Goal: Task Accomplishment & Management: Manage account settings

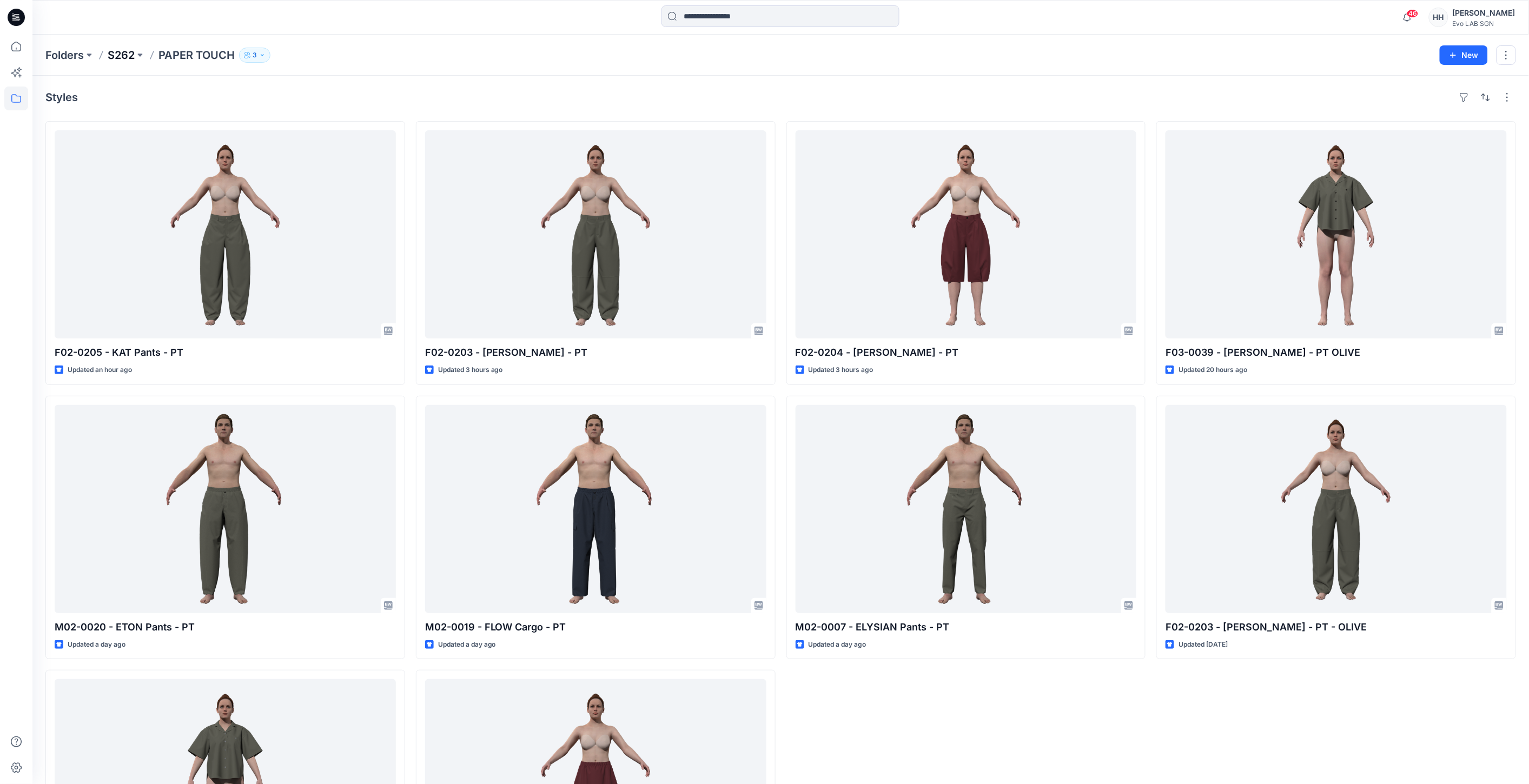
click at [123, 52] on p "S262" at bounding box center [121, 55] width 27 height 15
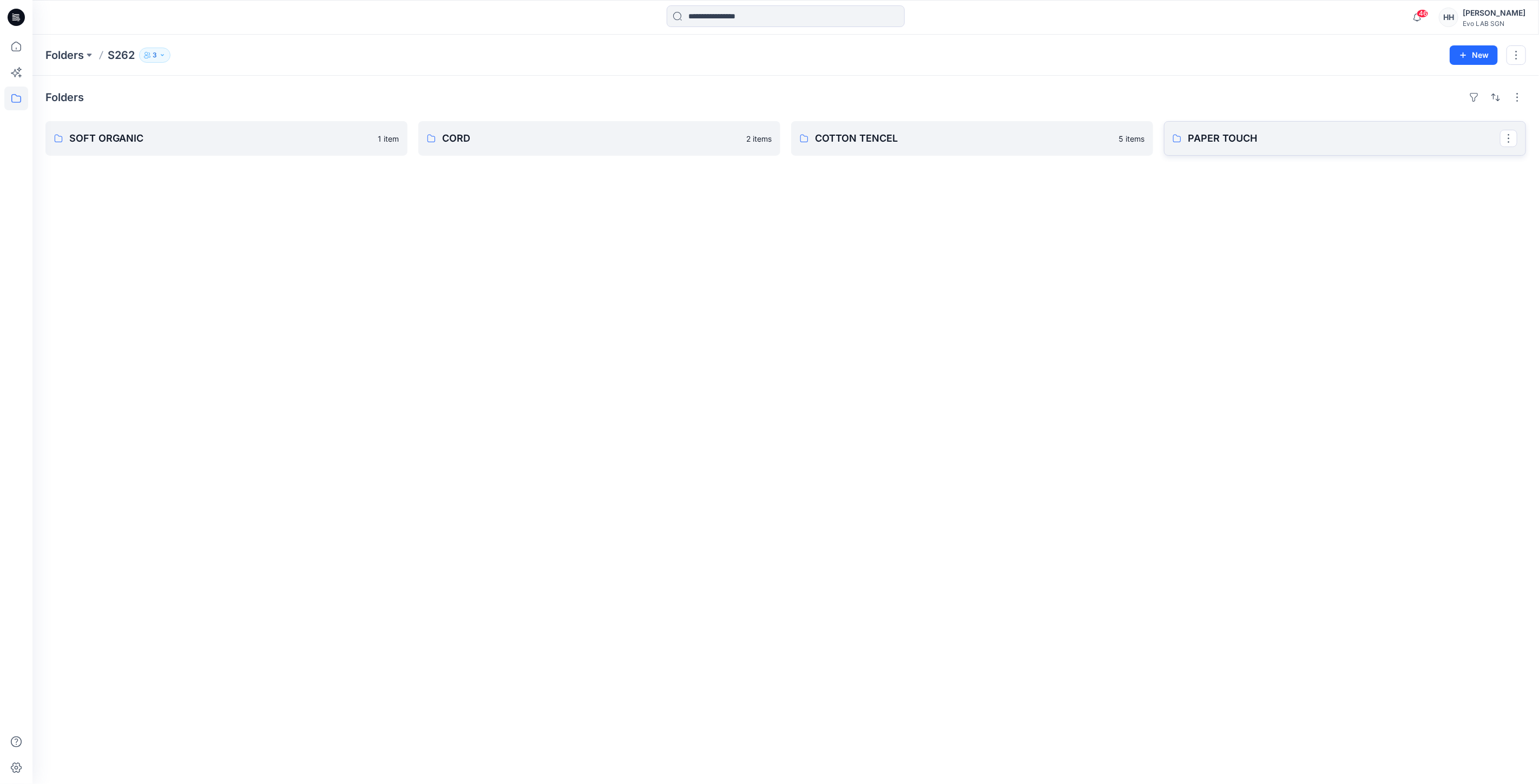
click at [1338, 138] on p "PAPER TOUCH" at bounding box center [1344, 138] width 312 height 15
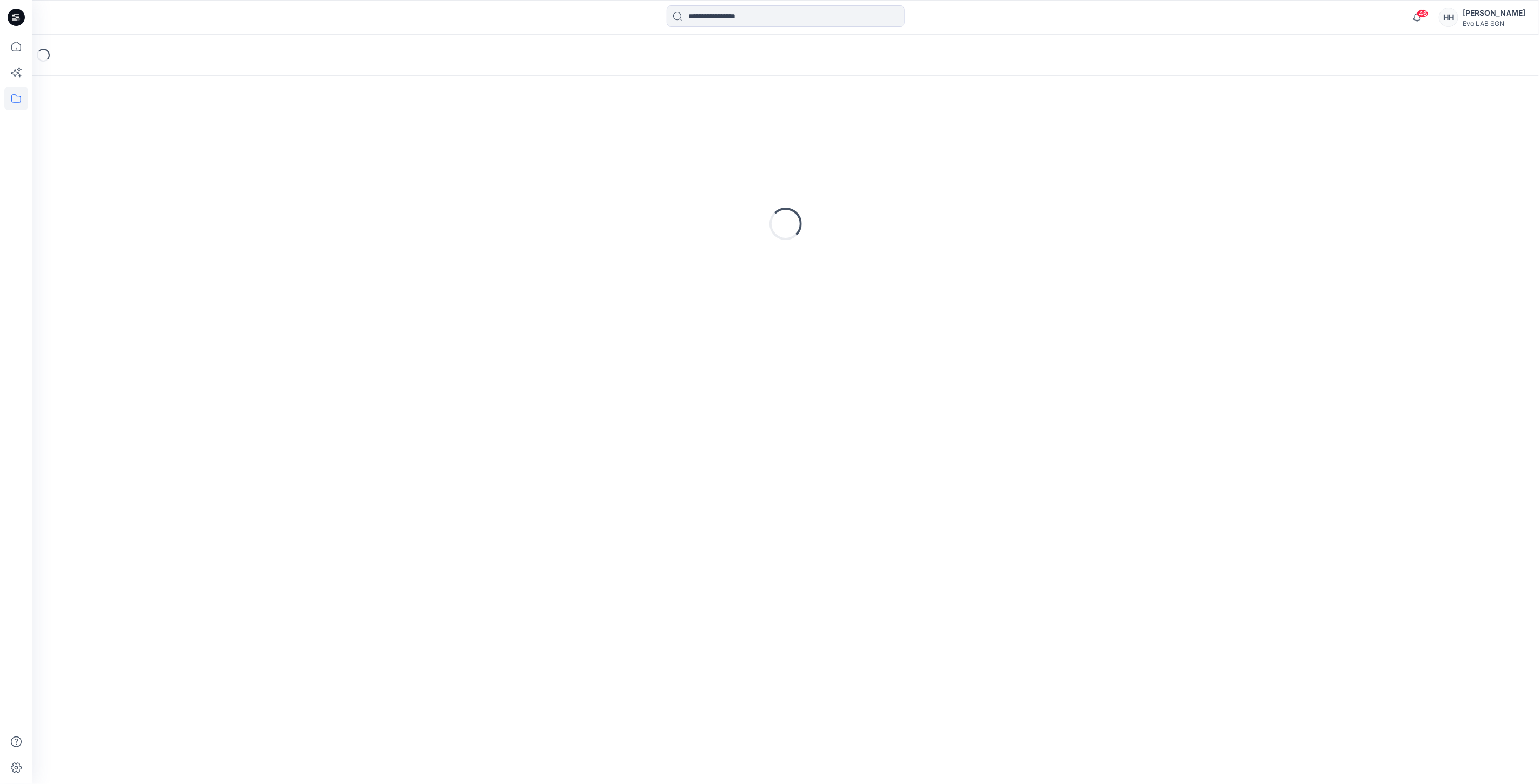
click at [1338, 138] on div "Loading..." at bounding box center [786, 223] width 1481 height 270
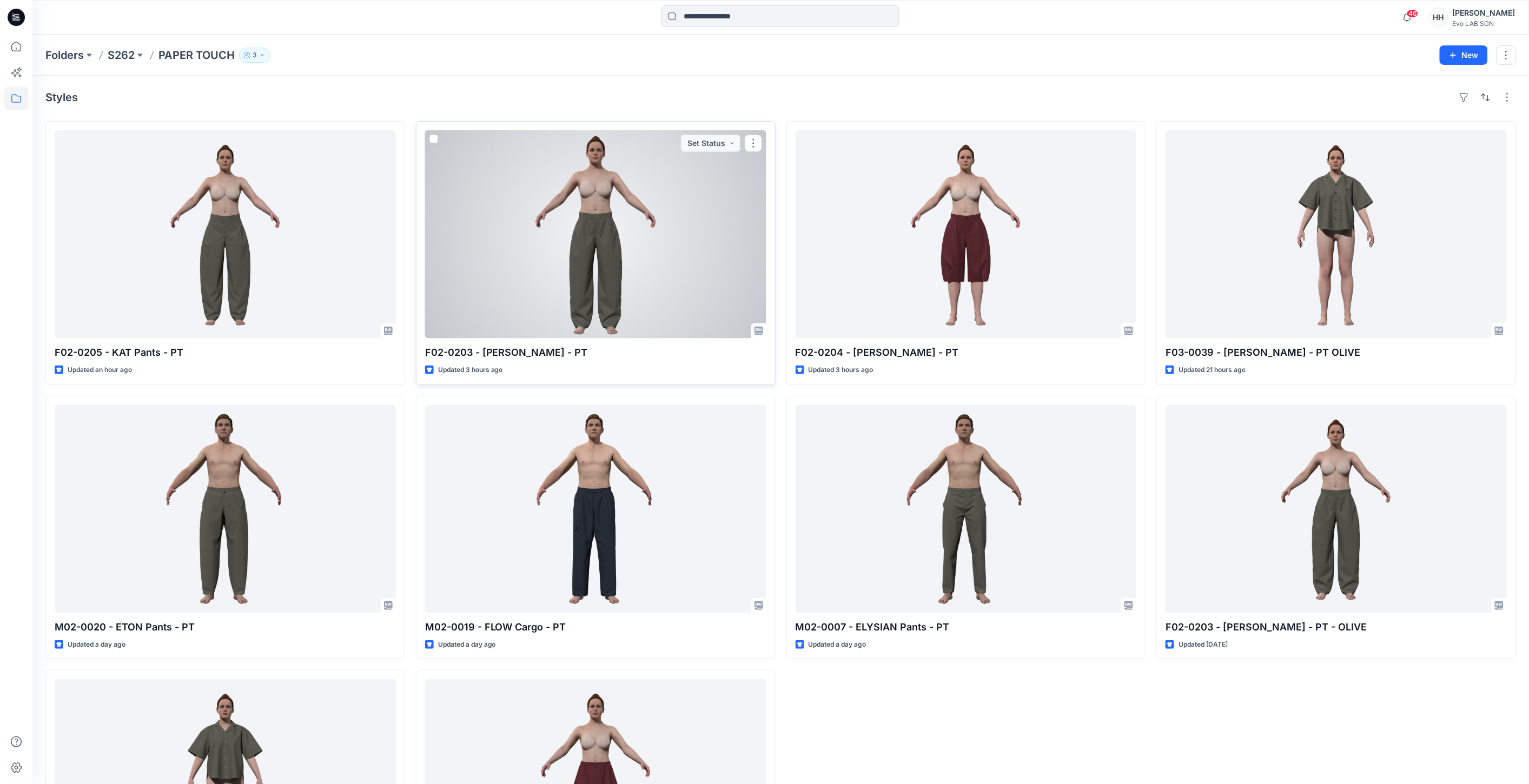
click at [634, 224] on div at bounding box center [595, 234] width 341 height 209
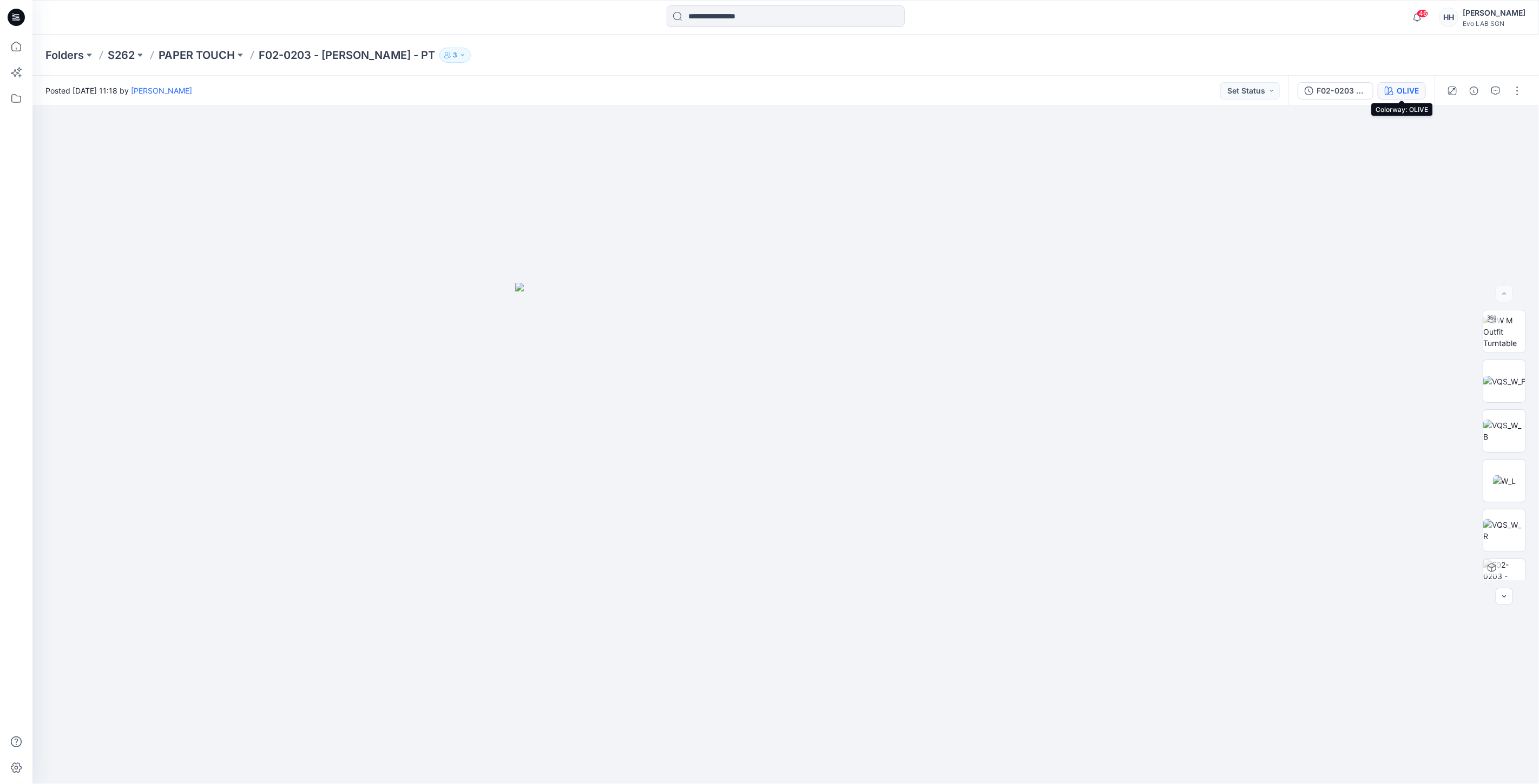
click at [1410, 92] on div "OLIVE" at bounding box center [1408, 90] width 22 height 12
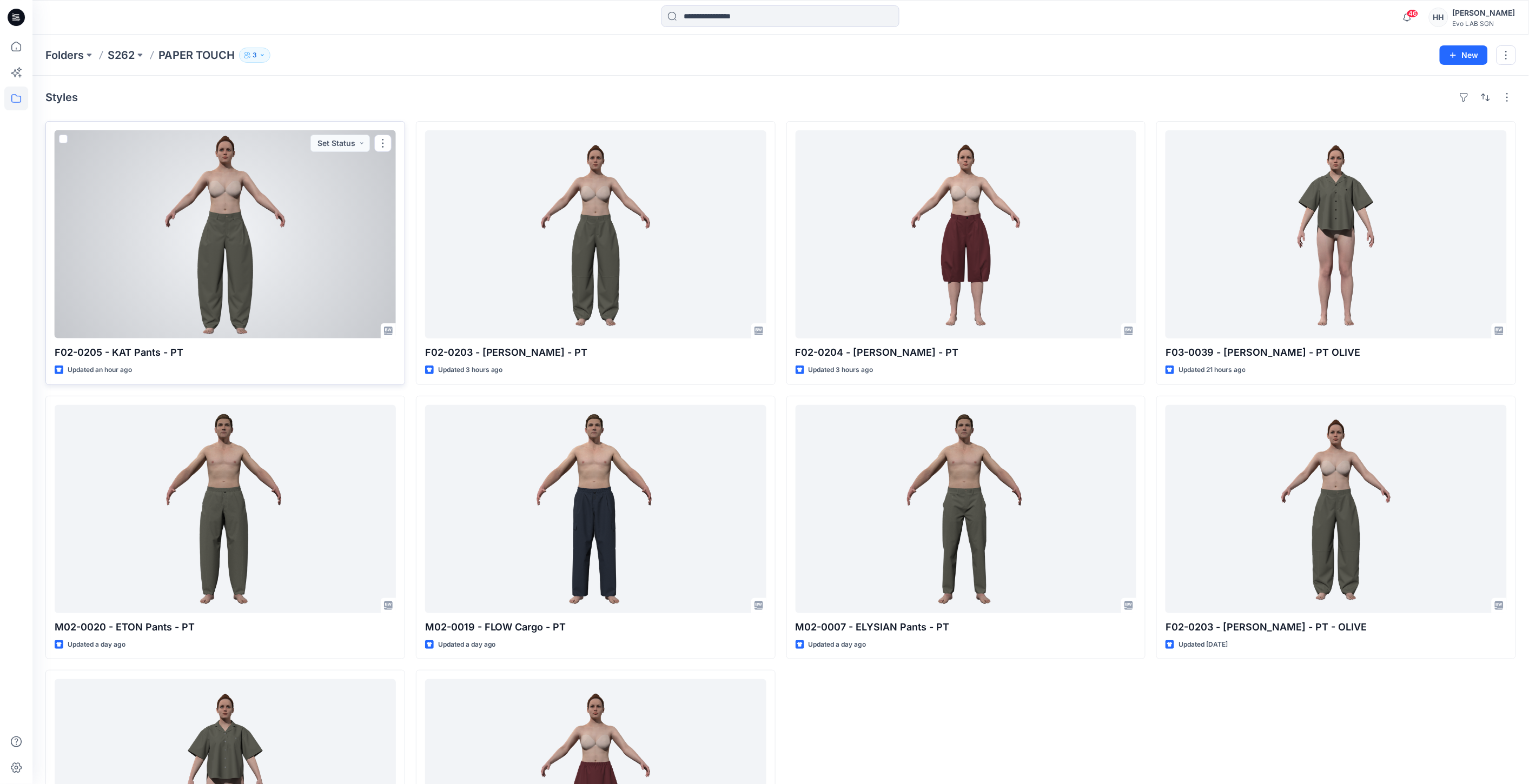
click at [310, 252] on div at bounding box center [225, 234] width 341 height 209
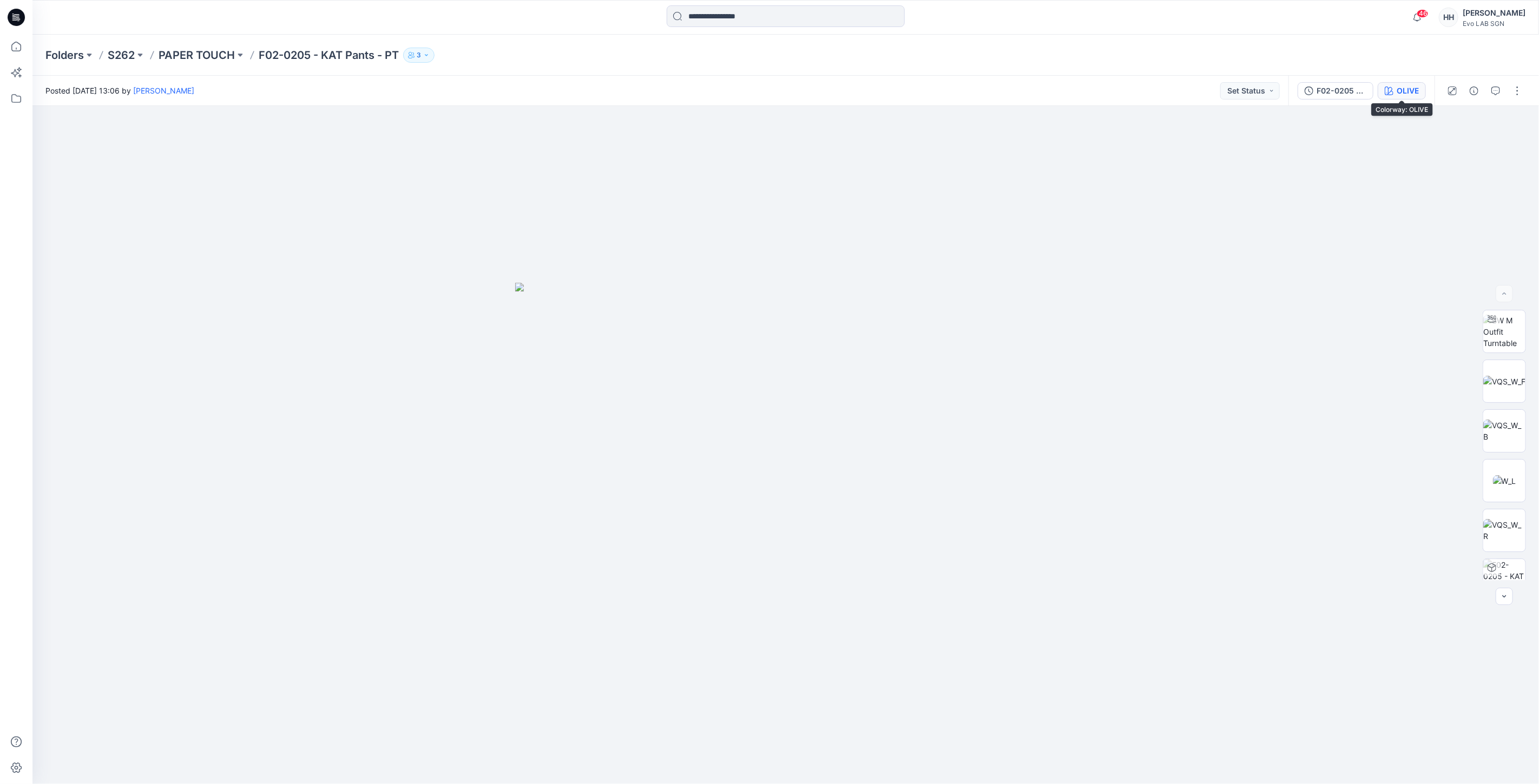
click at [1414, 91] on div "OLIVE" at bounding box center [1408, 90] width 22 height 12
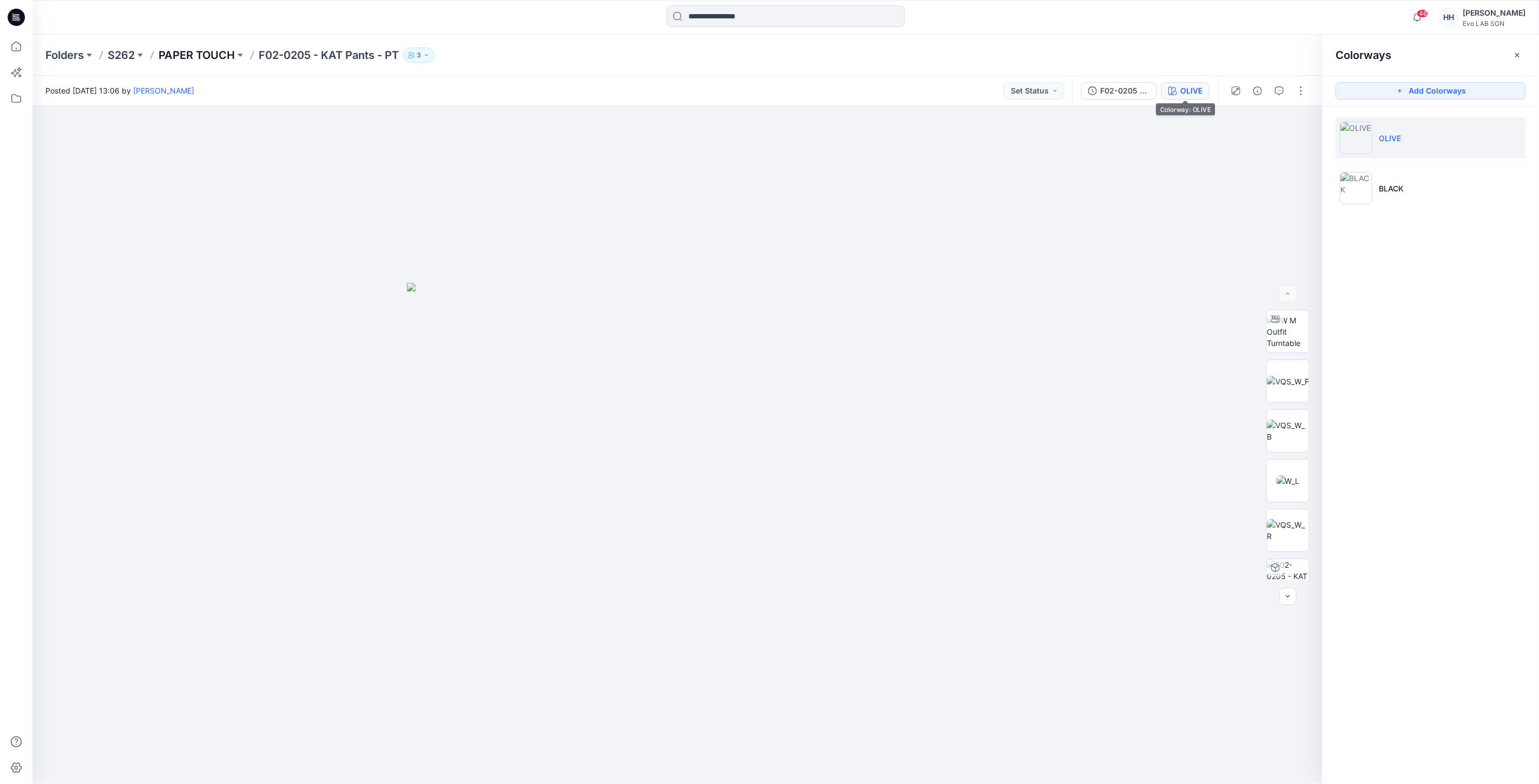
click at [184, 60] on p "PAPER TOUCH" at bounding box center [196, 55] width 76 height 15
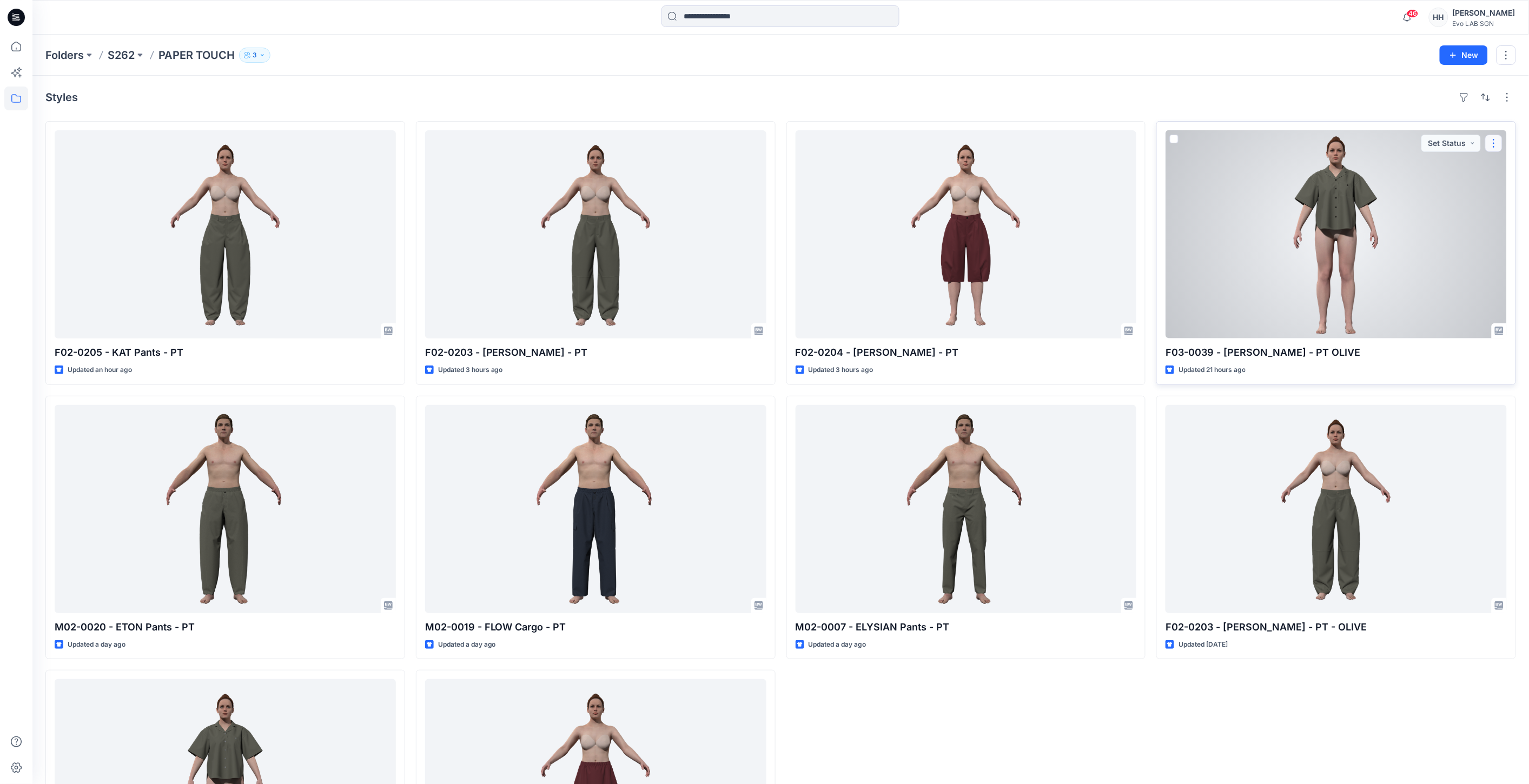
click at [1491, 142] on button "button" at bounding box center [1494, 143] width 17 height 17
drag, startPoint x: 1414, startPoint y: 268, endPoint x: 1434, endPoint y: 168, distance: 102.0
click at [1434, 168] on div "Edit Comment Add Tag Duplicate to... Move to Like" at bounding box center [1442, 218] width 122 height 125
click at [1434, 168] on button "Edit" at bounding box center [1442, 169] width 117 height 20
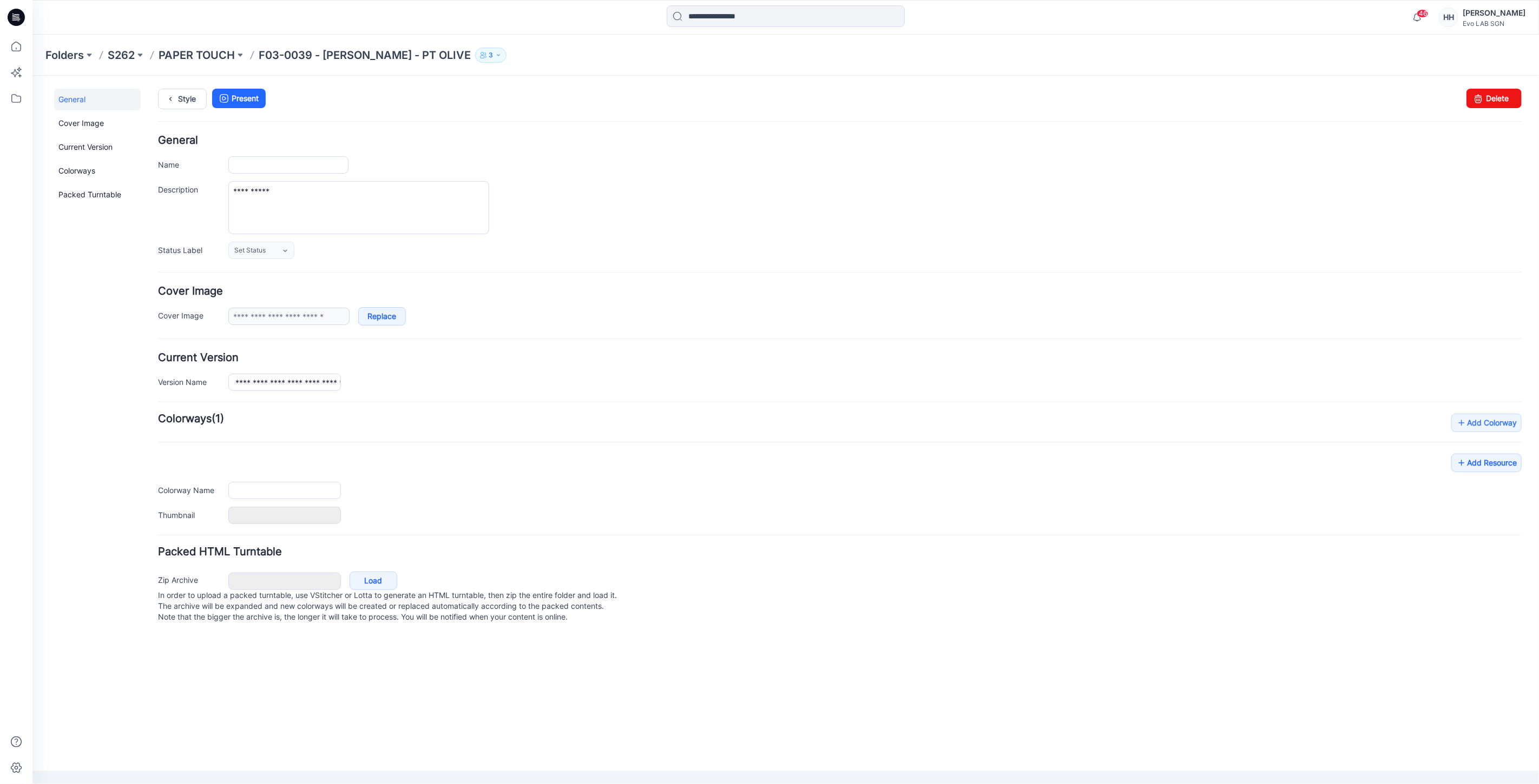
type input "**********"
type input "*******"
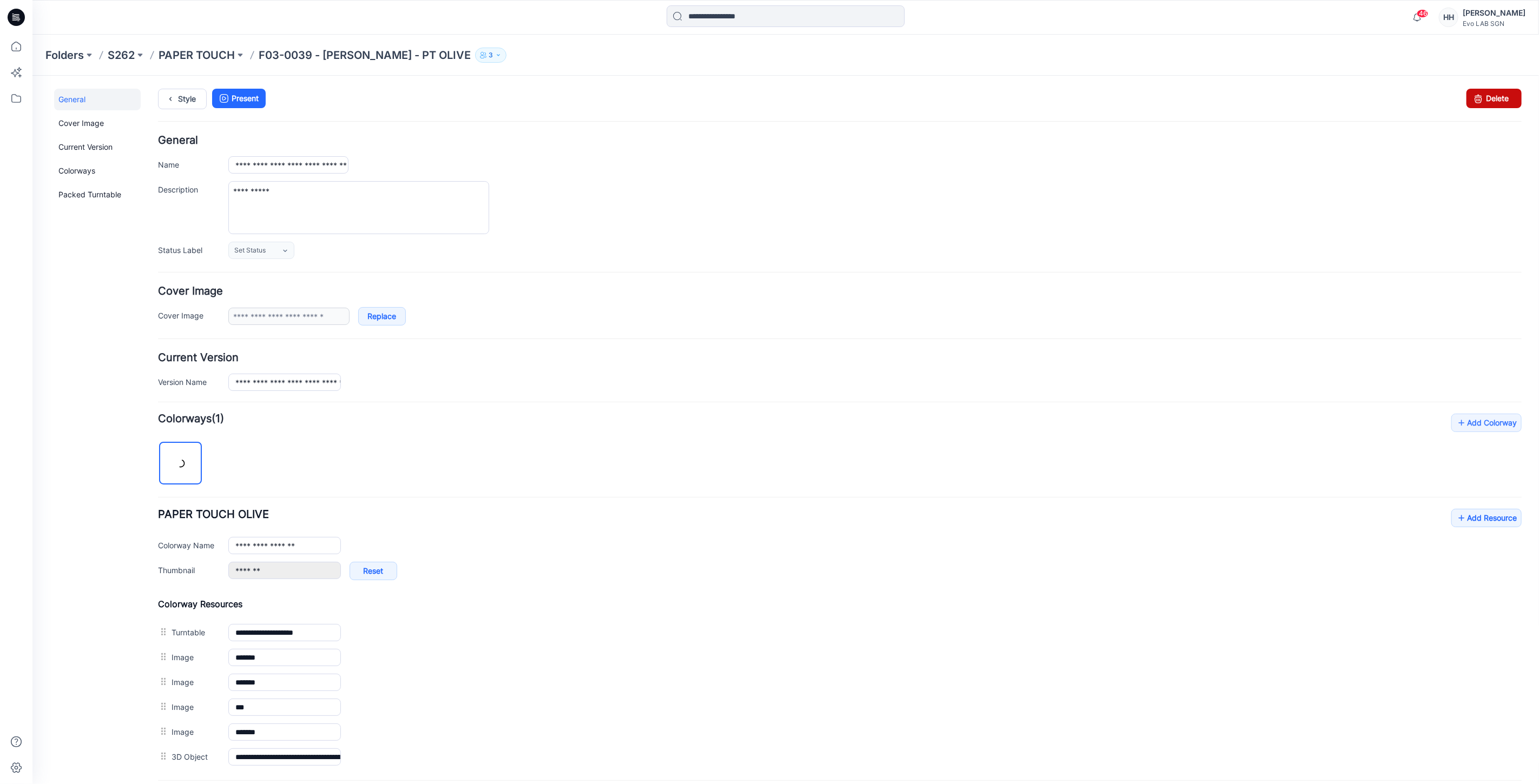
drag, startPoint x: 1488, startPoint y: 100, endPoint x: 853, endPoint y: 149, distance: 636.9
click at [1488, 100] on link "Delete" at bounding box center [1494, 97] width 55 height 20
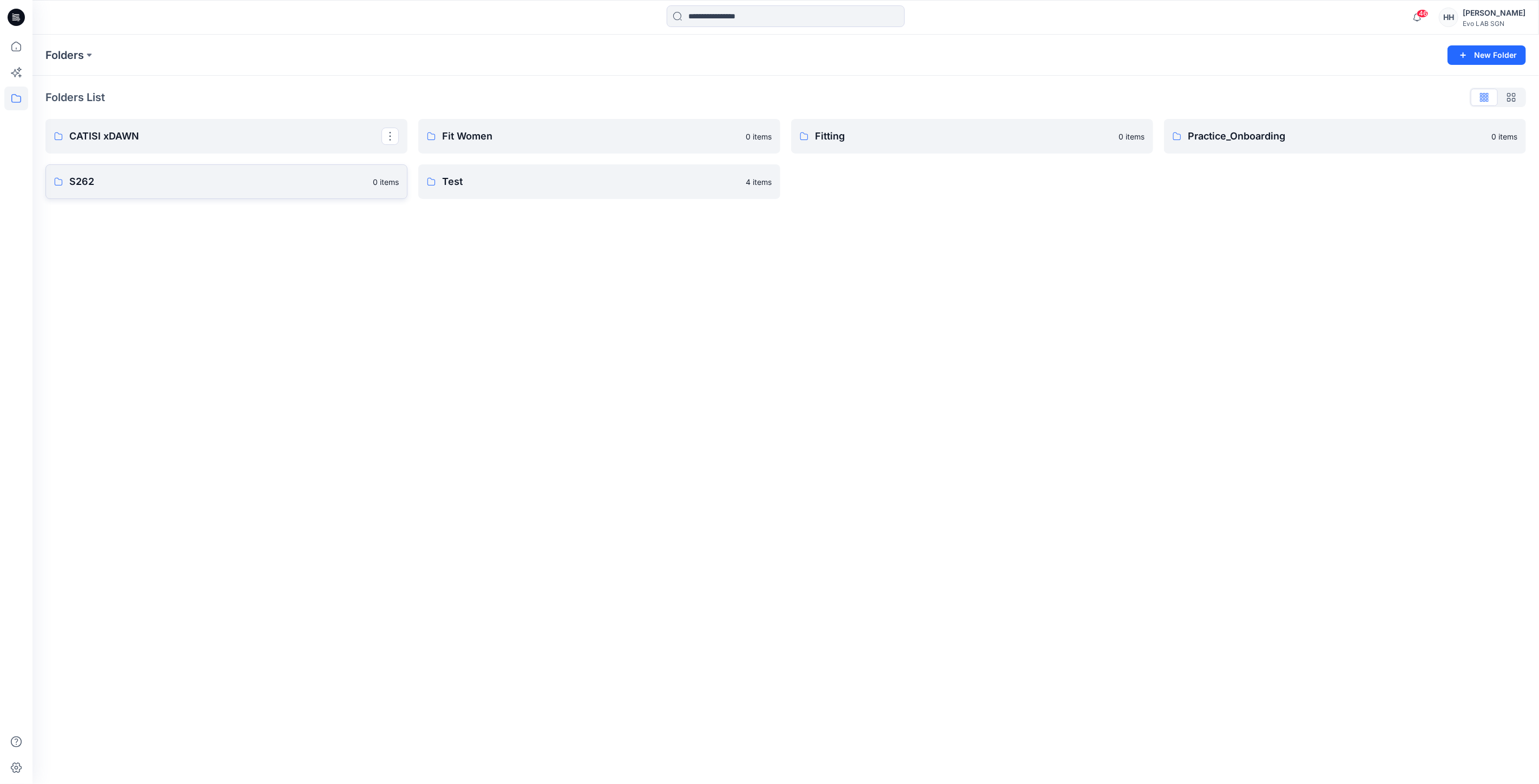
click at [132, 179] on p "S262" at bounding box center [217, 181] width 297 height 15
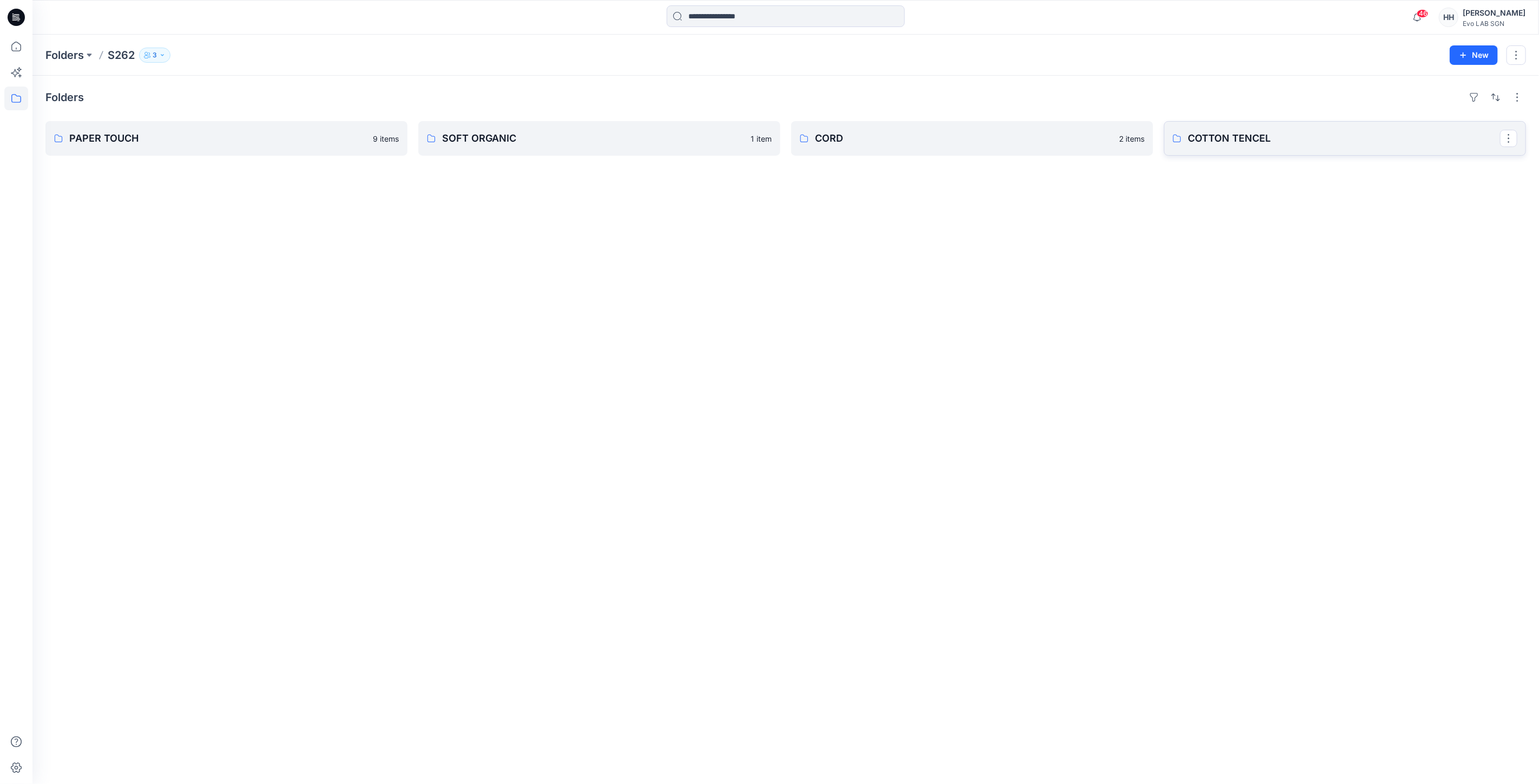
click at [1263, 139] on p "COTTON TENCEL" at bounding box center [1344, 138] width 312 height 15
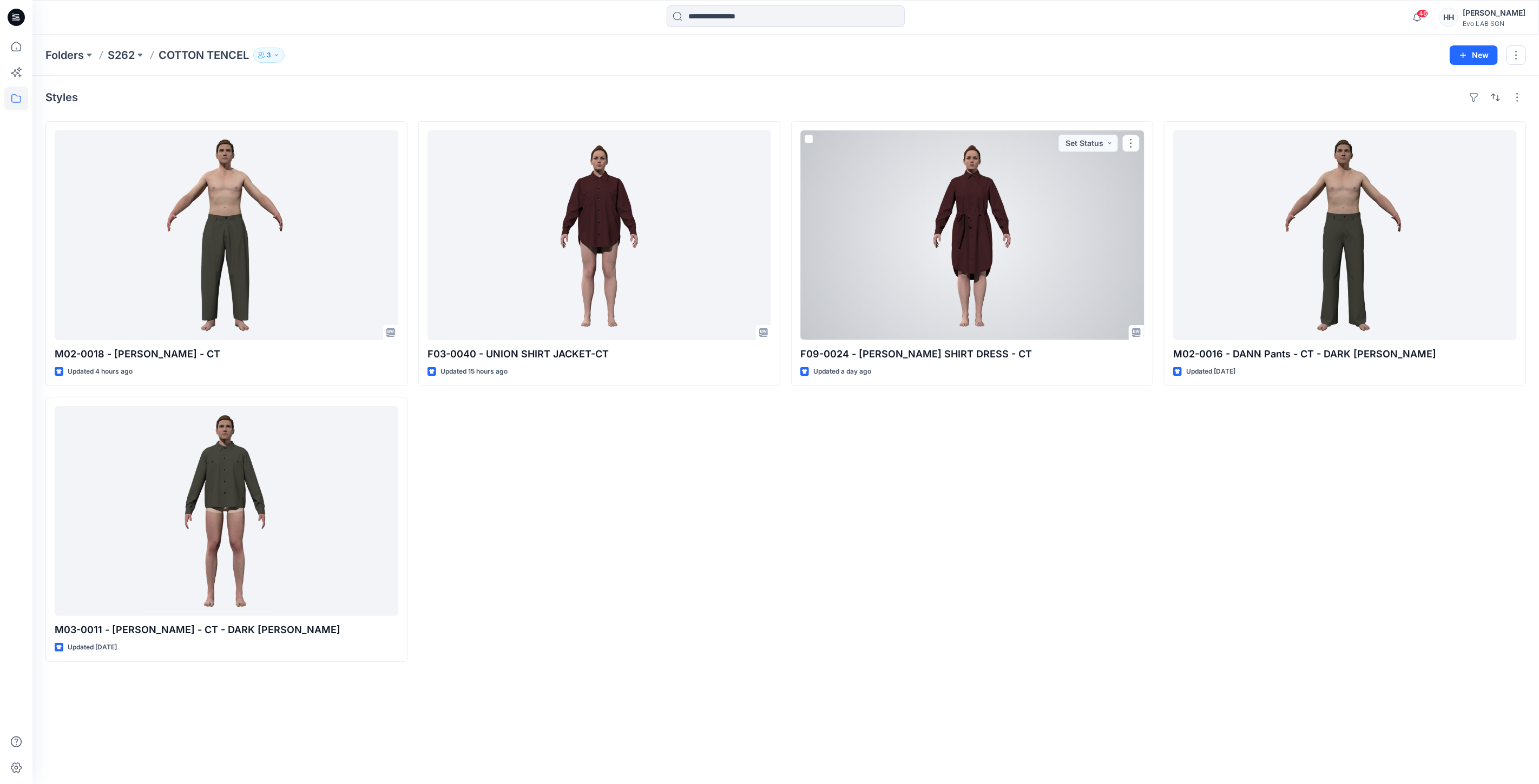
drag, startPoint x: 1110, startPoint y: 257, endPoint x: 1073, endPoint y: 248, distance: 38.1
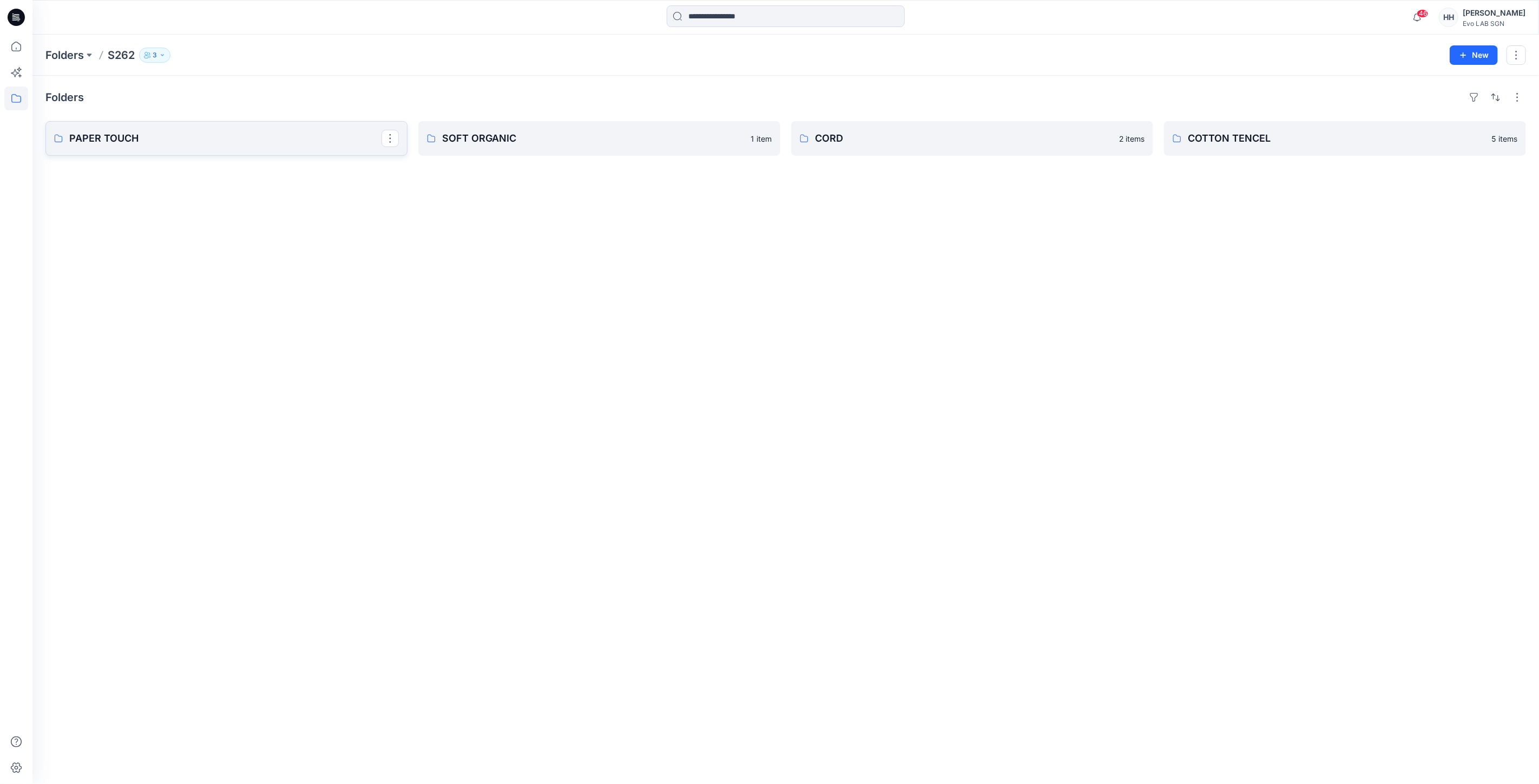
click at [187, 135] on p "PAPER TOUCH" at bounding box center [225, 138] width 312 height 15
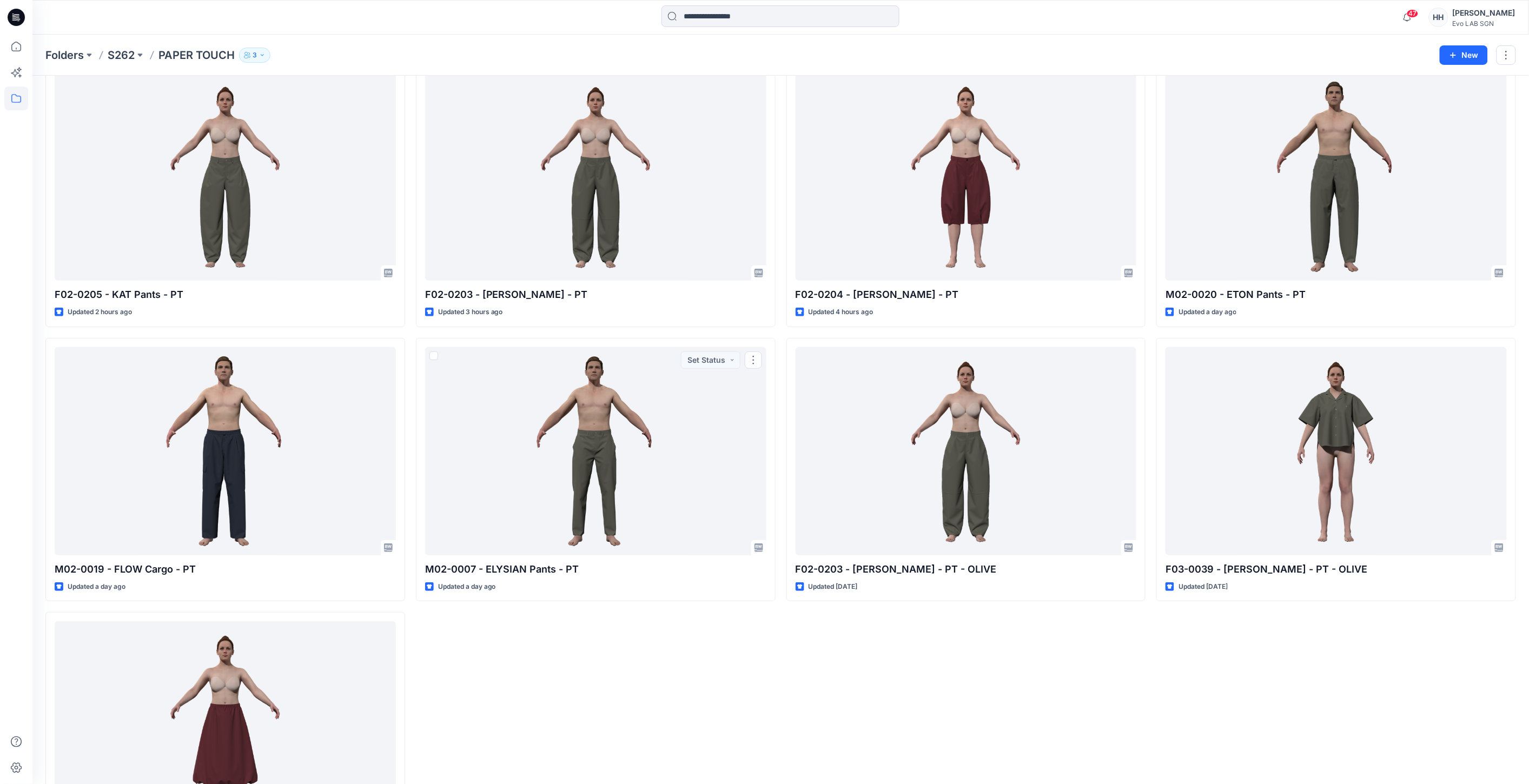
scroll to position [60, 0]
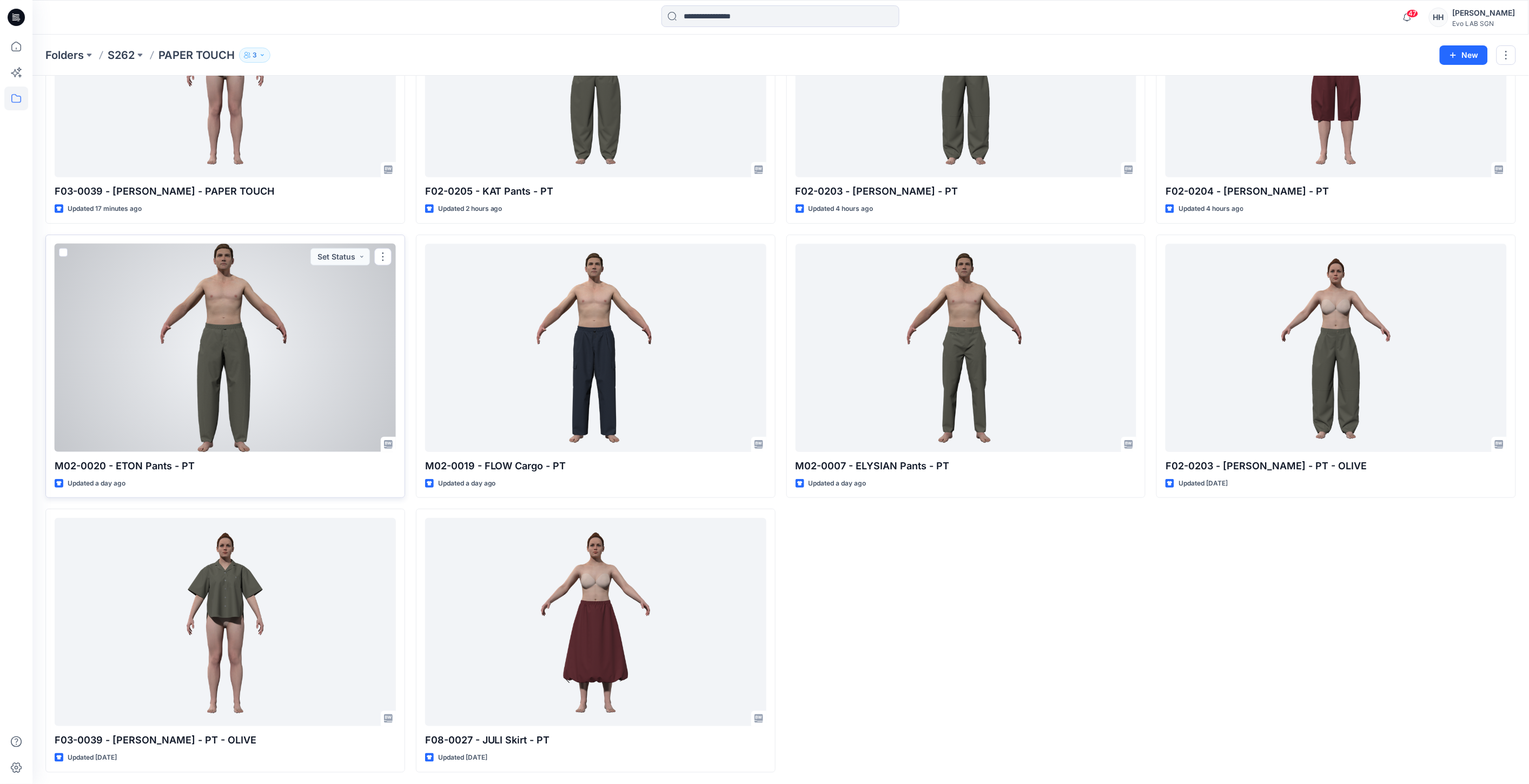
scroll to position [163, 0]
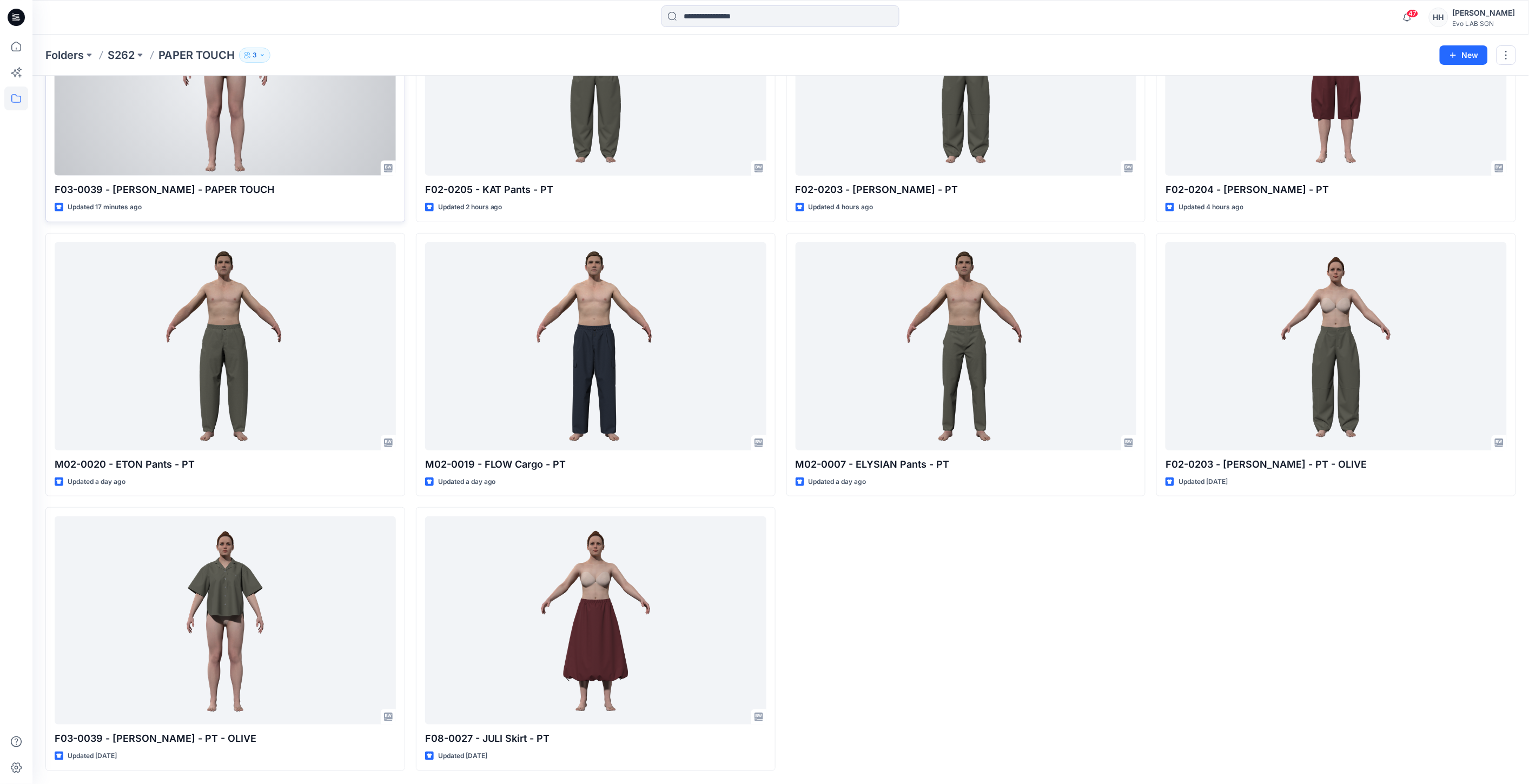
click at [236, 105] on div at bounding box center [225, 72] width 341 height 209
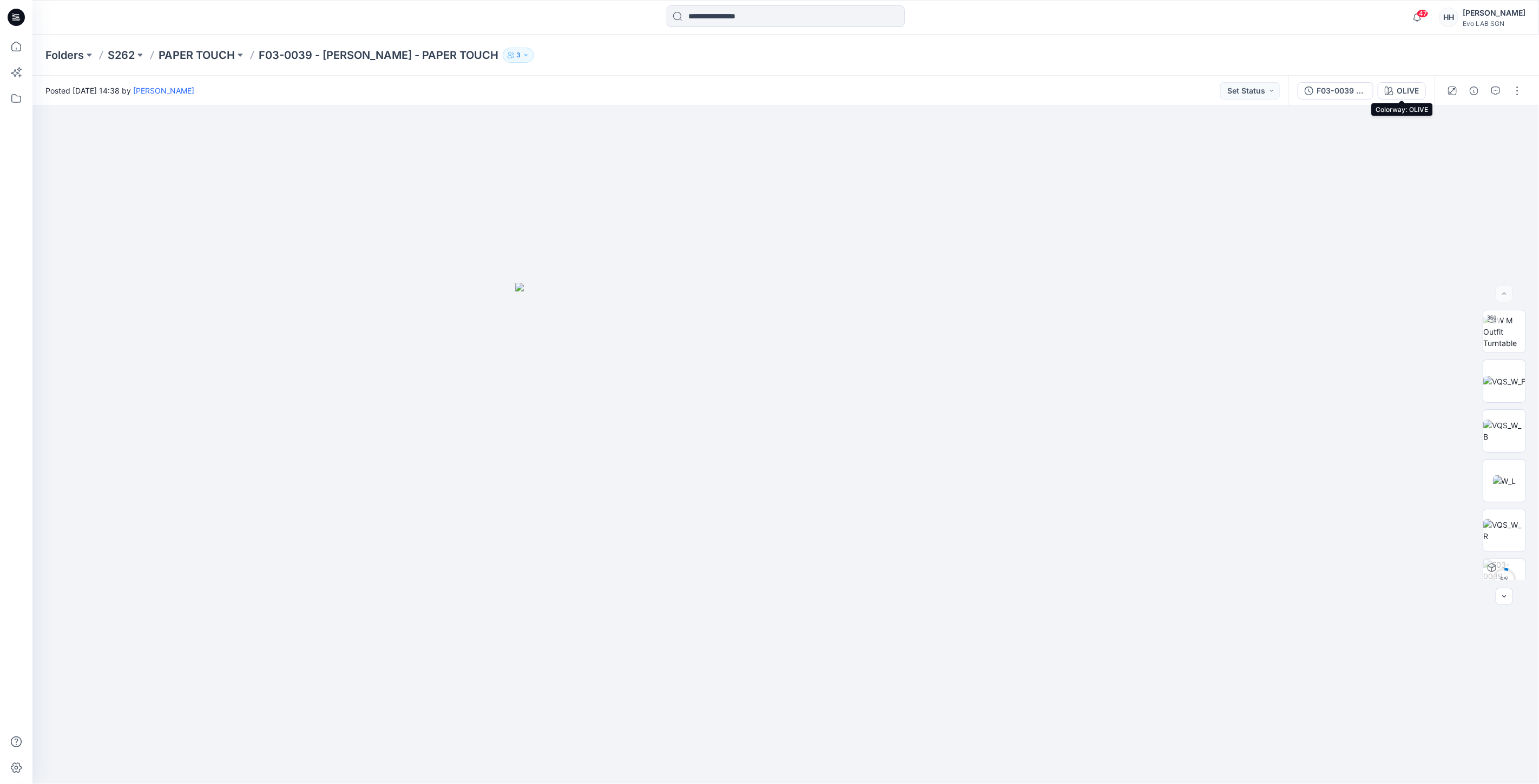
click at [1410, 88] on div "OLIVE" at bounding box center [1408, 90] width 22 height 12
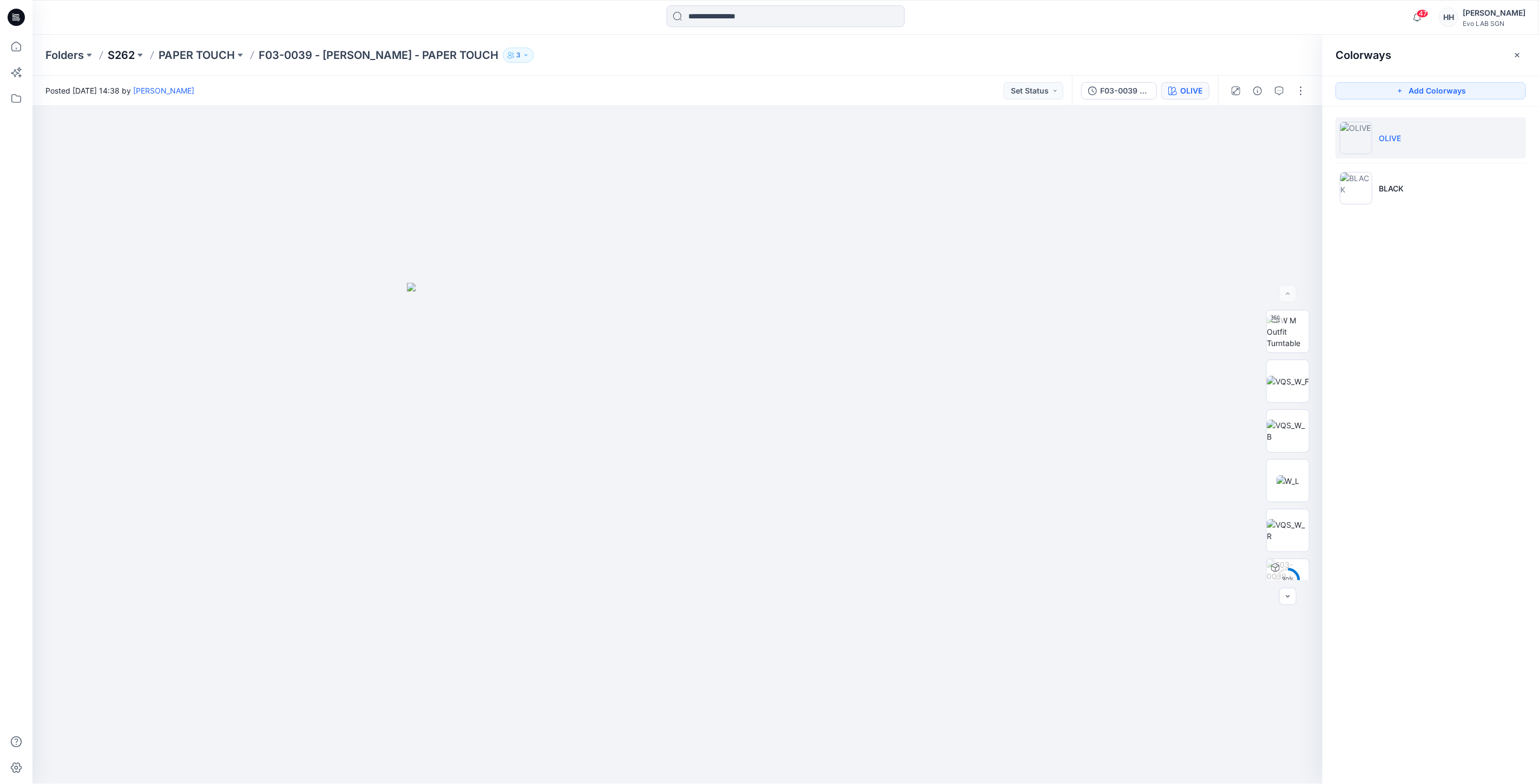
click at [113, 53] on p "S262" at bounding box center [121, 55] width 27 height 15
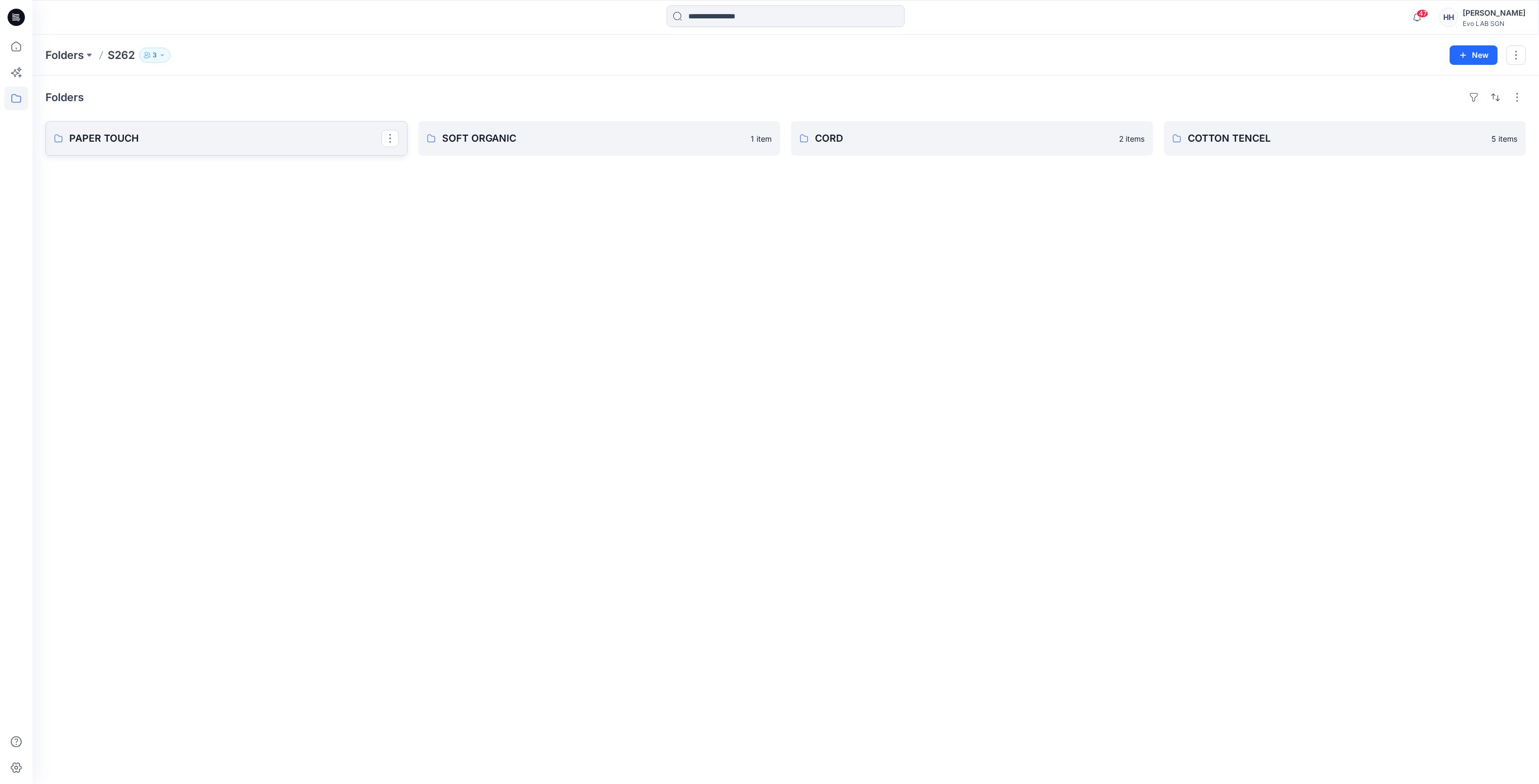
click at [226, 137] on p "PAPER TOUCH" at bounding box center [225, 138] width 312 height 15
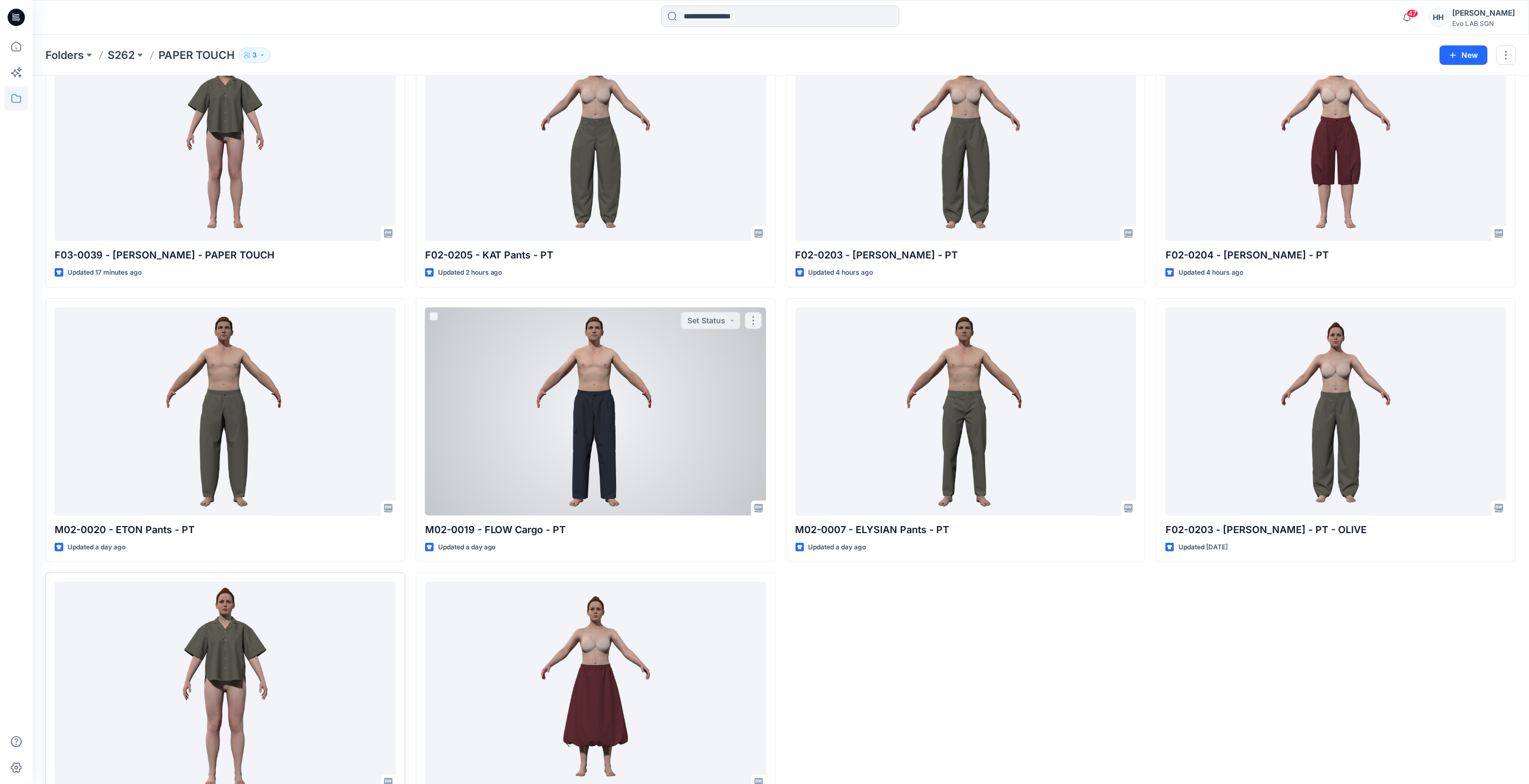
scroll to position [120, 0]
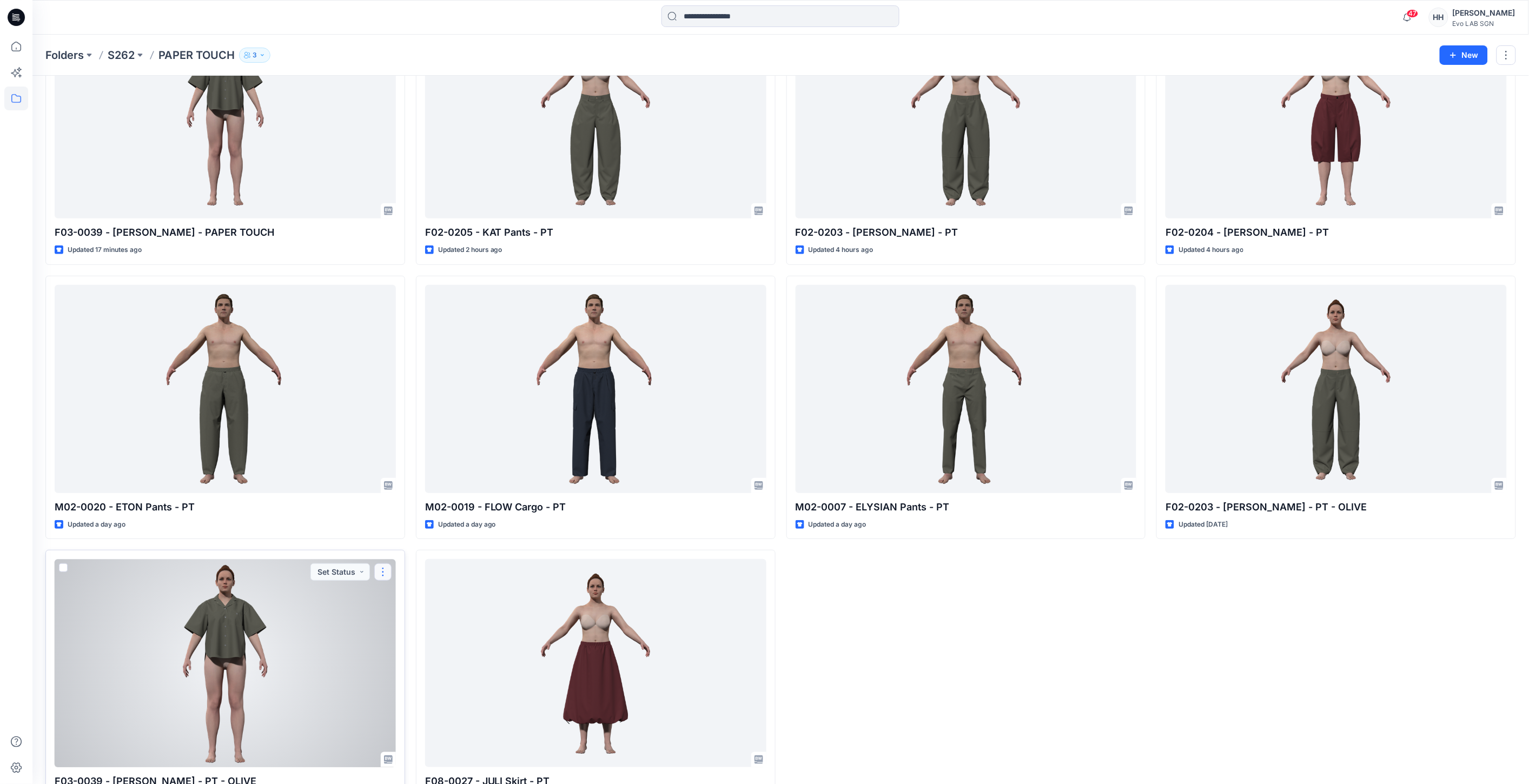
click at [381, 573] on button "button" at bounding box center [383, 572] width 17 height 17
click at [425, 601] on button "Edit" at bounding box center [434, 597] width 117 height 20
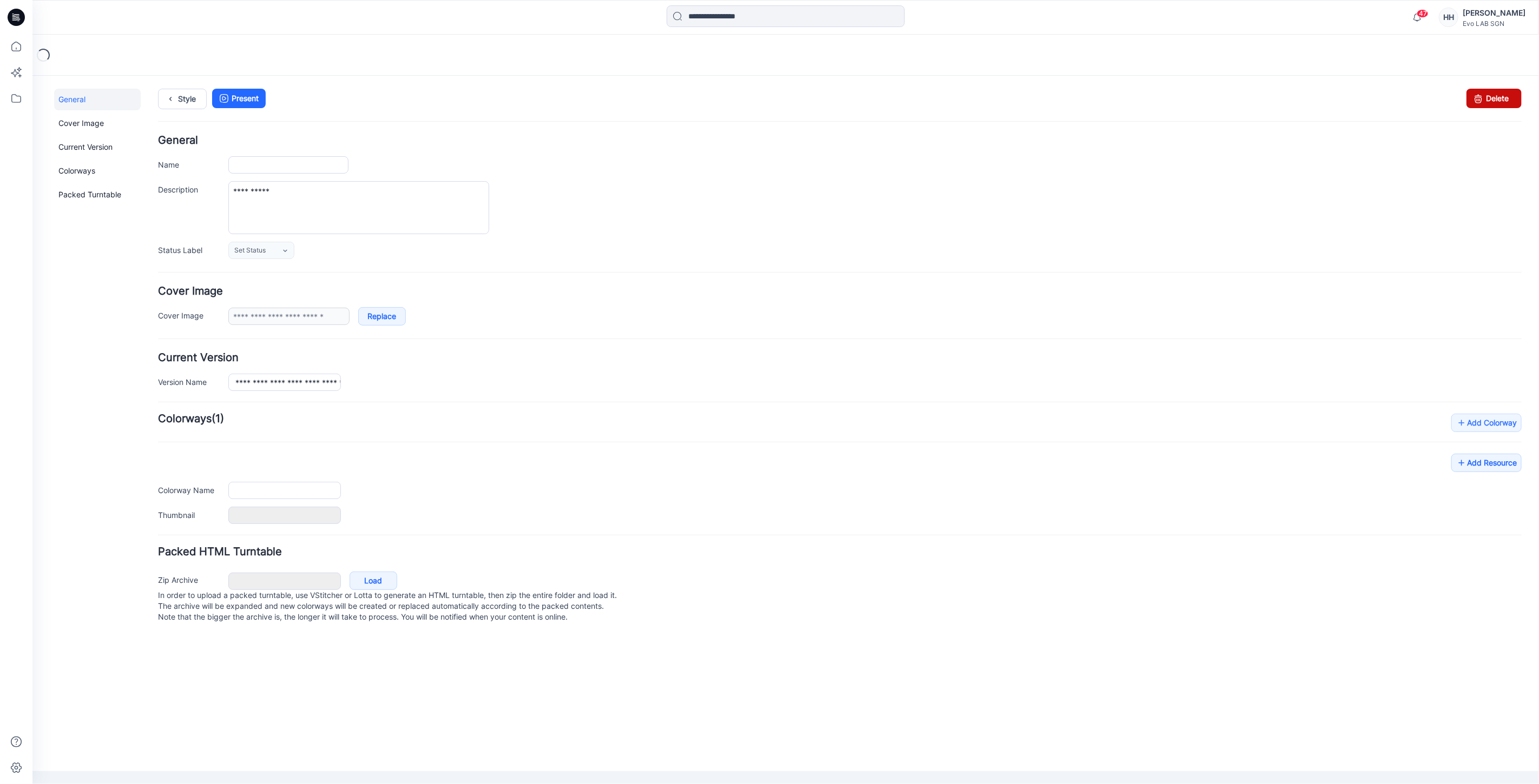
click at [1497, 93] on link "Delete" at bounding box center [1494, 97] width 55 height 20
type input "**********"
type input "*******"
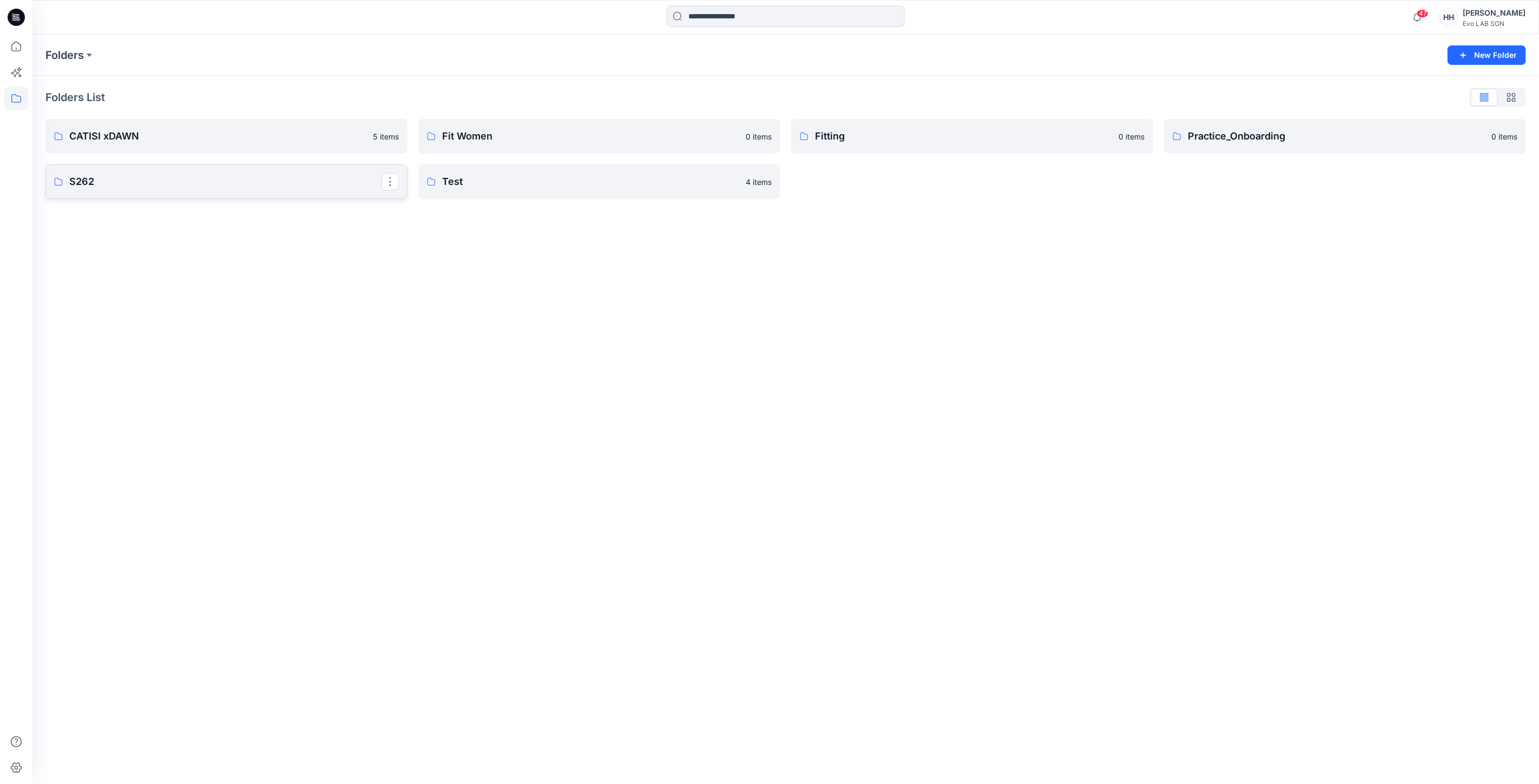
click at [207, 174] on p "S262" at bounding box center [225, 181] width 312 height 15
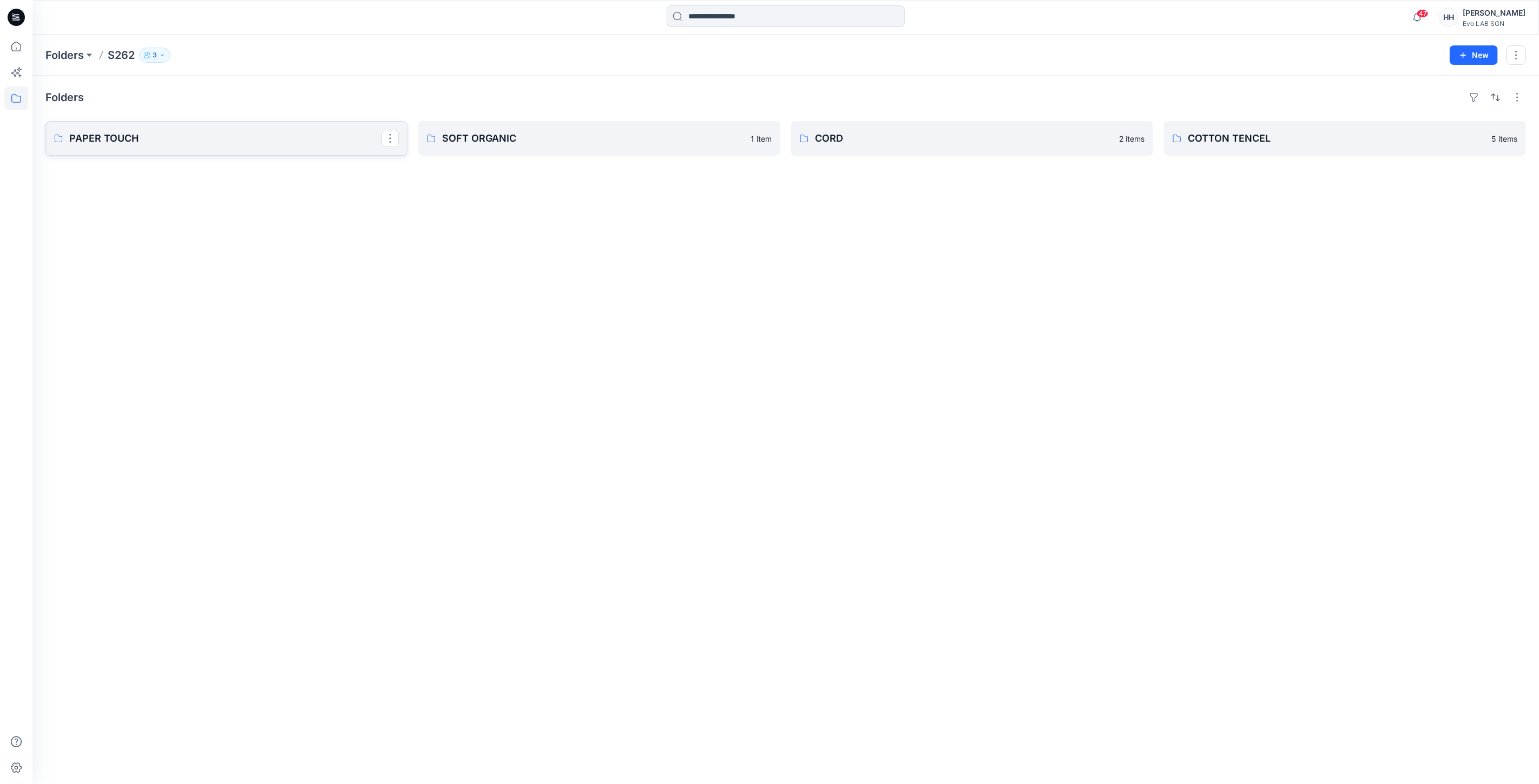
click at [176, 143] on p "PAPER TOUCH" at bounding box center [225, 138] width 312 height 15
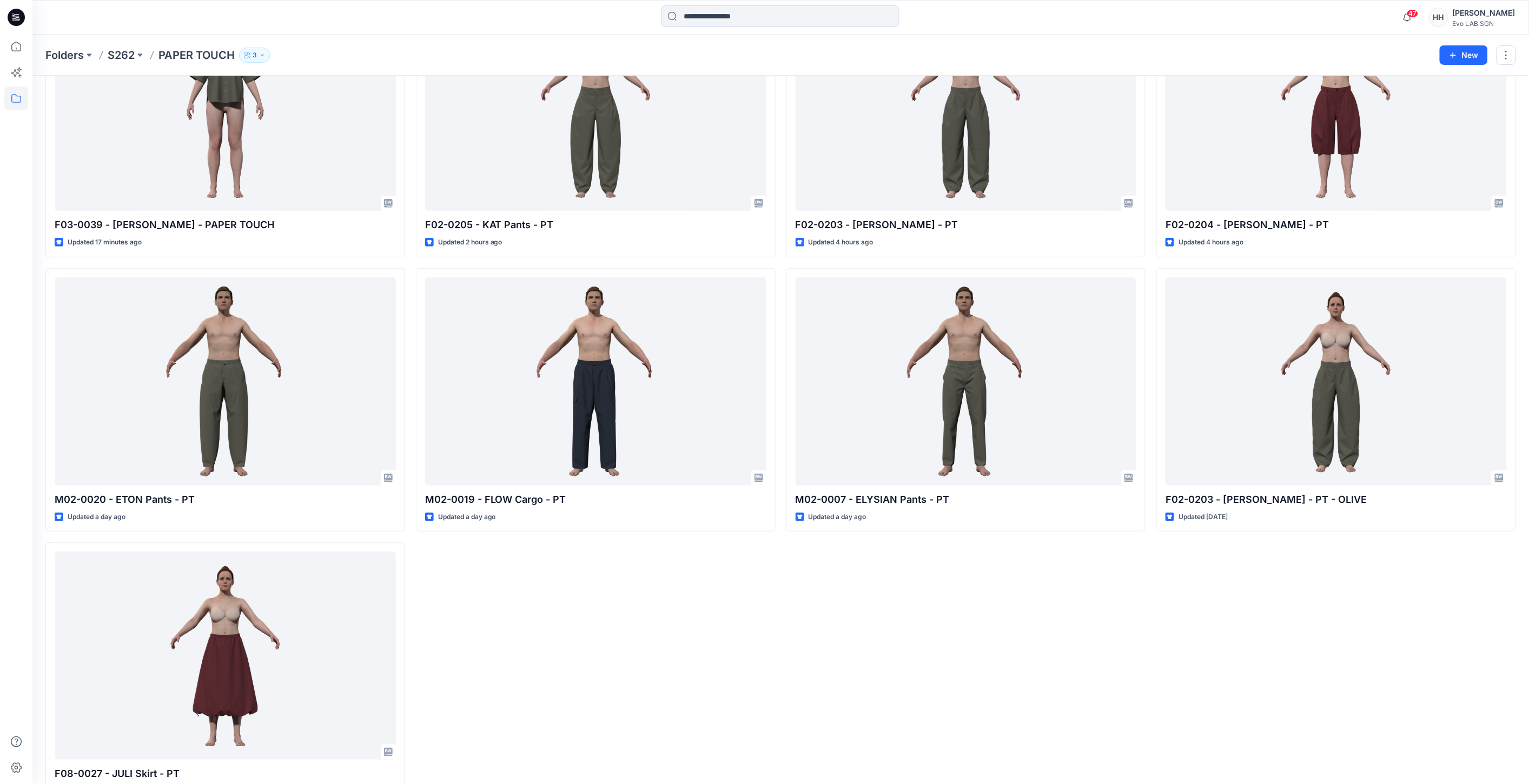
scroll to position [42, 0]
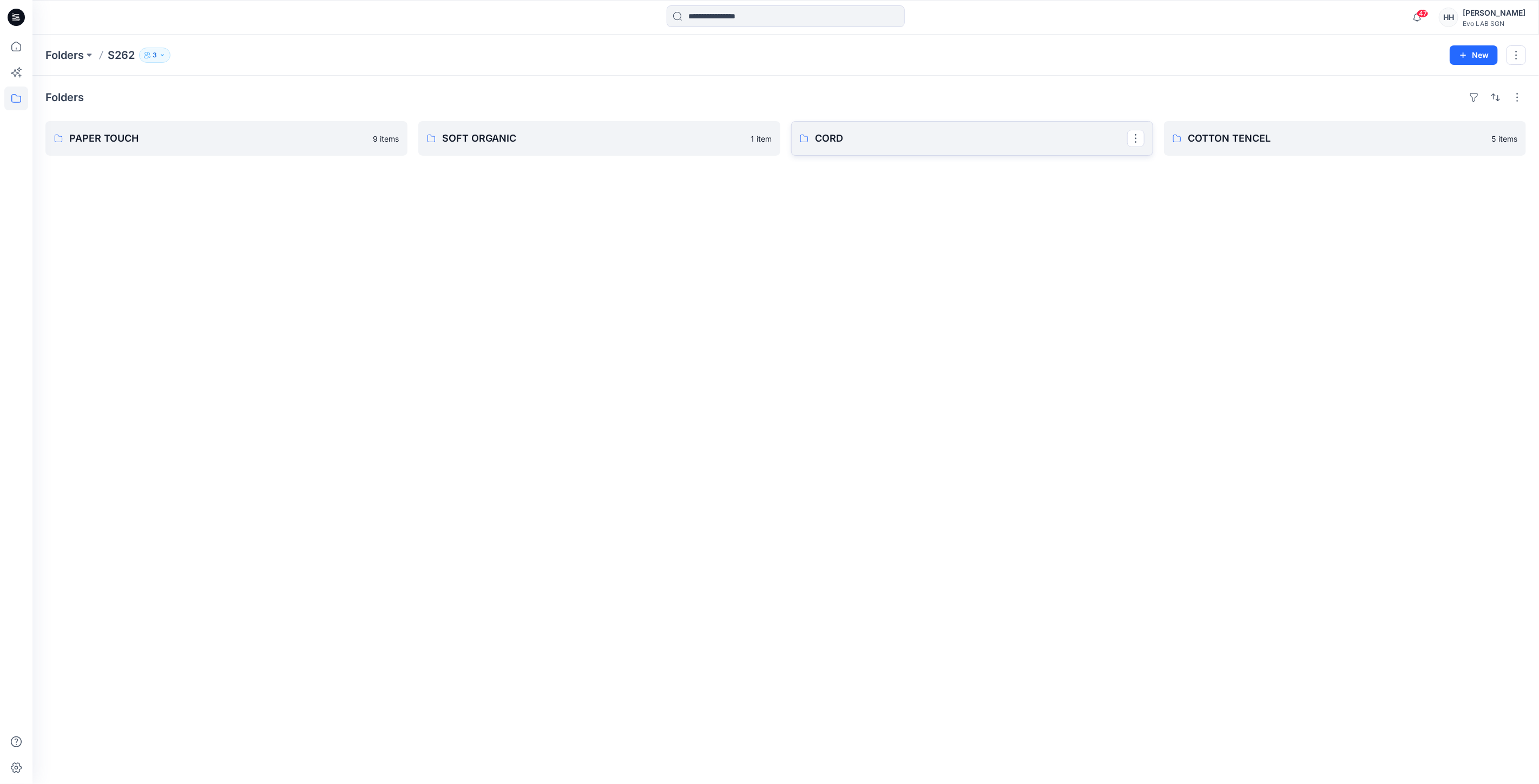
click at [865, 146] on p "CORD" at bounding box center [971, 138] width 312 height 15
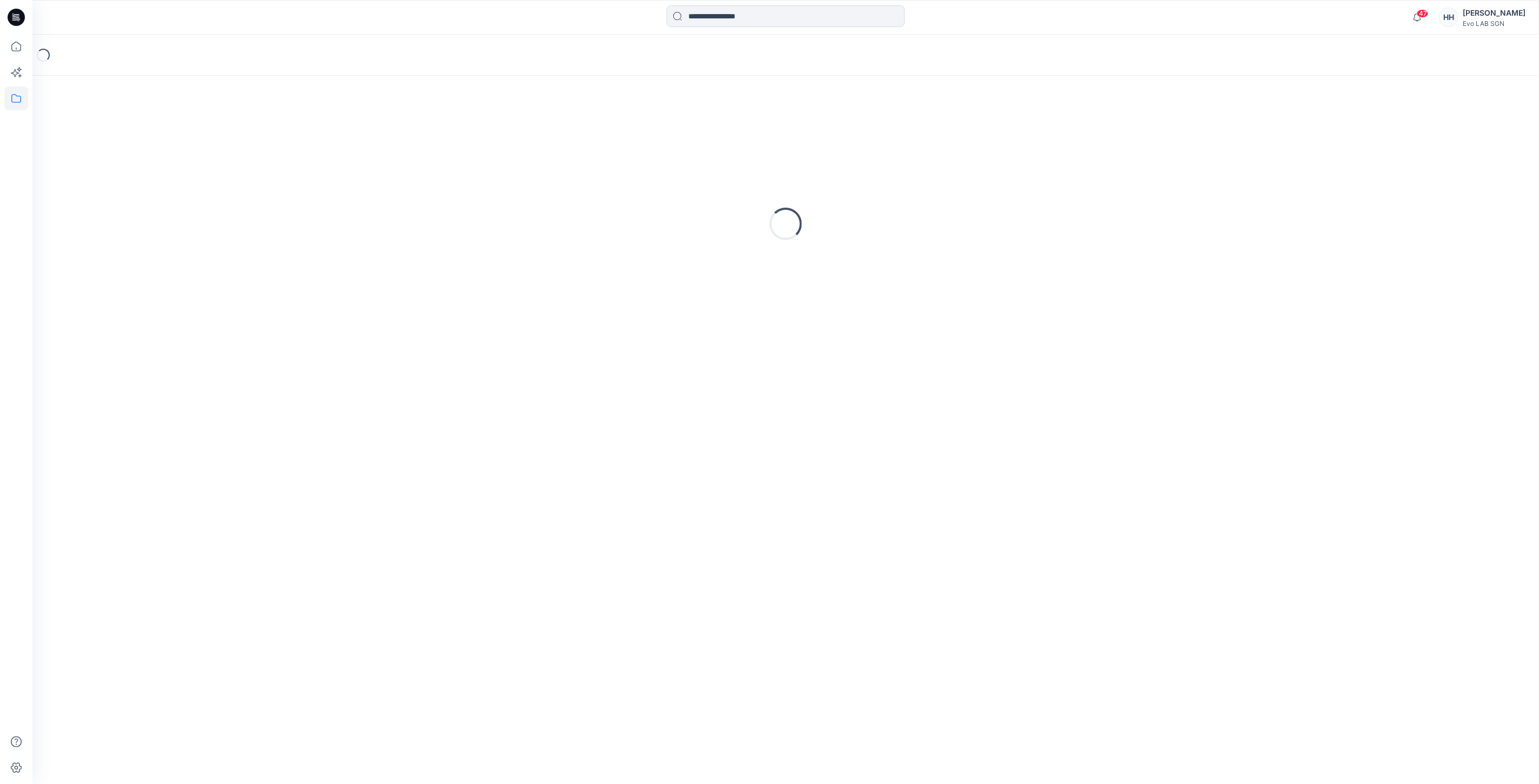
click at [865, 146] on div "Loading..." at bounding box center [786, 223] width 1481 height 270
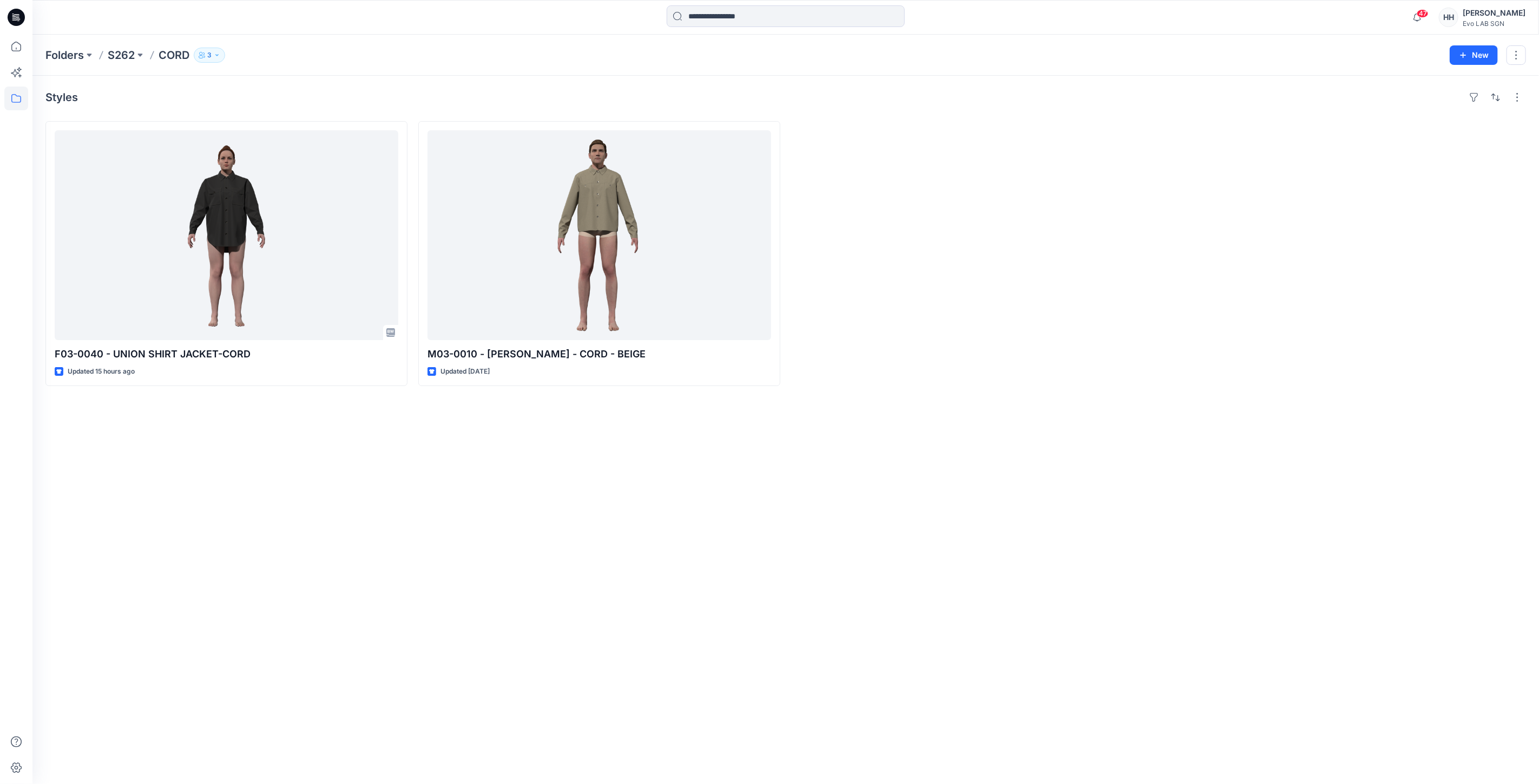
drag, startPoint x: 921, startPoint y: 241, endPoint x: 862, endPoint y: 237, distance: 59.1
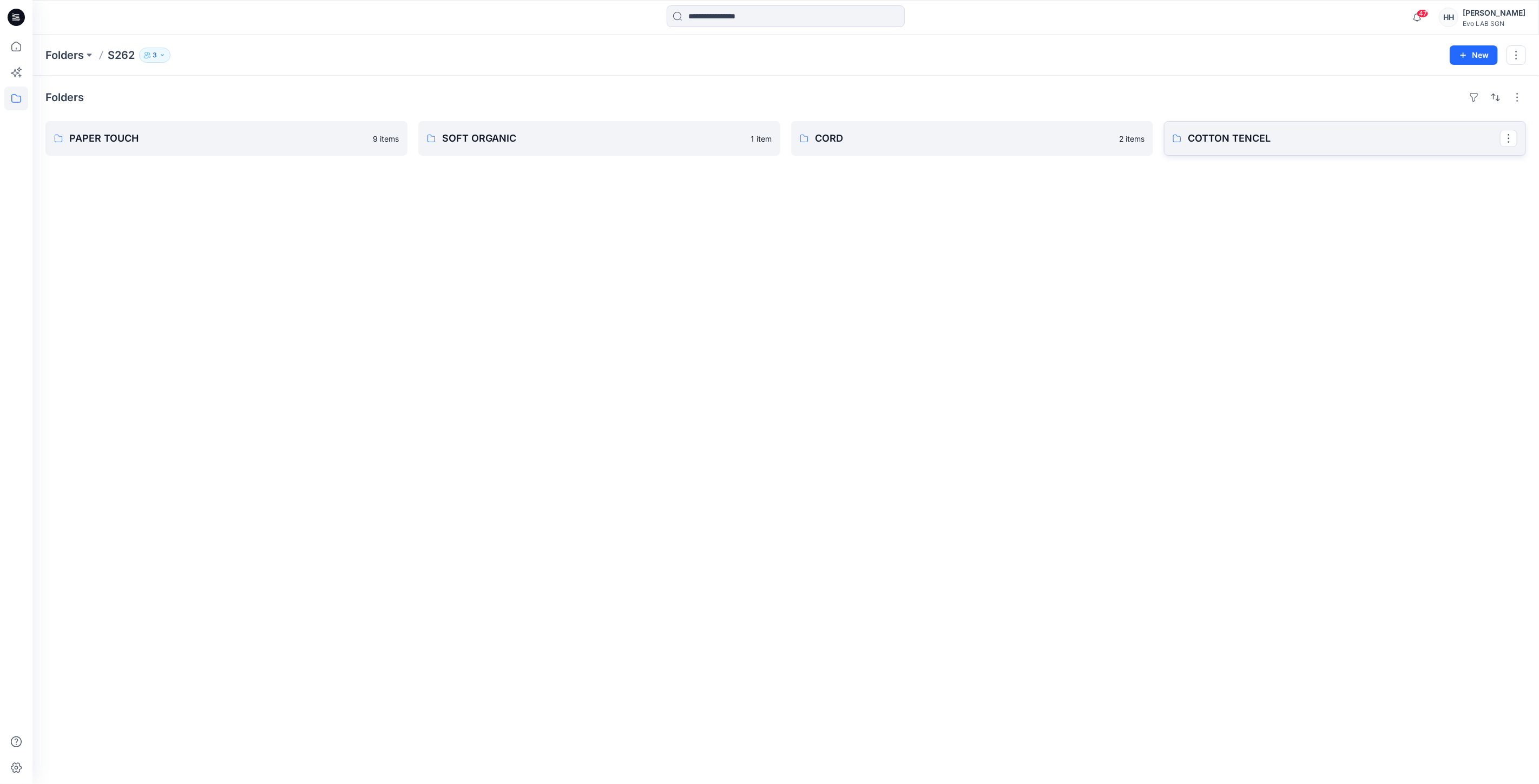
click at [1333, 146] on link "COTTON TENCEL" at bounding box center [1345, 139] width 362 height 34
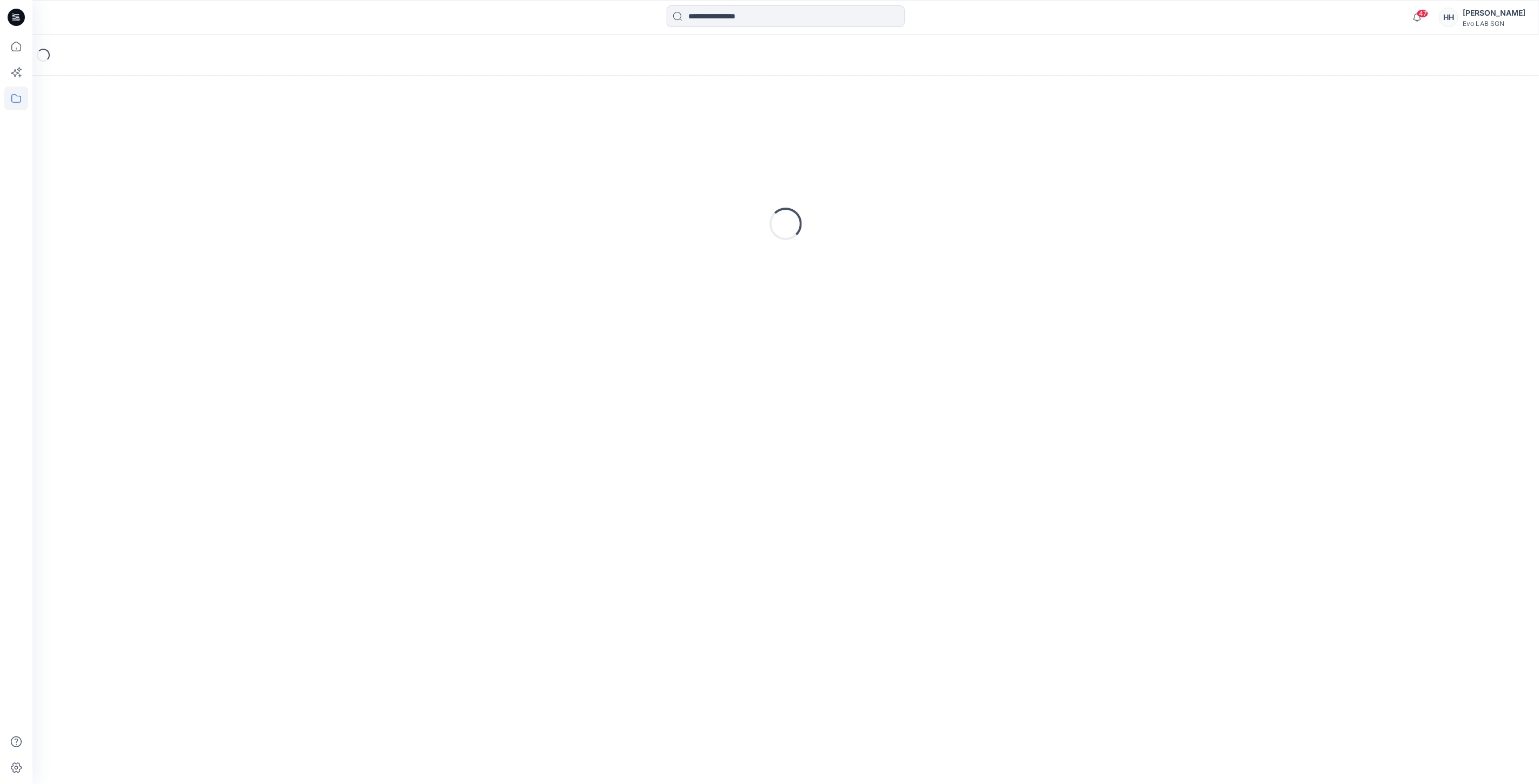
click at [1333, 146] on div "Loading..." at bounding box center [786, 223] width 1481 height 270
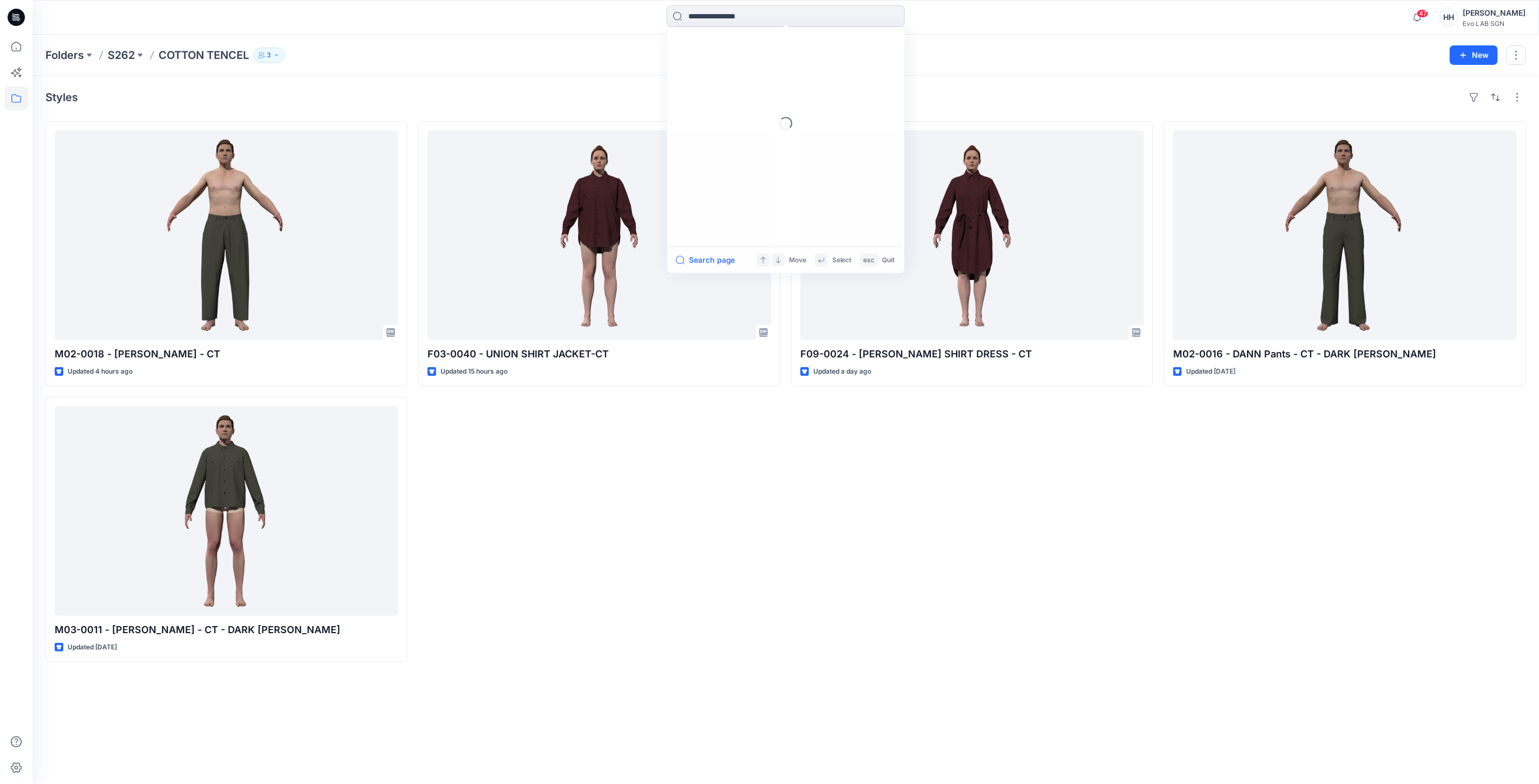
click at [761, 6] on input at bounding box center [786, 16] width 238 height 22
type input "****"
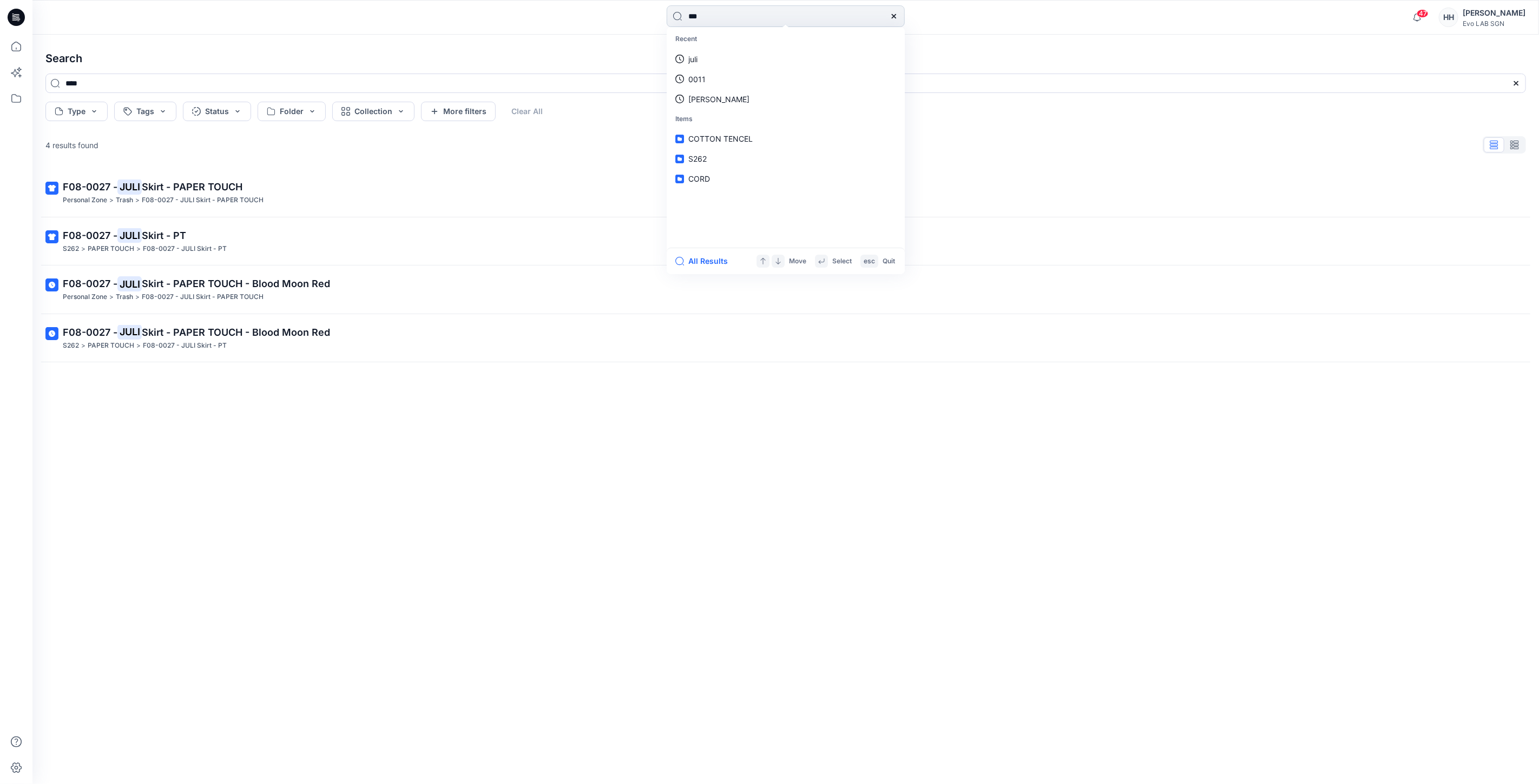
type input "****"
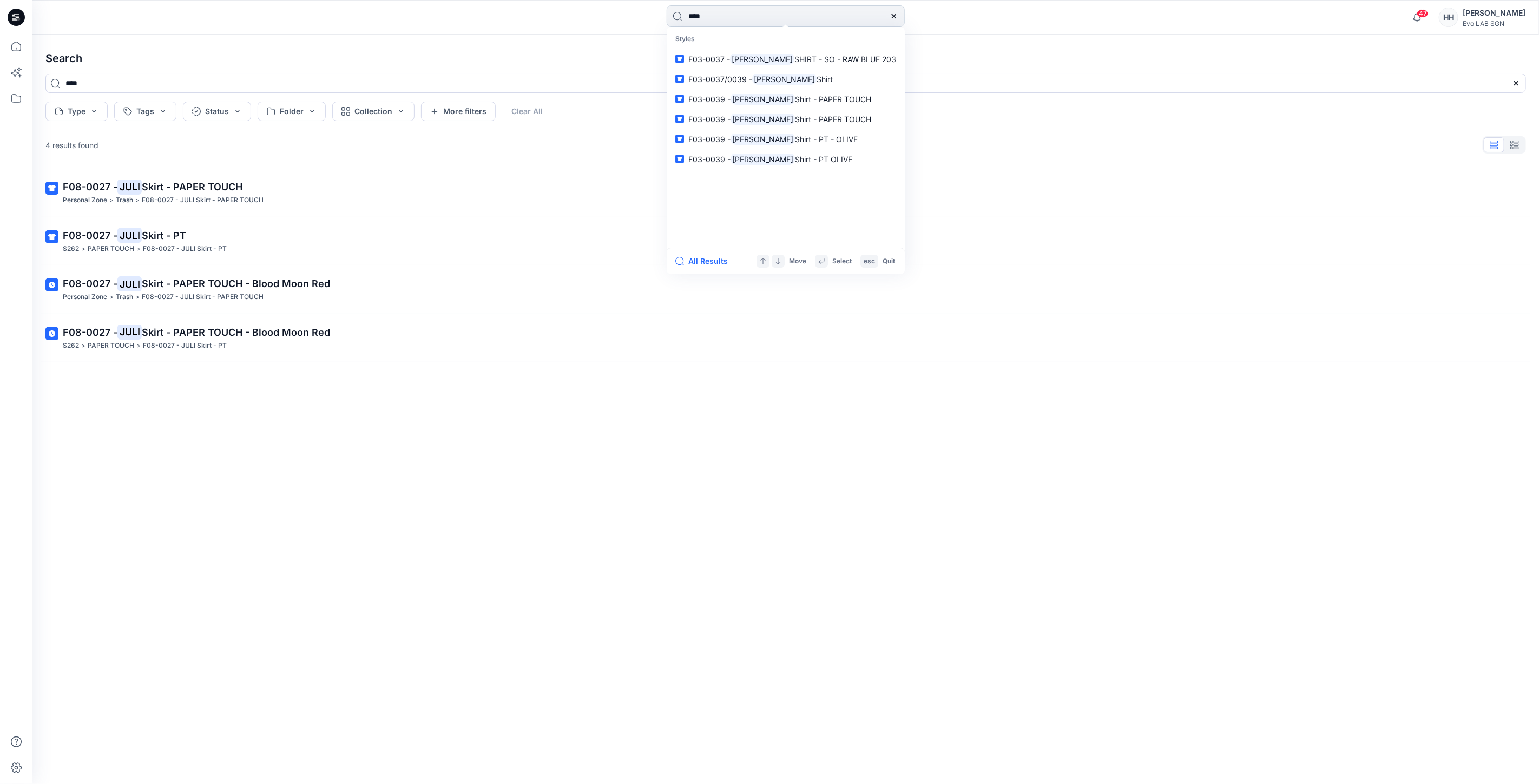
type input "****"
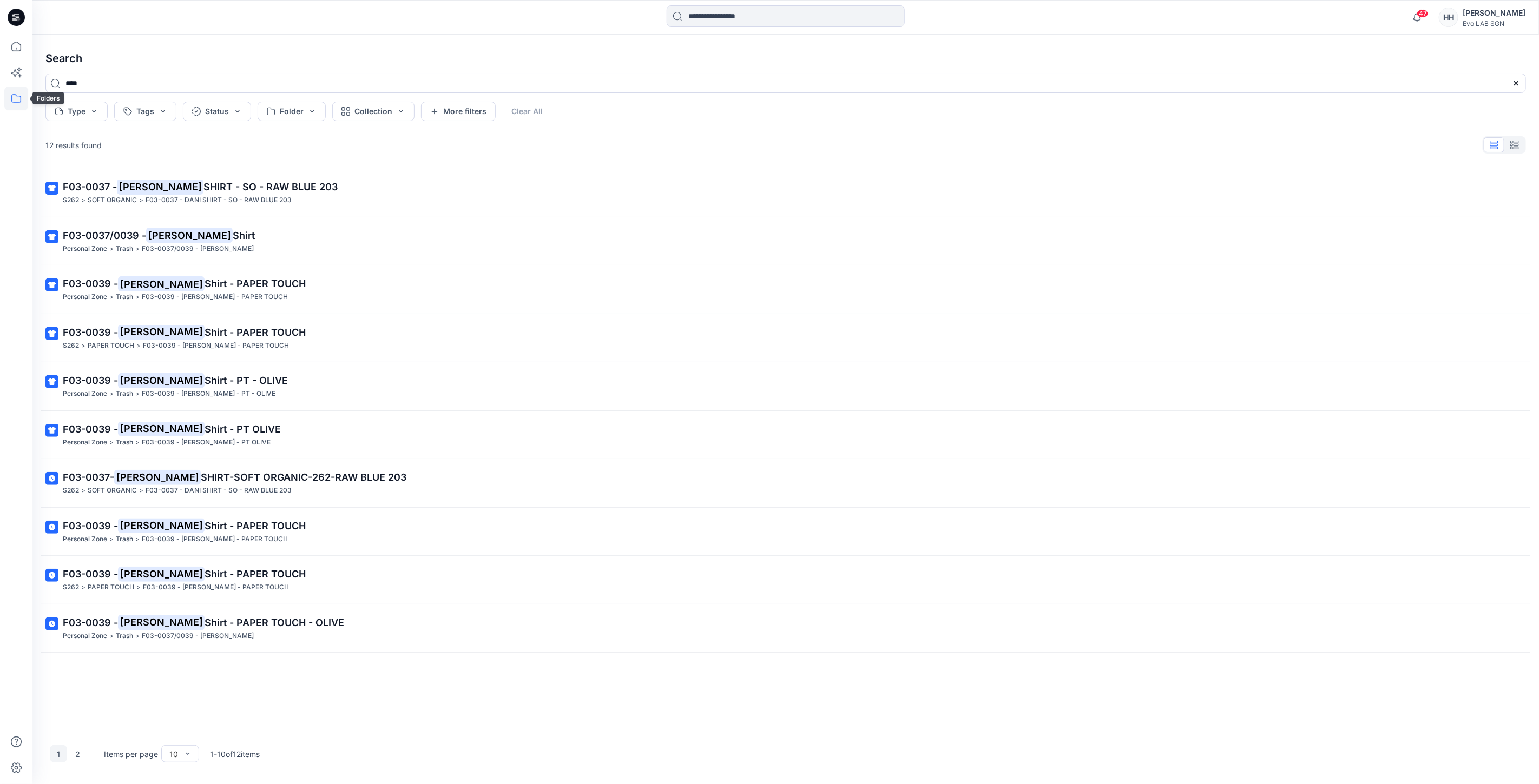
click at [11, 95] on icon at bounding box center [16, 98] width 24 height 24
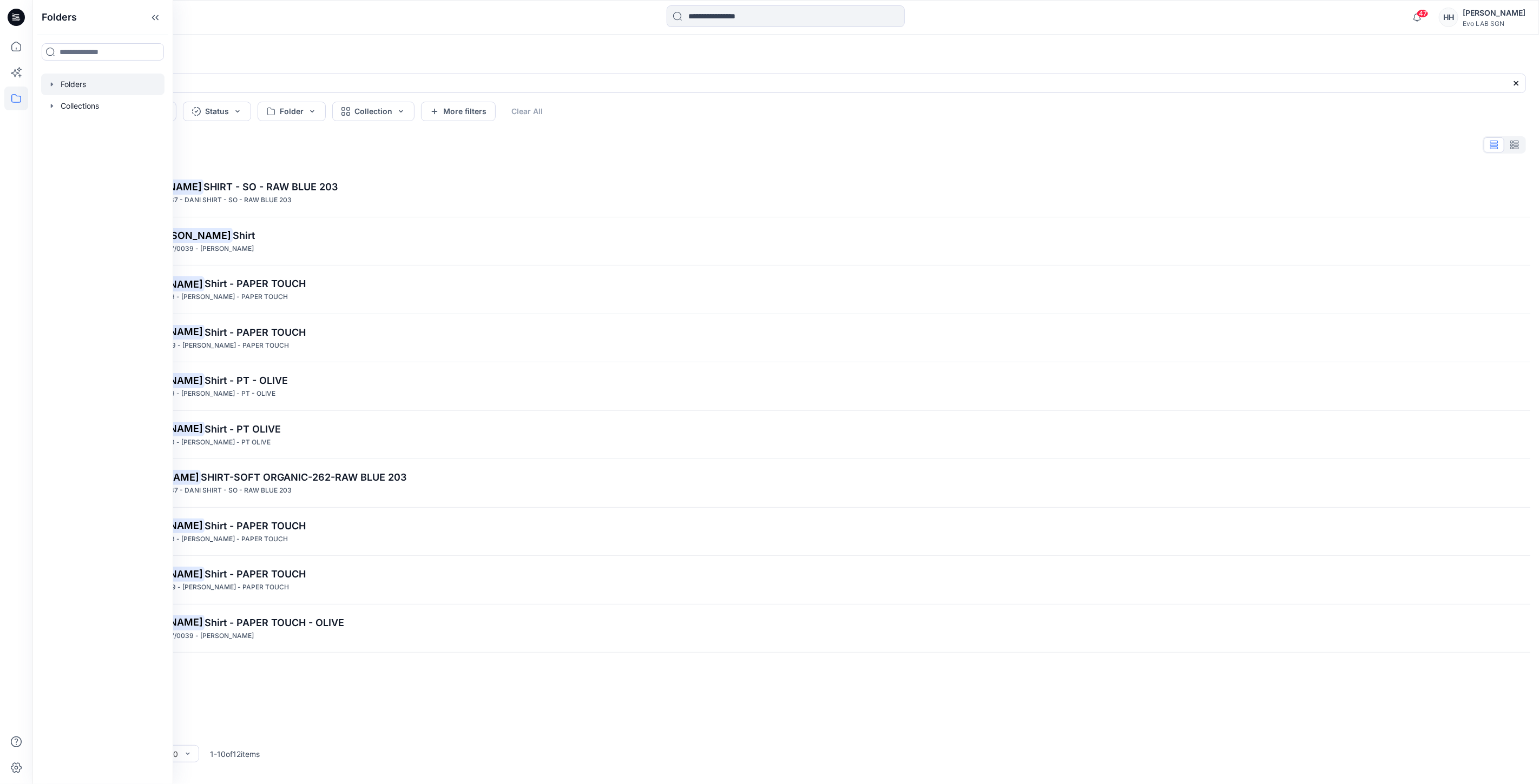
click at [107, 85] on div at bounding box center [102, 85] width 123 height 22
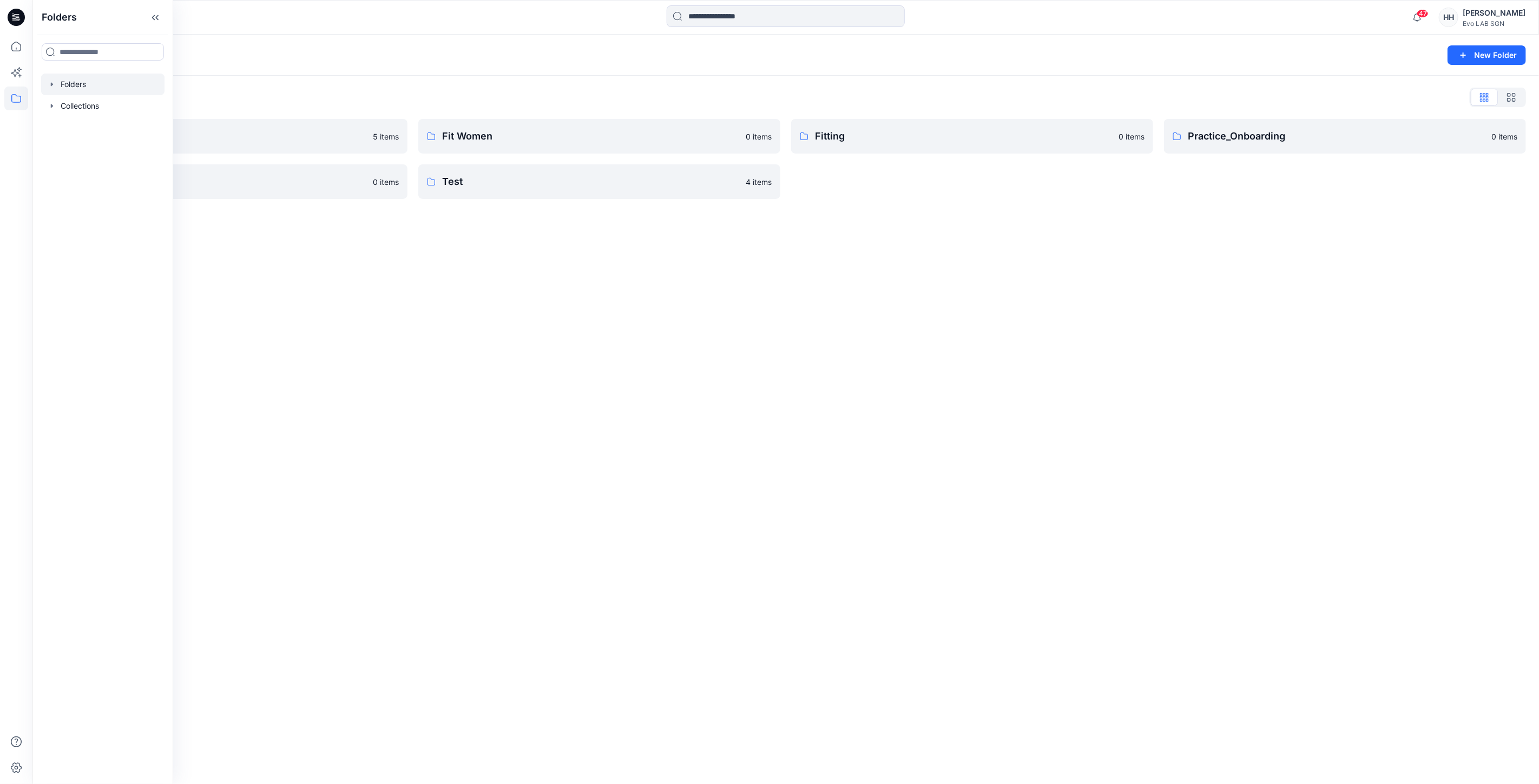
click at [534, 254] on div "Folders New Folder Folders List CATISI xDAWN 5 items S262 0 items Fit Women 0 i…" at bounding box center [785, 409] width 1507 height 750
click at [238, 165] on link "S262" at bounding box center [227, 182] width 362 height 34
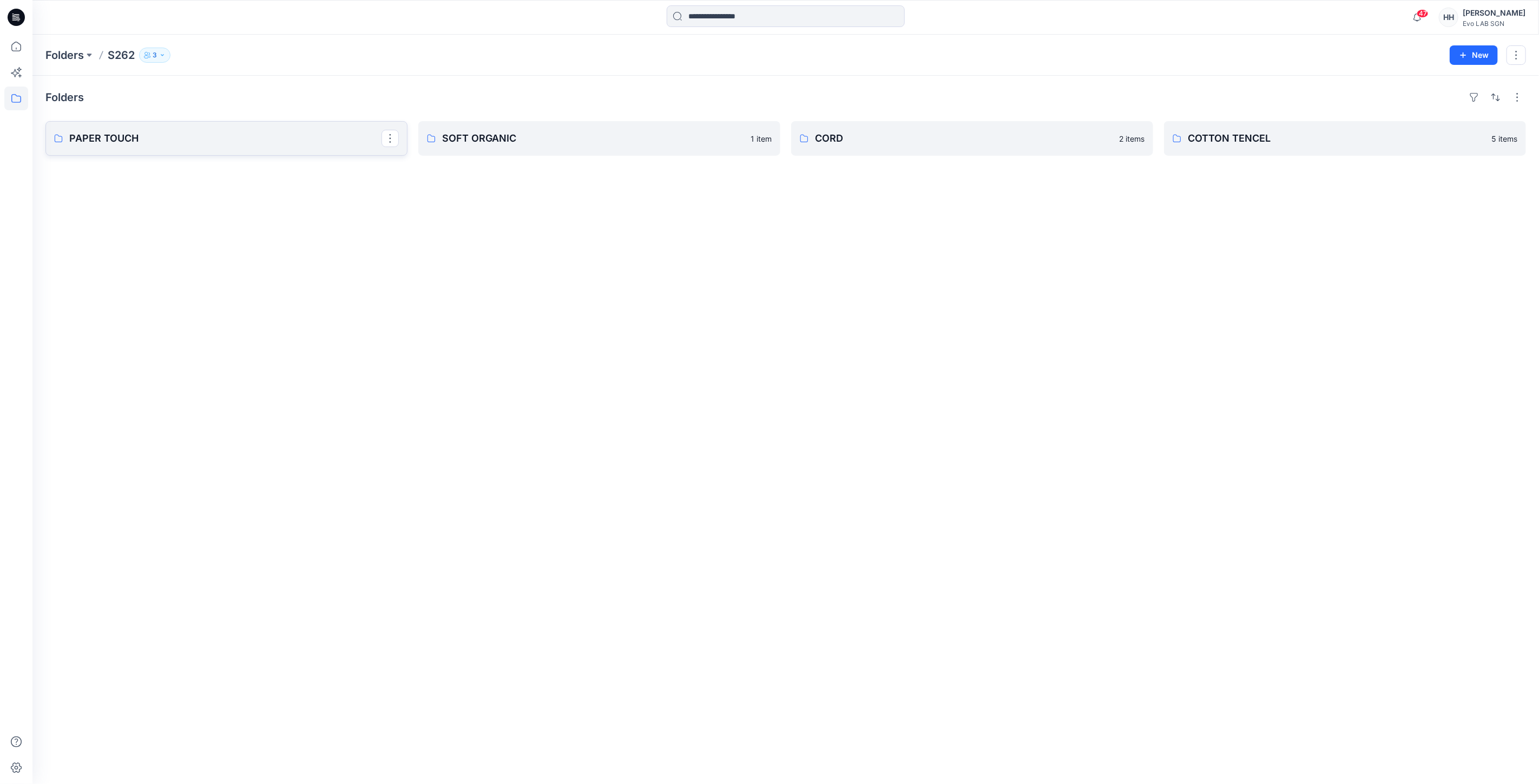
click at [263, 132] on p "PAPER TOUCH" at bounding box center [225, 138] width 312 height 15
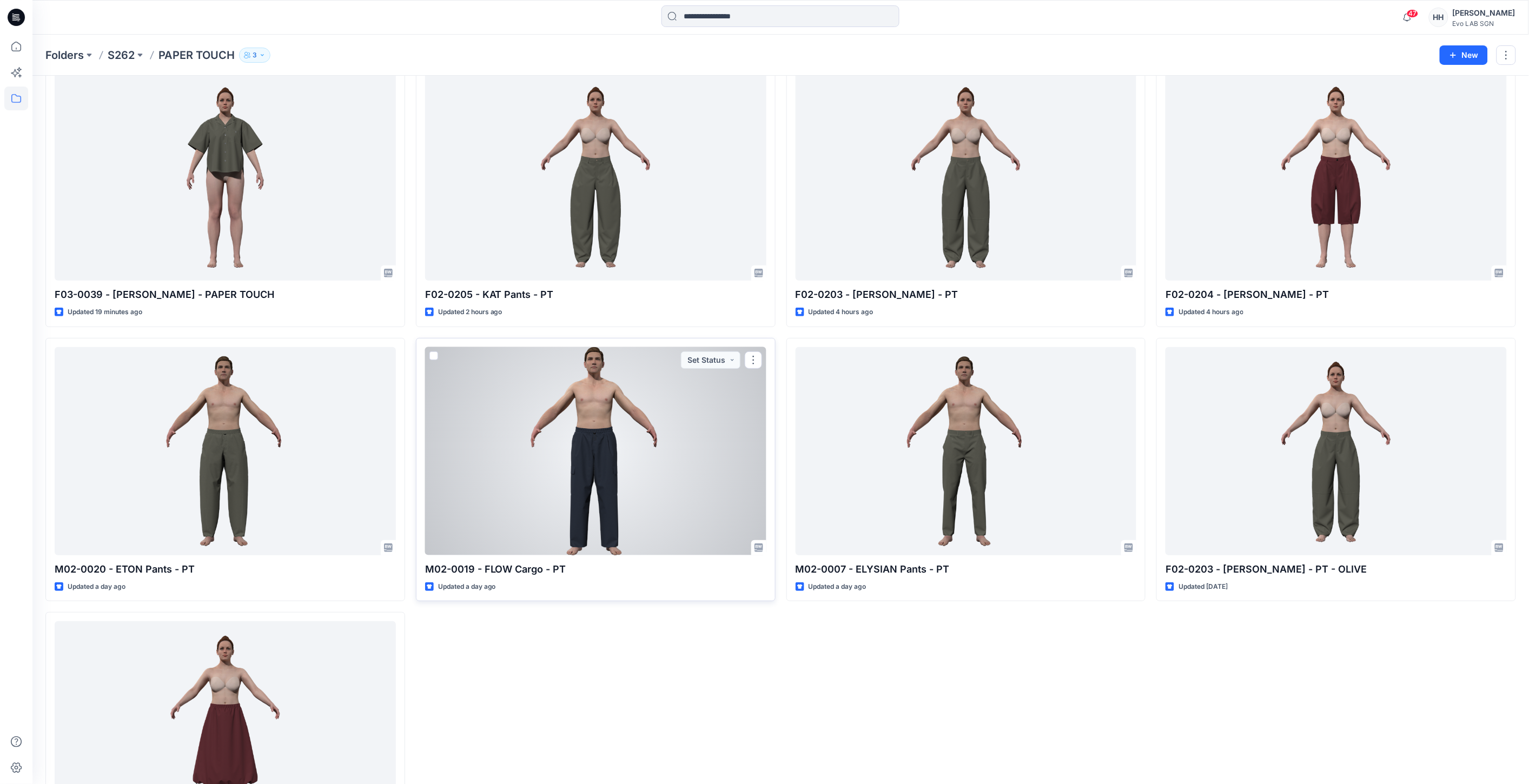
scroll to position [60, 0]
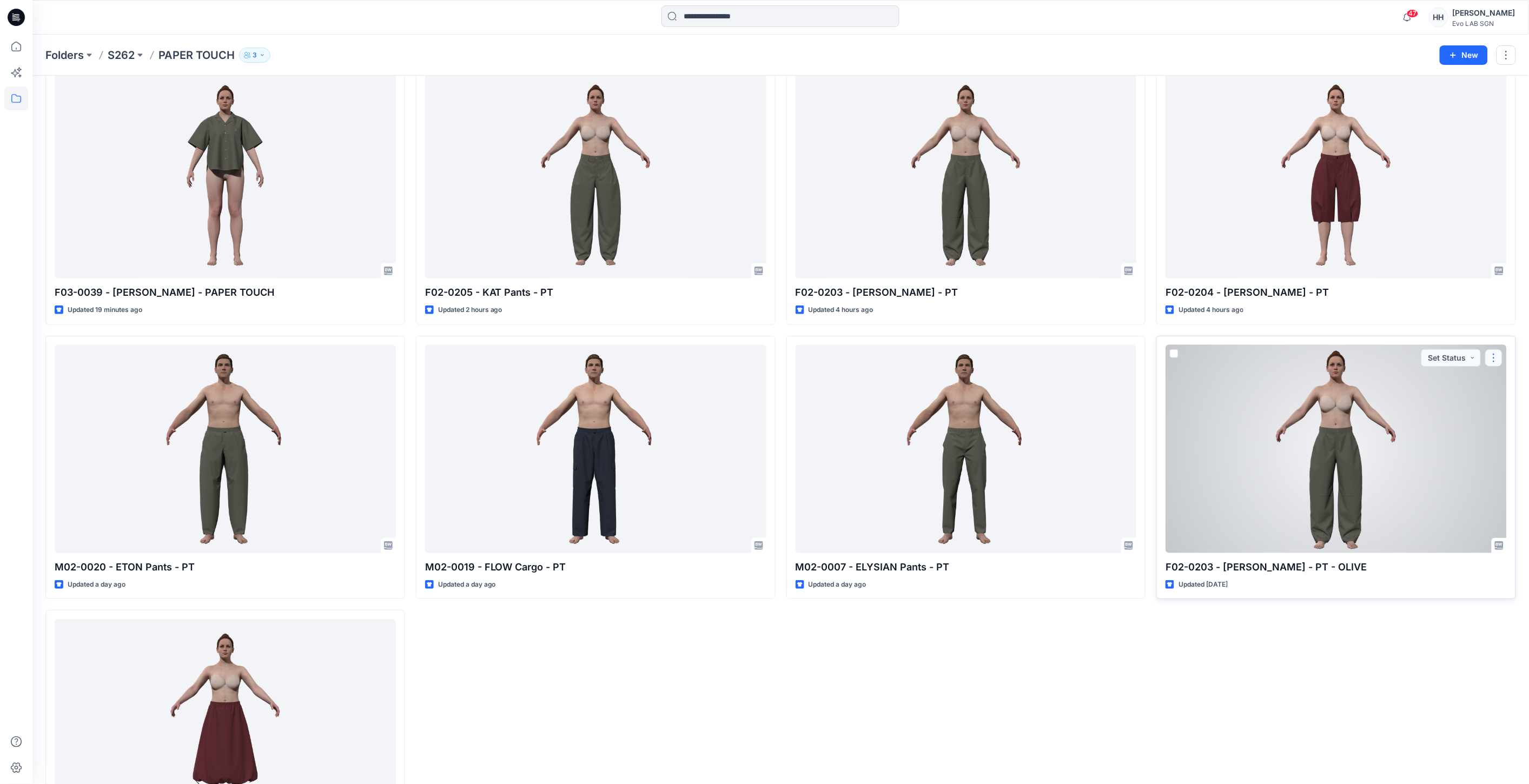
click at [1496, 360] on button "button" at bounding box center [1494, 358] width 17 height 17
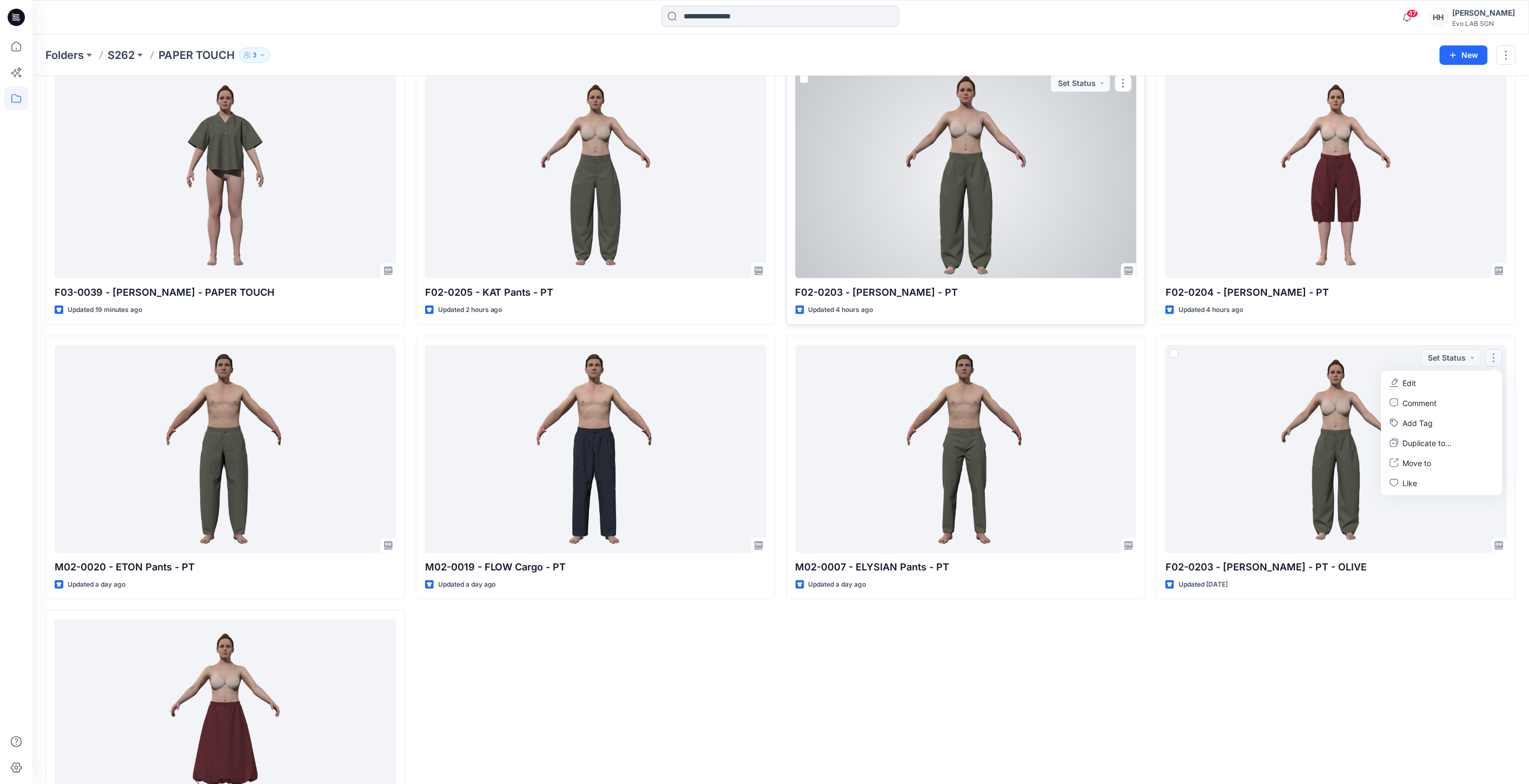
click at [920, 174] on div at bounding box center [966, 175] width 341 height 209
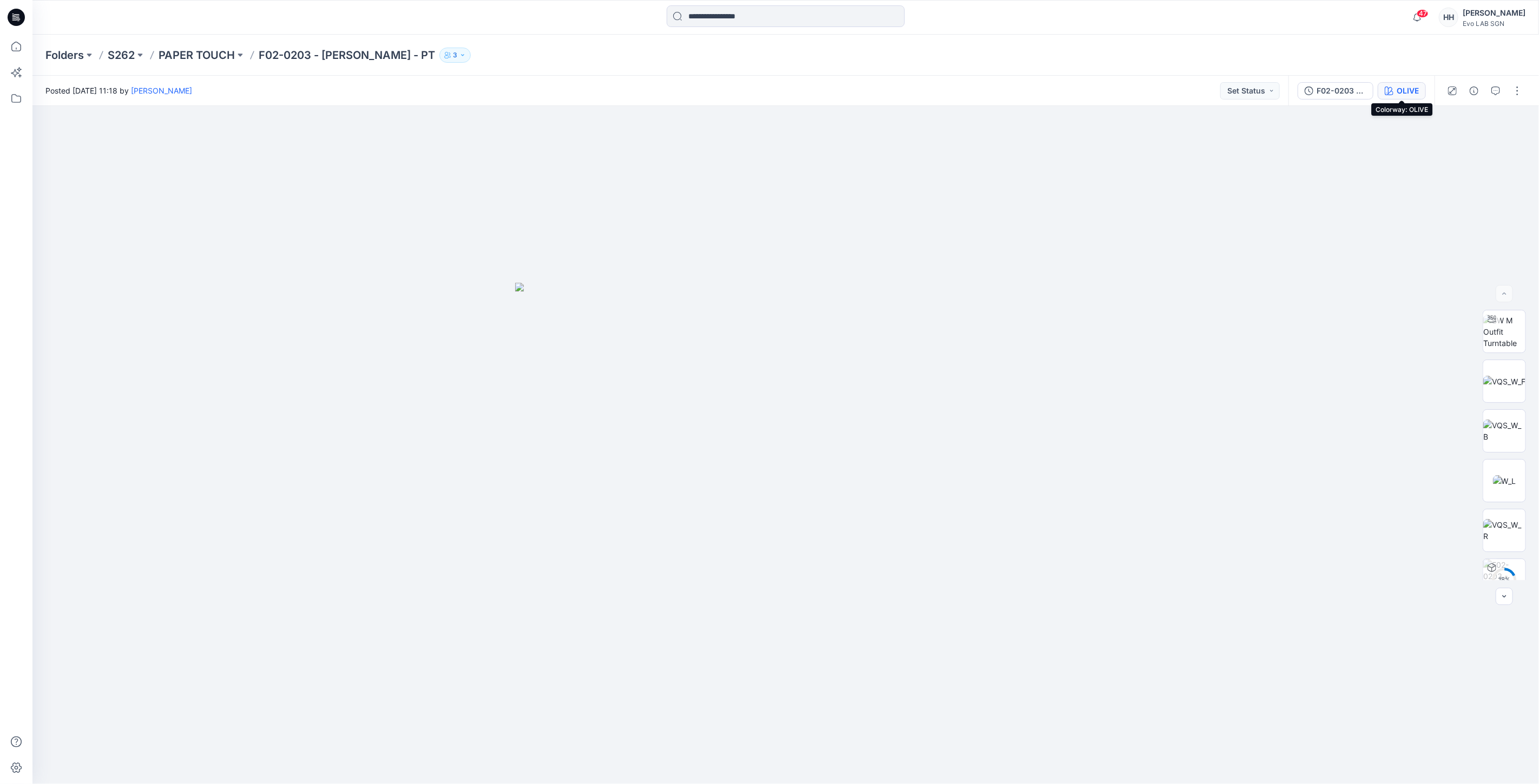
click at [1408, 88] on div "OLIVE" at bounding box center [1408, 90] width 22 height 12
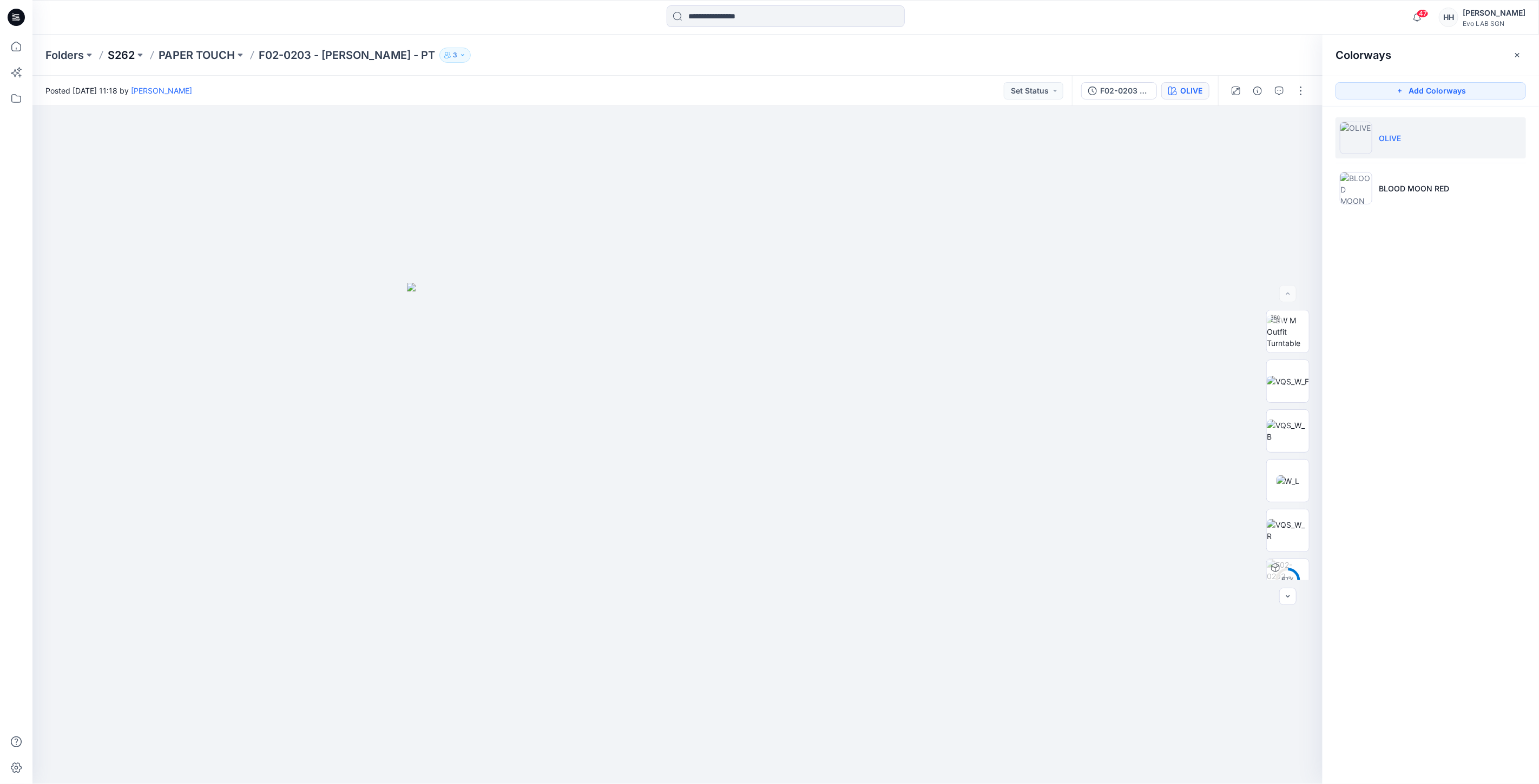
click at [125, 52] on p "S262" at bounding box center [121, 55] width 27 height 15
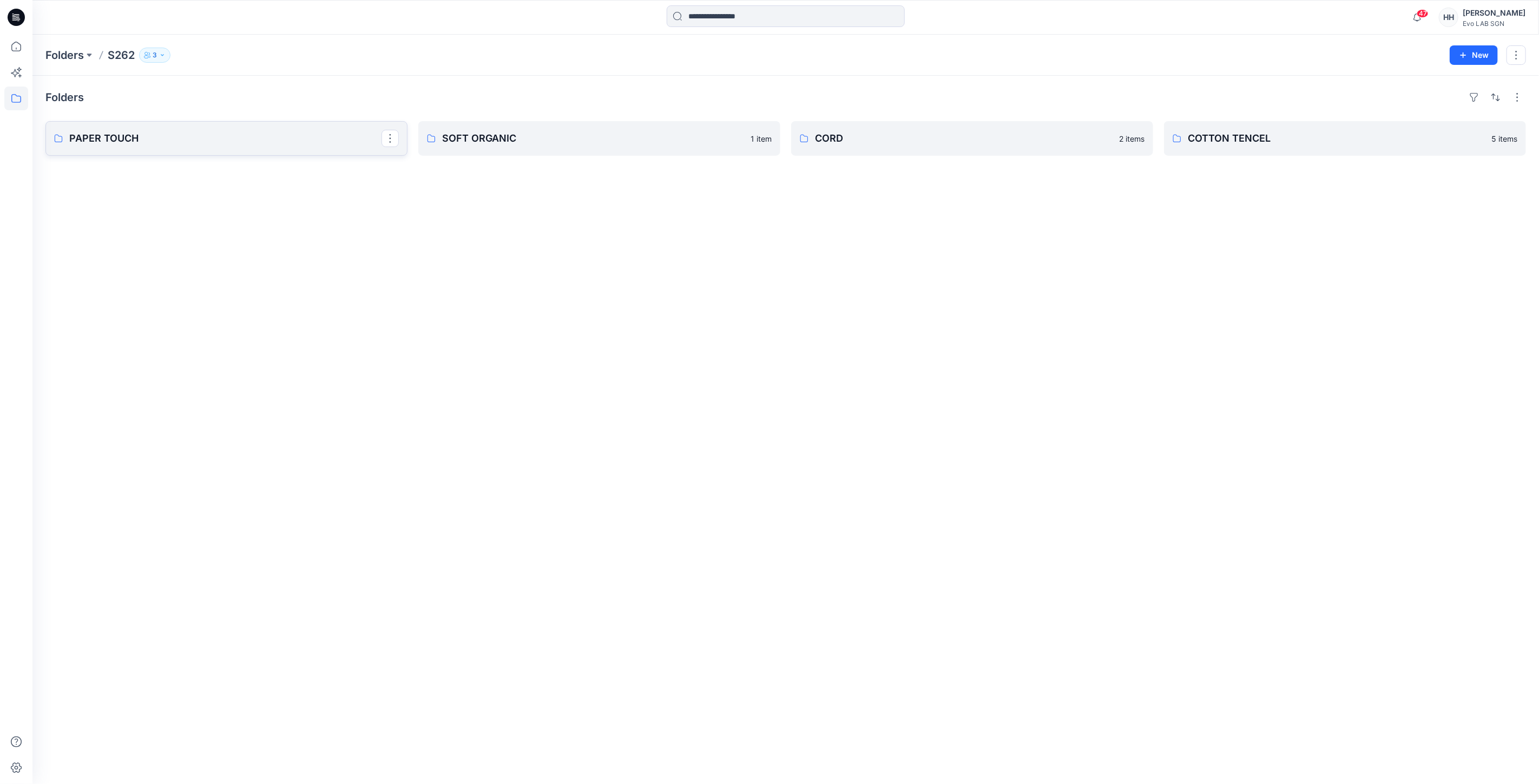
click at [315, 137] on p "PAPER TOUCH" at bounding box center [225, 138] width 312 height 15
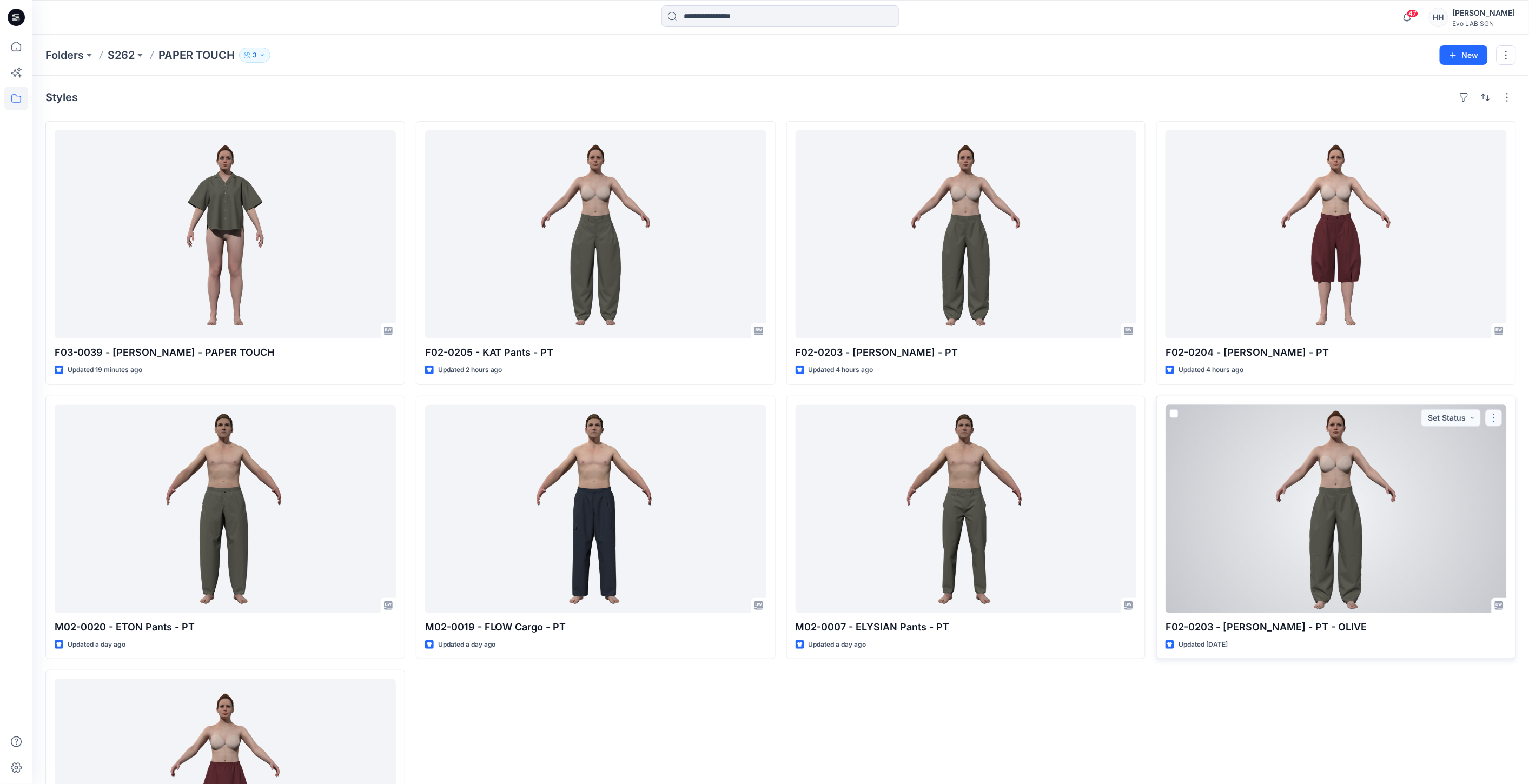
click at [1496, 412] on button "button" at bounding box center [1494, 418] width 17 height 17
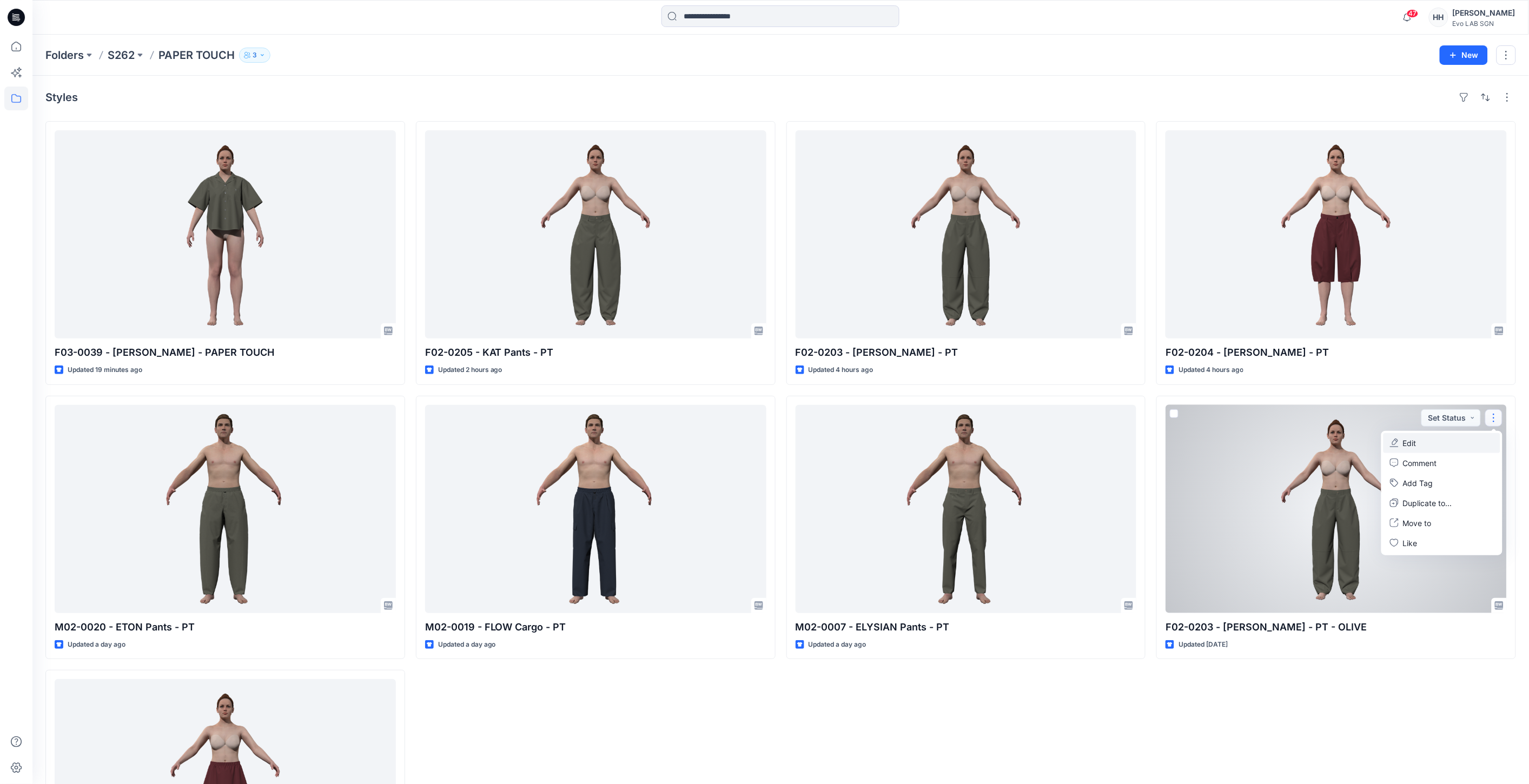
click at [1419, 442] on button "Edit" at bounding box center [1442, 444] width 117 height 20
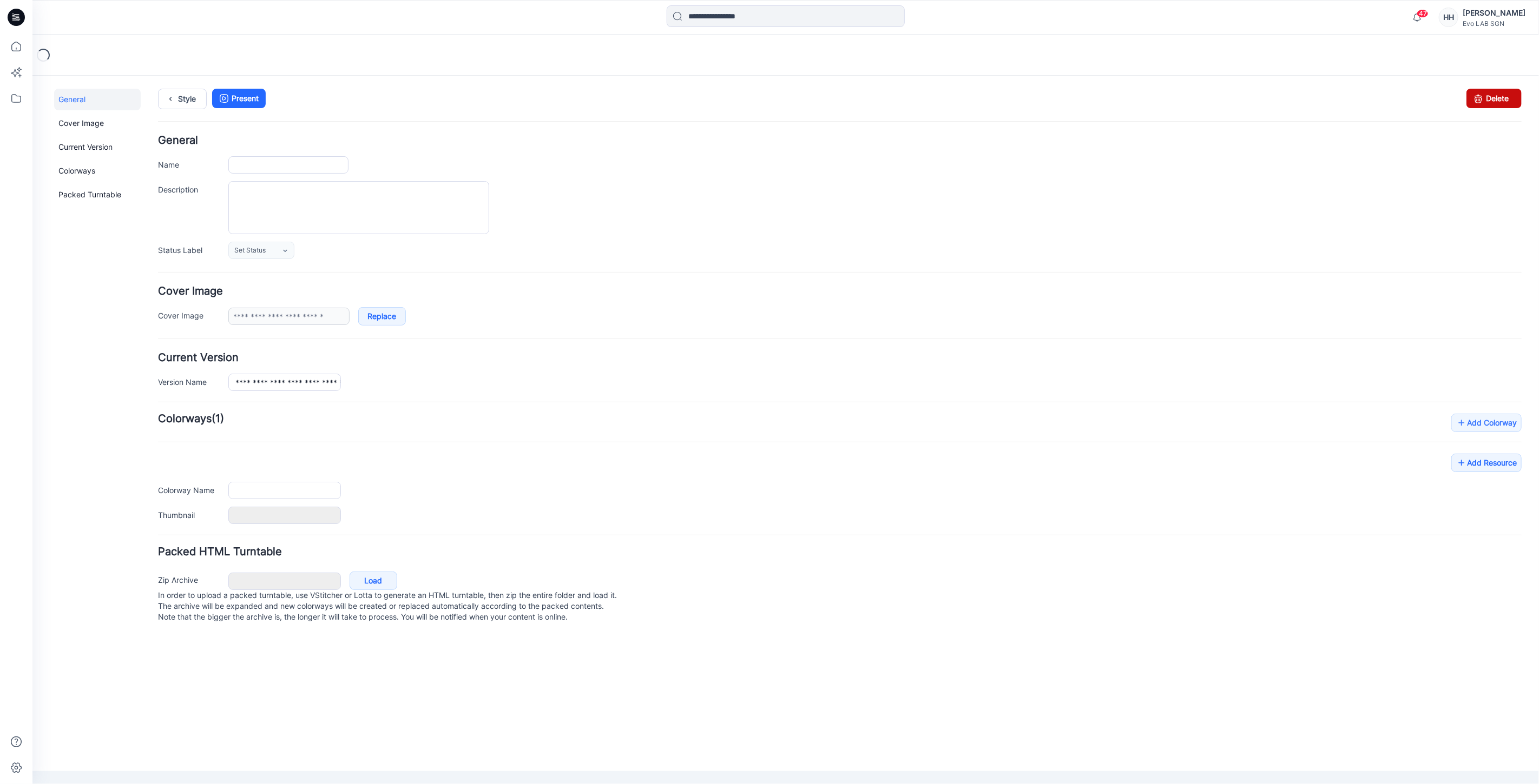
click at [1486, 101] on link "Delete" at bounding box center [1494, 97] width 55 height 20
type input "**********"
type textarea "**********"
type input "*****"
type input "*******"
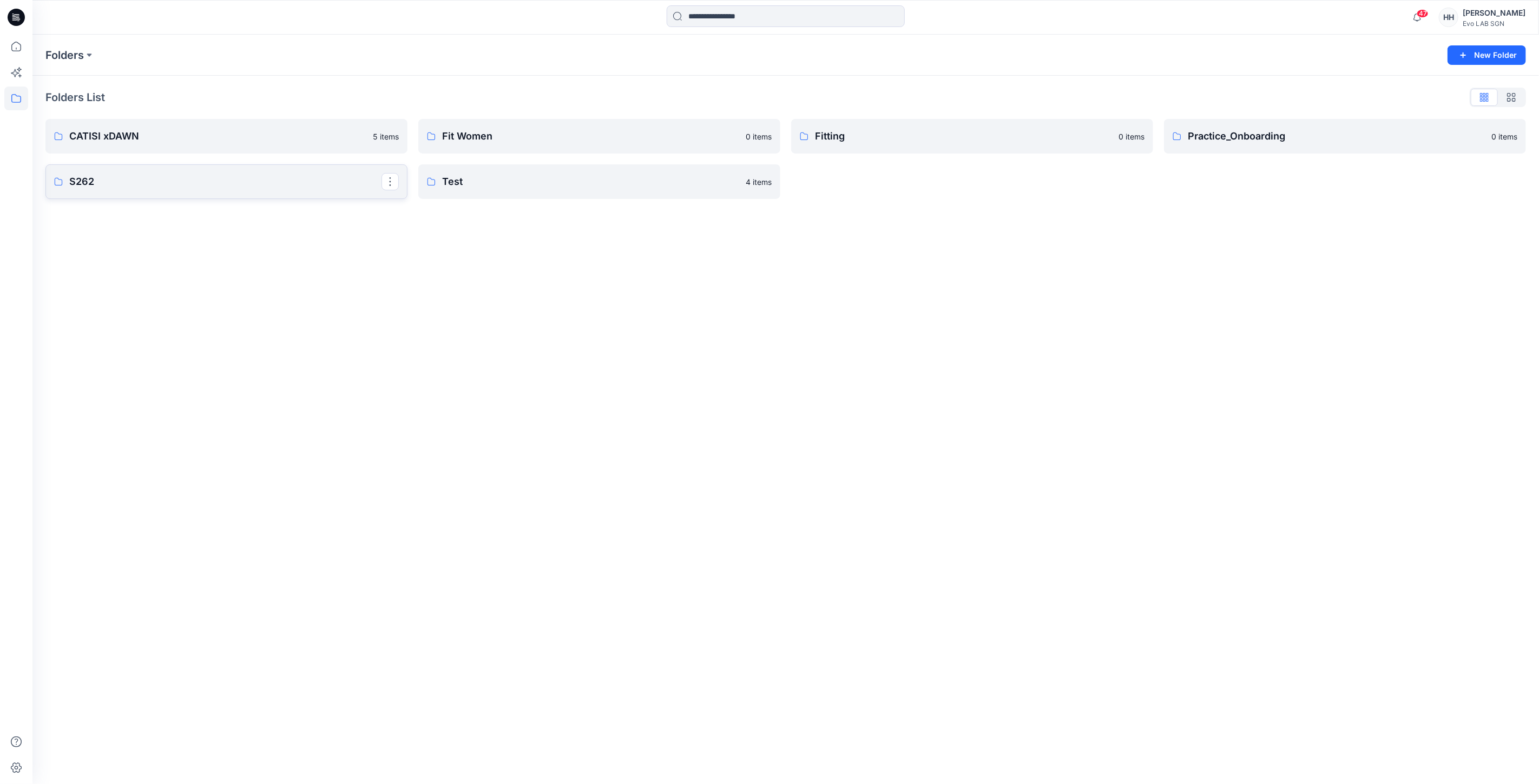
click at [198, 179] on p "S262" at bounding box center [225, 181] width 312 height 15
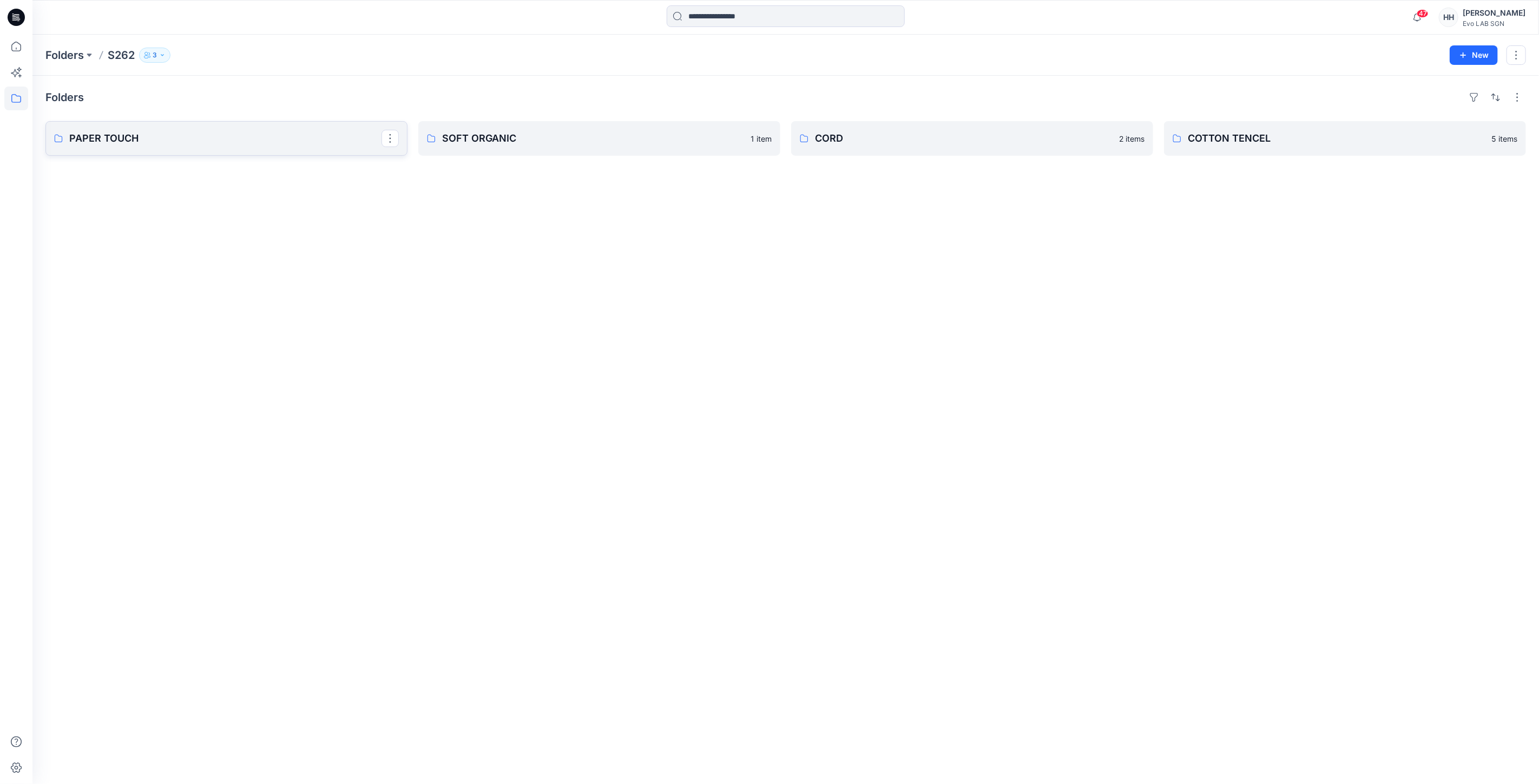
click at [259, 143] on p "PAPER TOUCH" at bounding box center [225, 138] width 312 height 15
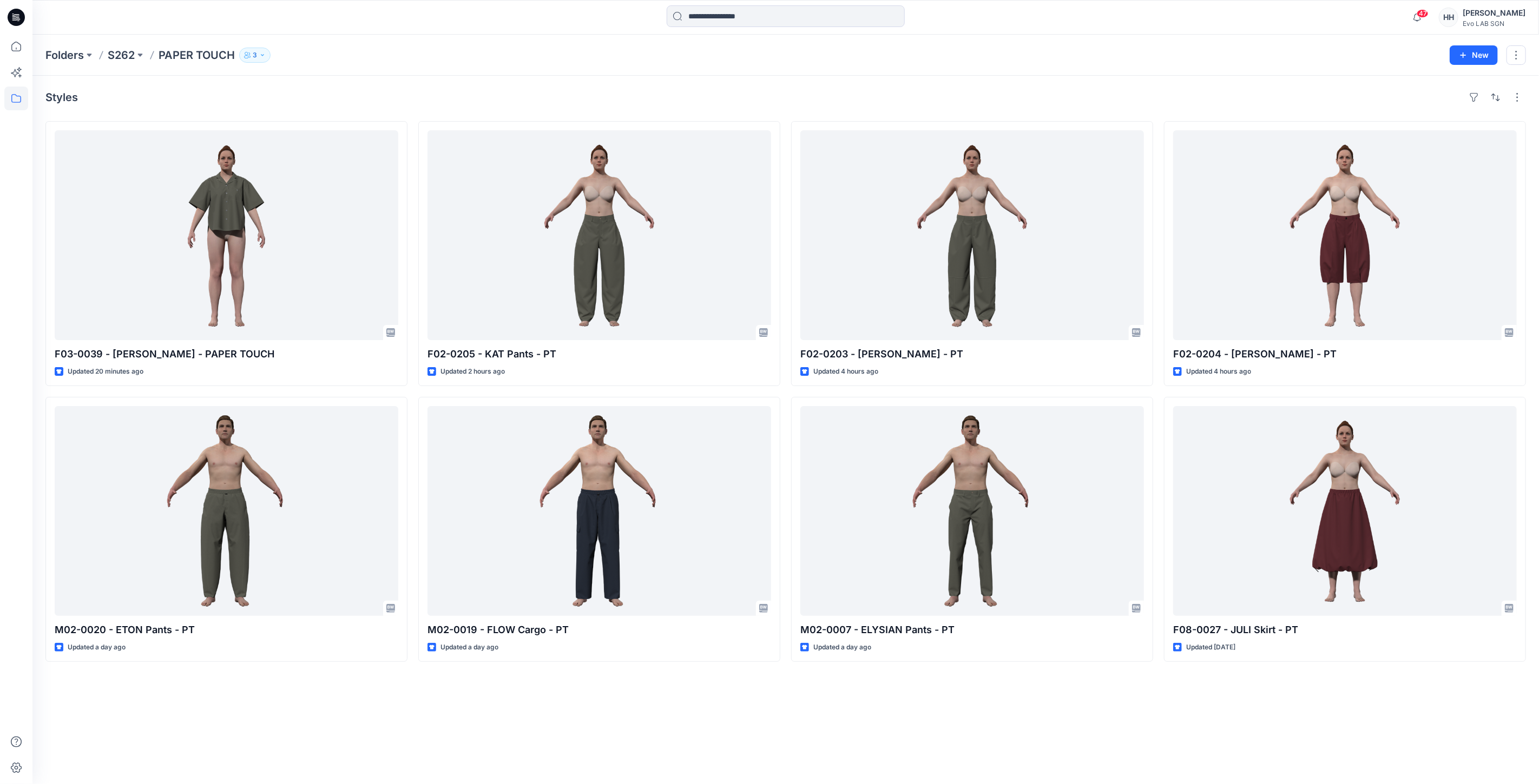
drag, startPoint x: 411, startPoint y: 119, endPoint x: 394, endPoint y: 118, distance: 17.0
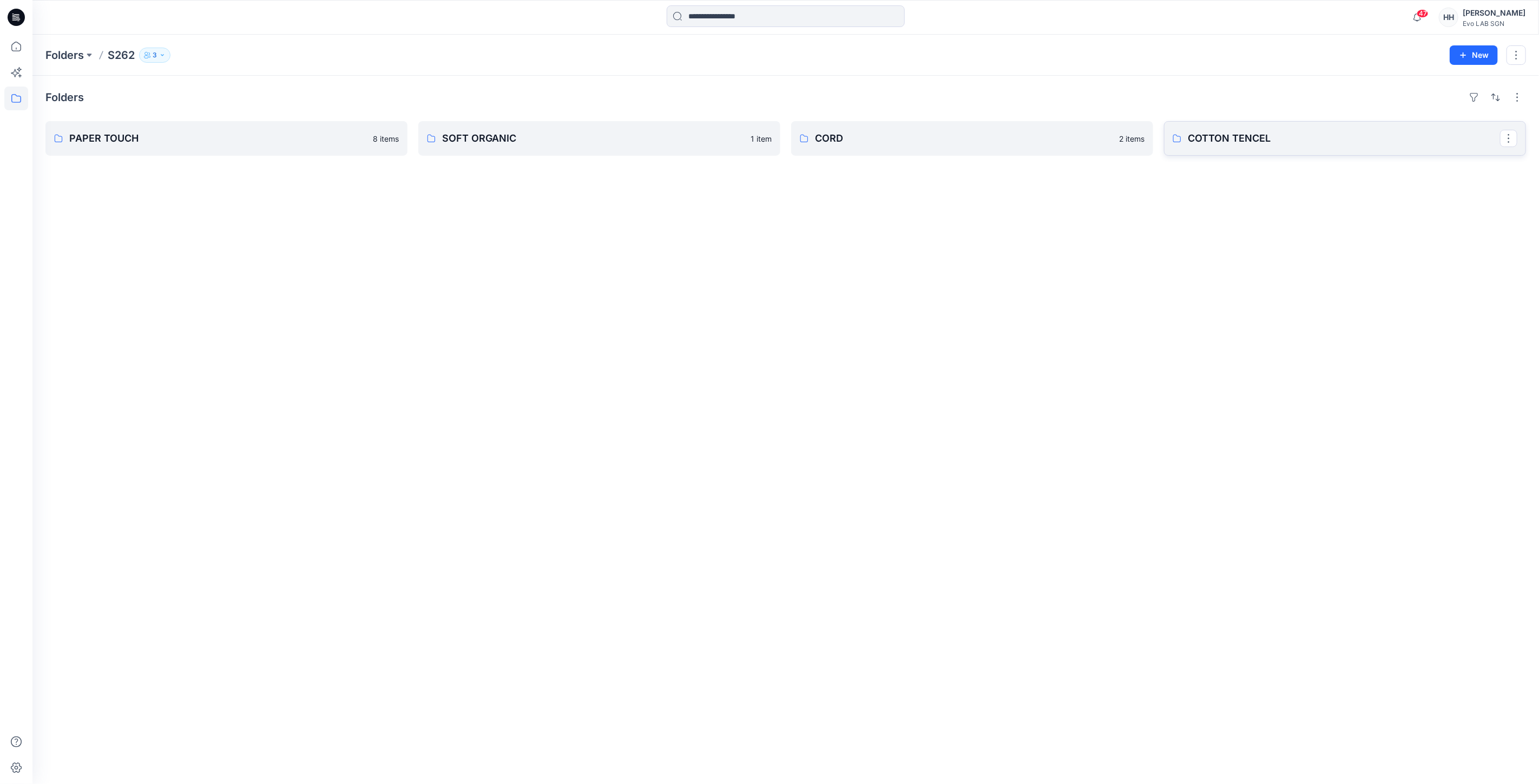
click at [1257, 139] on p "COTTON TENCEL" at bounding box center [1344, 138] width 312 height 15
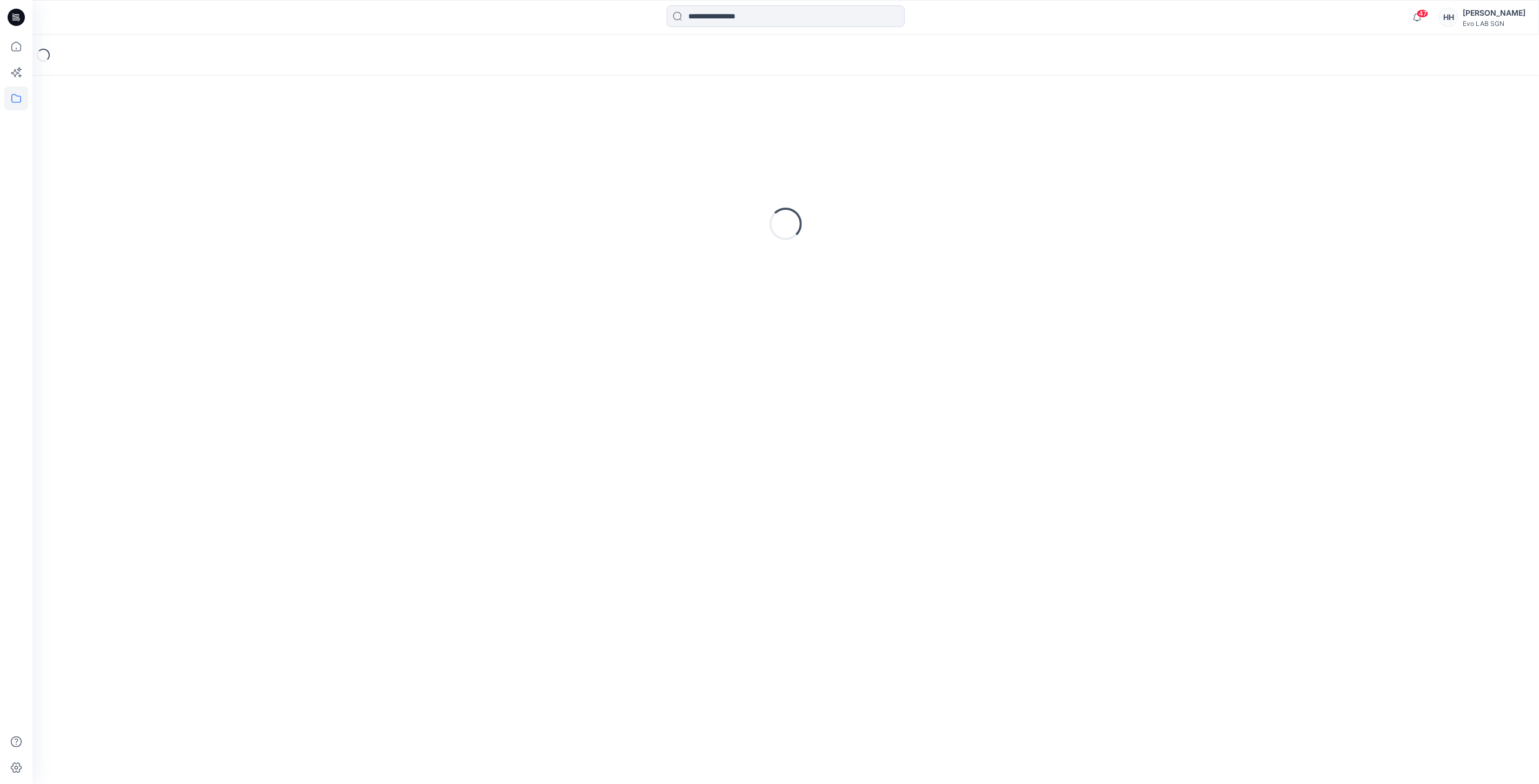
click at [1257, 139] on div "Loading..." at bounding box center [786, 223] width 1481 height 270
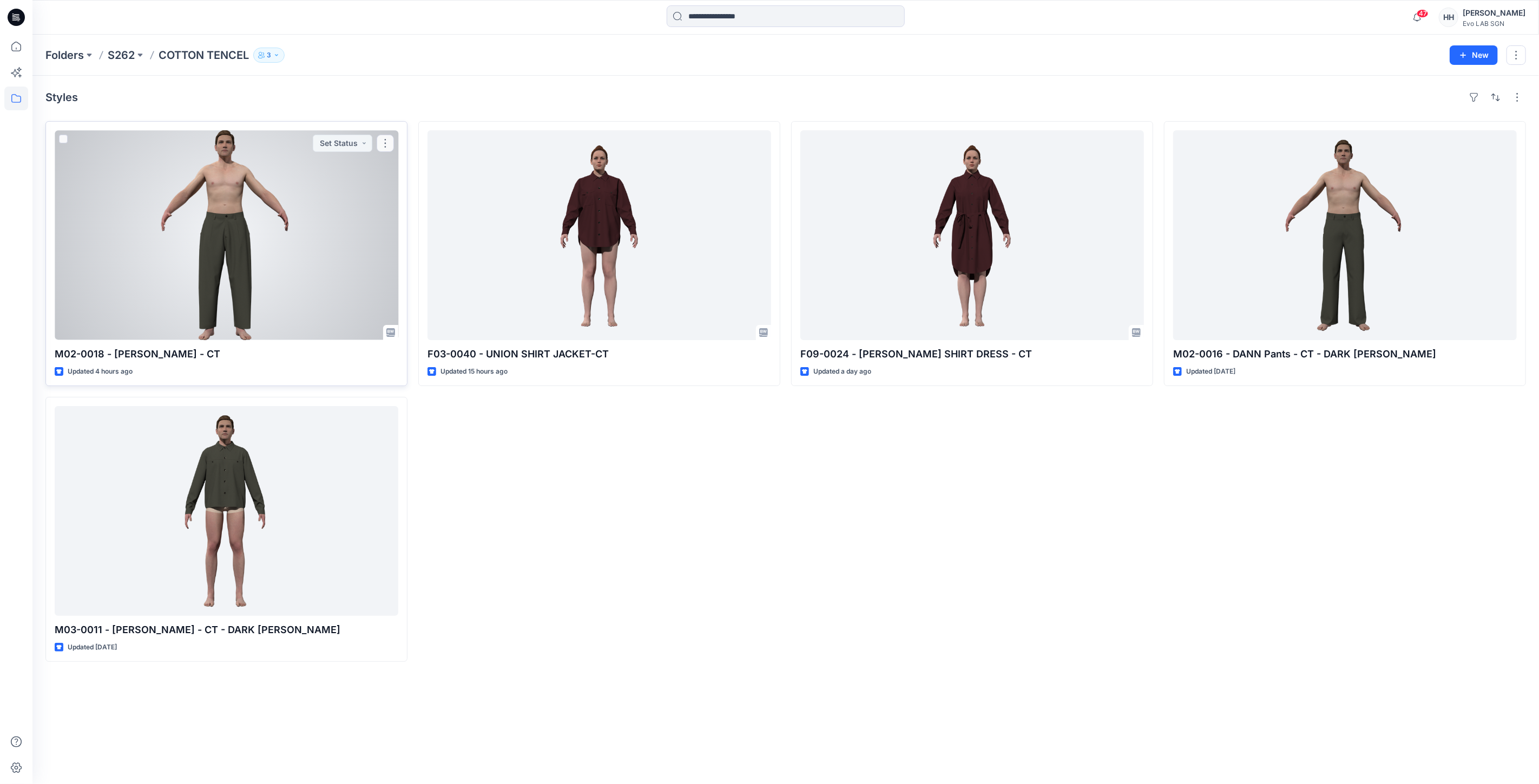
click at [256, 252] on div at bounding box center [227, 235] width 344 height 210
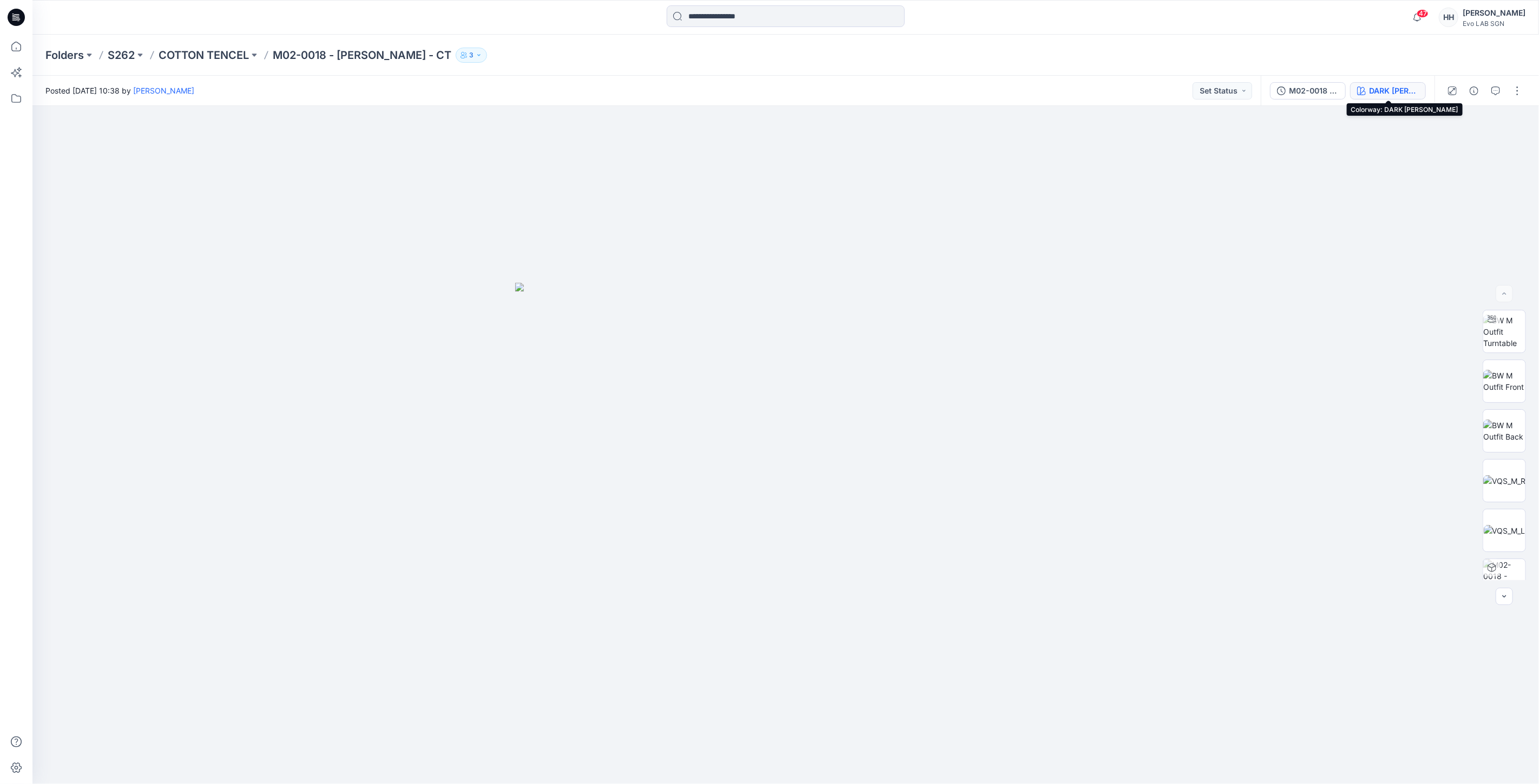
click at [1390, 89] on div "DARK [PERSON_NAME]" at bounding box center [1394, 90] width 49 height 12
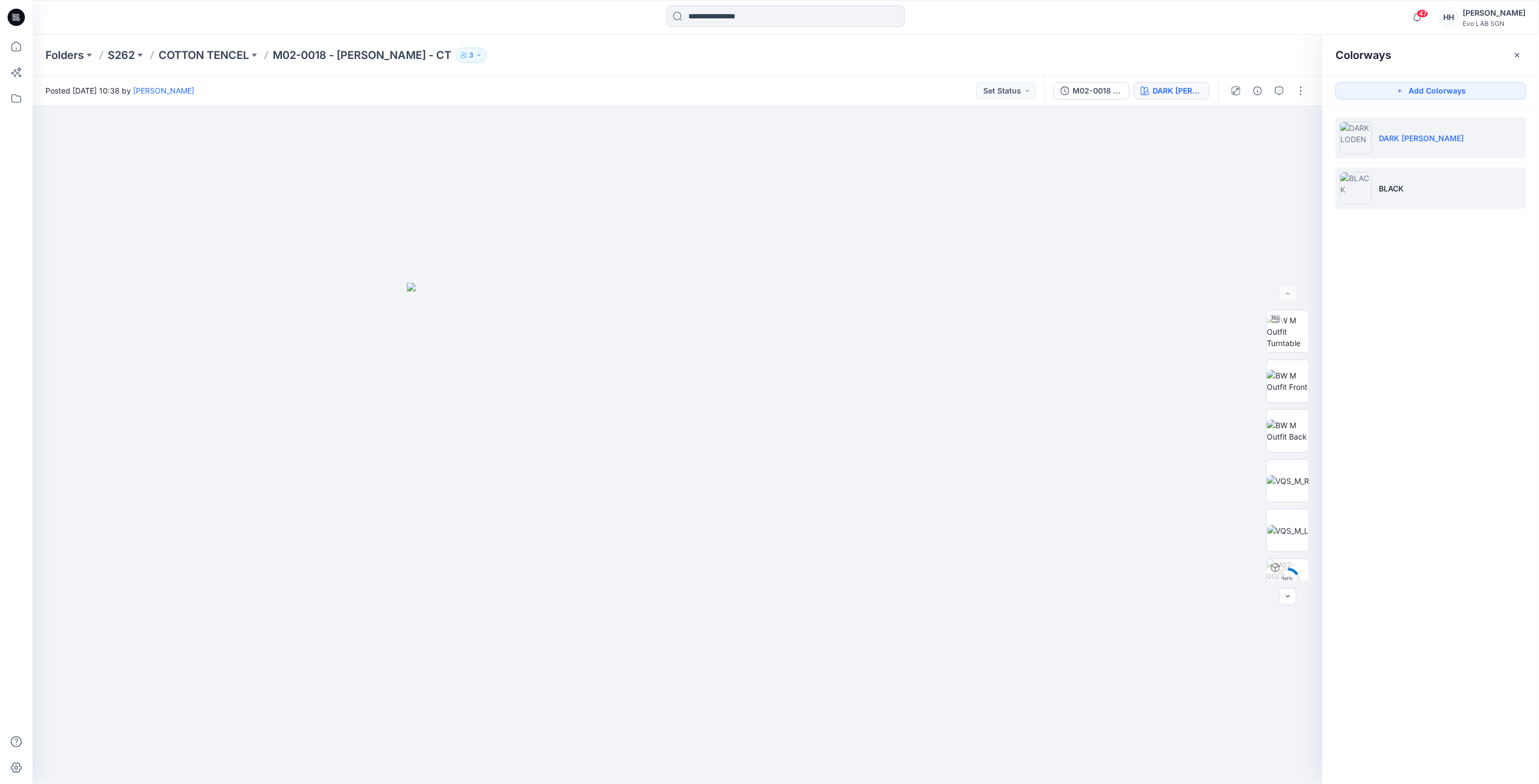
click at [1399, 174] on li "BLACK" at bounding box center [1431, 188] width 191 height 41
click at [1286, 333] on img at bounding box center [1288, 332] width 41 height 34
click at [223, 54] on p "COTTON TENCEL" at bounding box center [203, 55] width 90 height 15
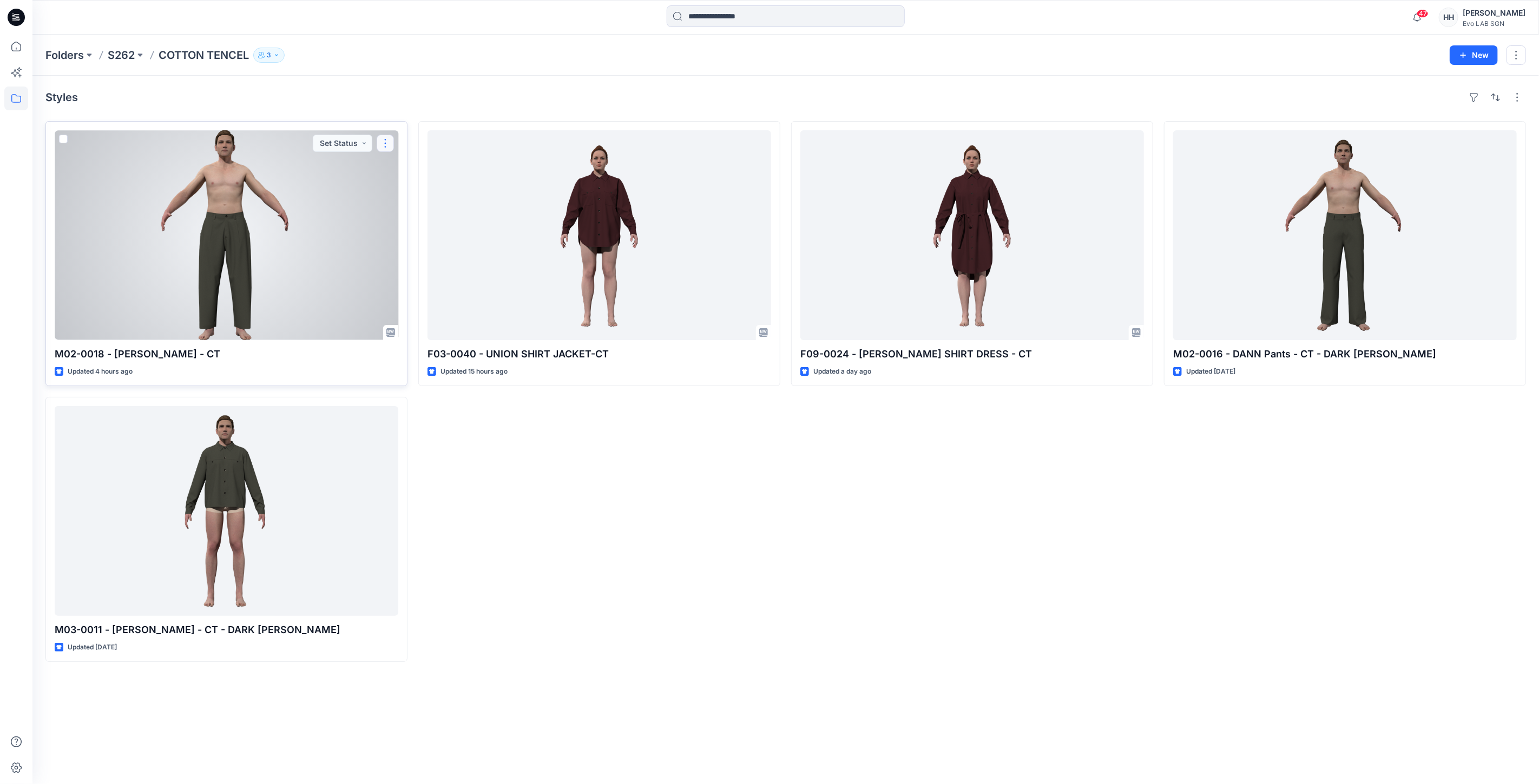
click at [381, 140] on button "button" at bounding box center [385, 143] width 17 height 17
click at [430, 168] on button "Edit" at bounding box center [437, 169] width 117 height 20
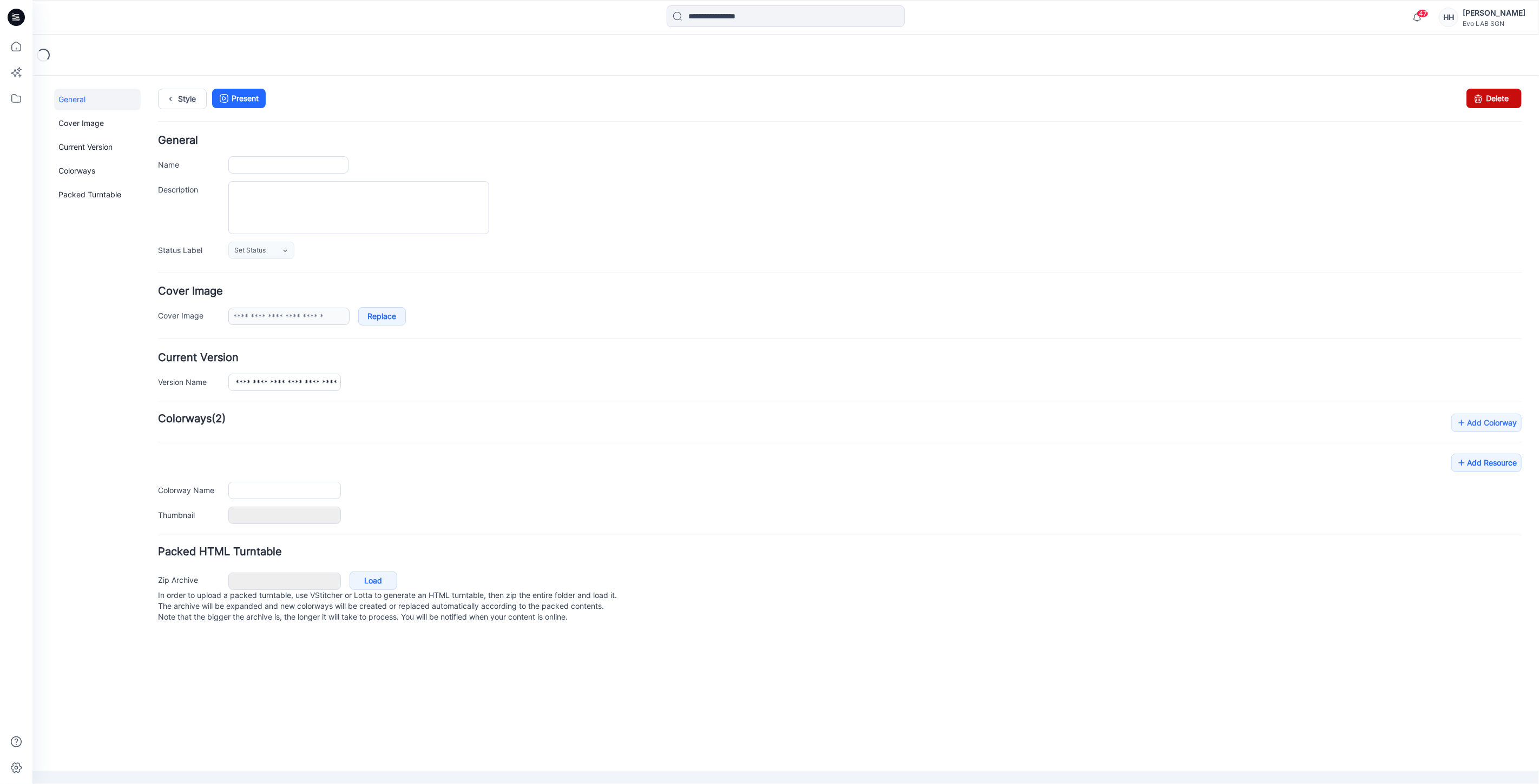
click at [1485, 93] on icon at bounding box center [1478, 97] width 15 height 20
type input "**********"
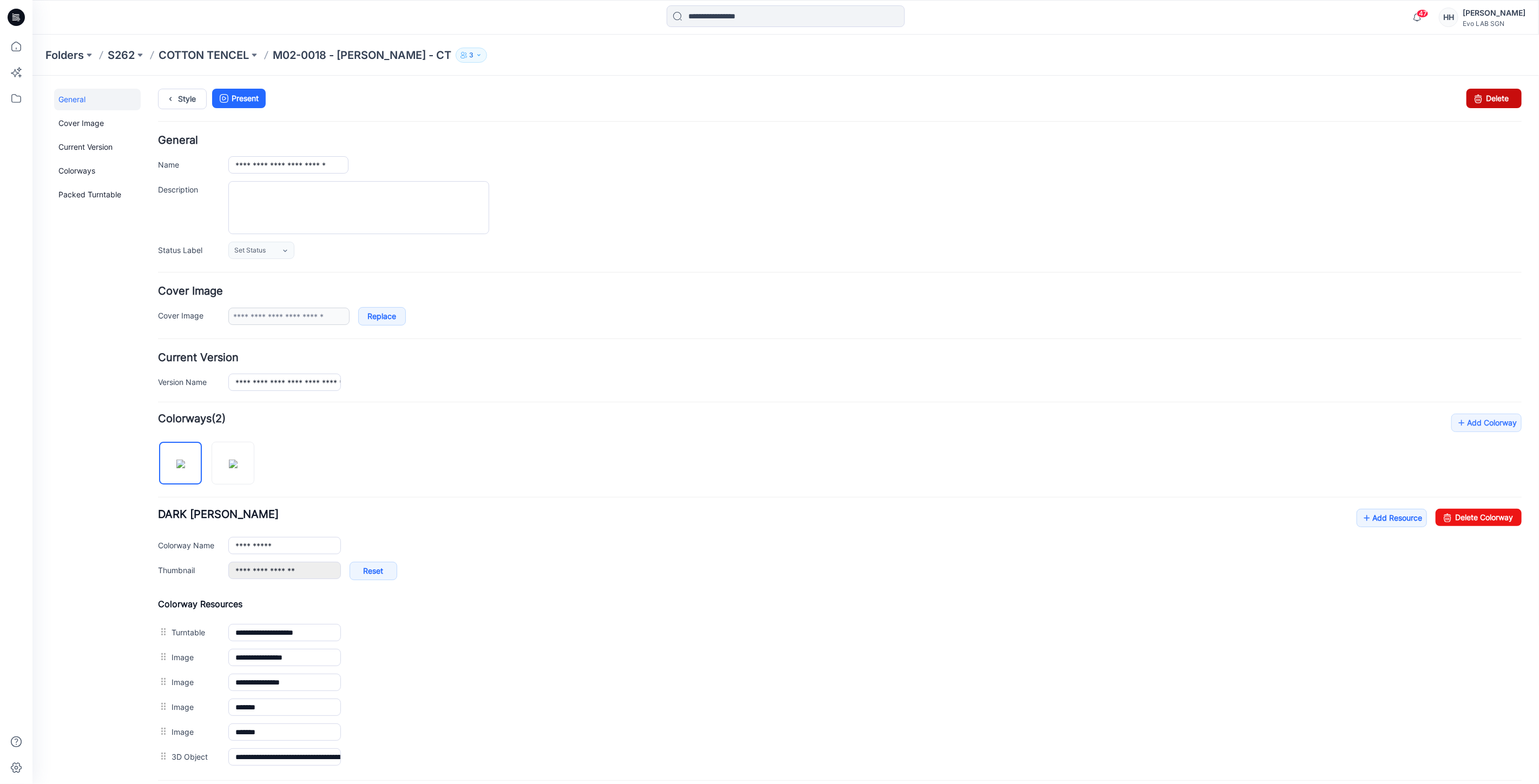
click at [1492, 102] on link "Delete" at bounding box center [1494, 97] width 55 height 20
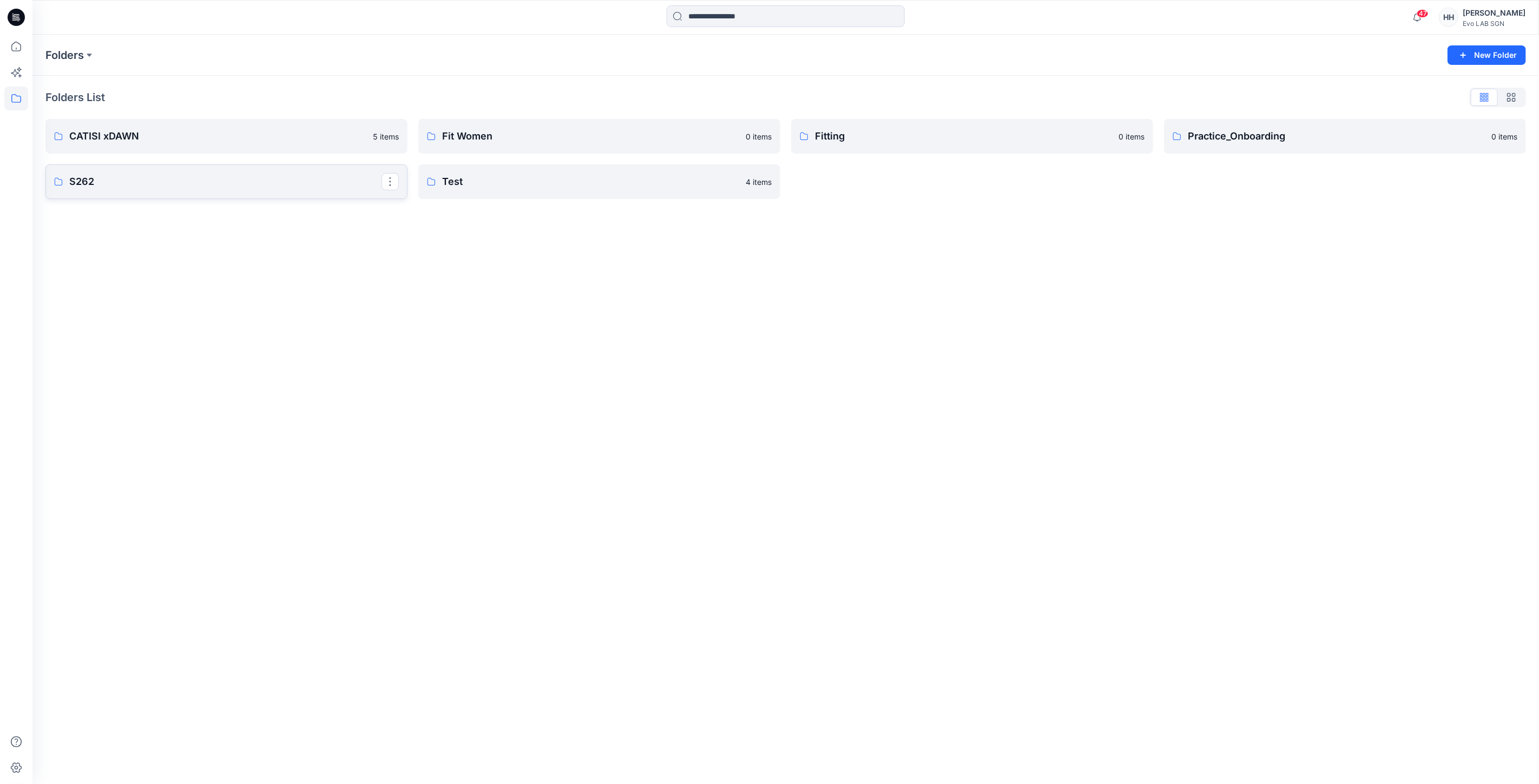
click at [172, 181] on p "S262" at bounding box center [225, 181] width 312 height 15
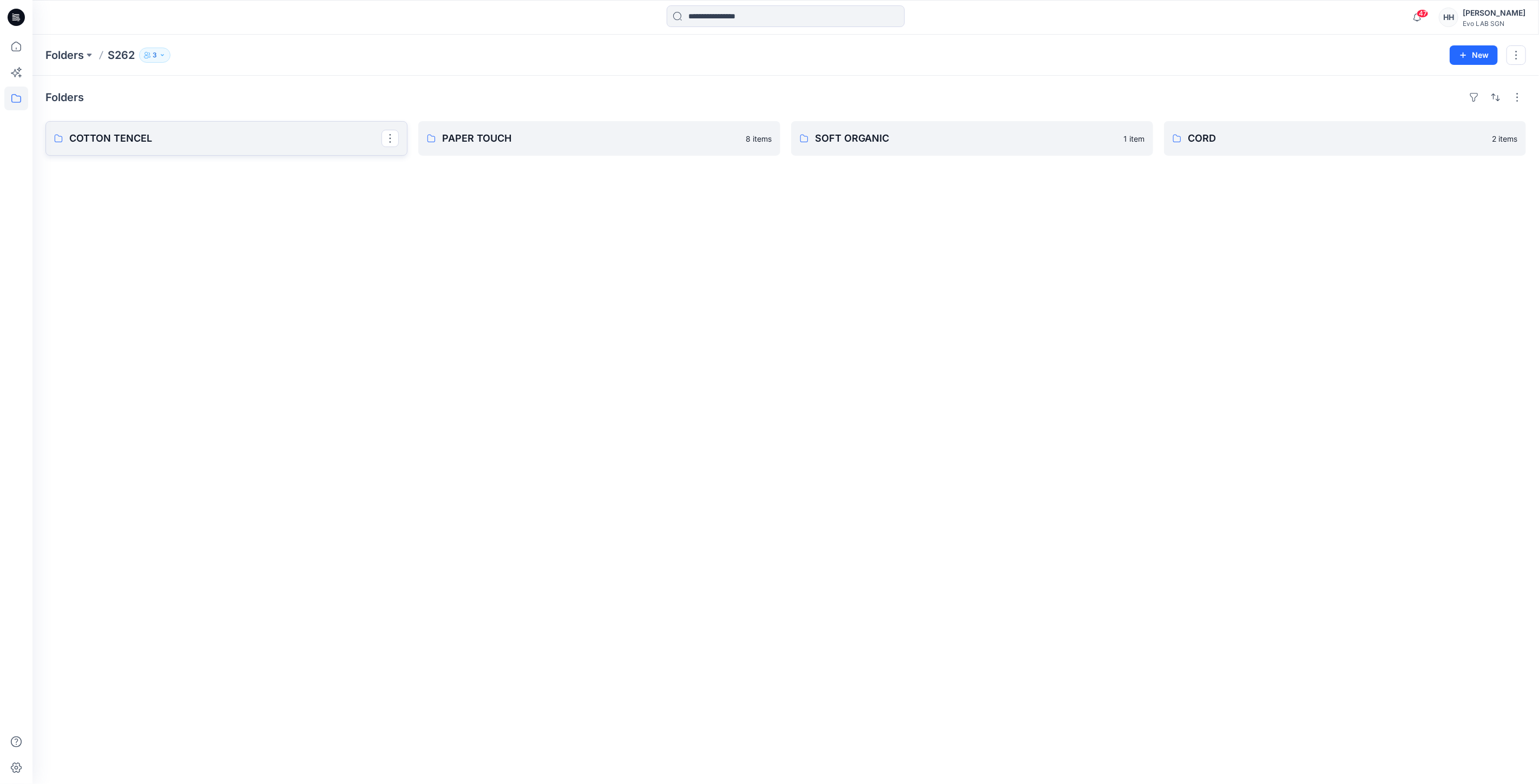
click at [307, 136] on p "COTTON TENCEL" at bounding box center [225, 138] width 312 height 15
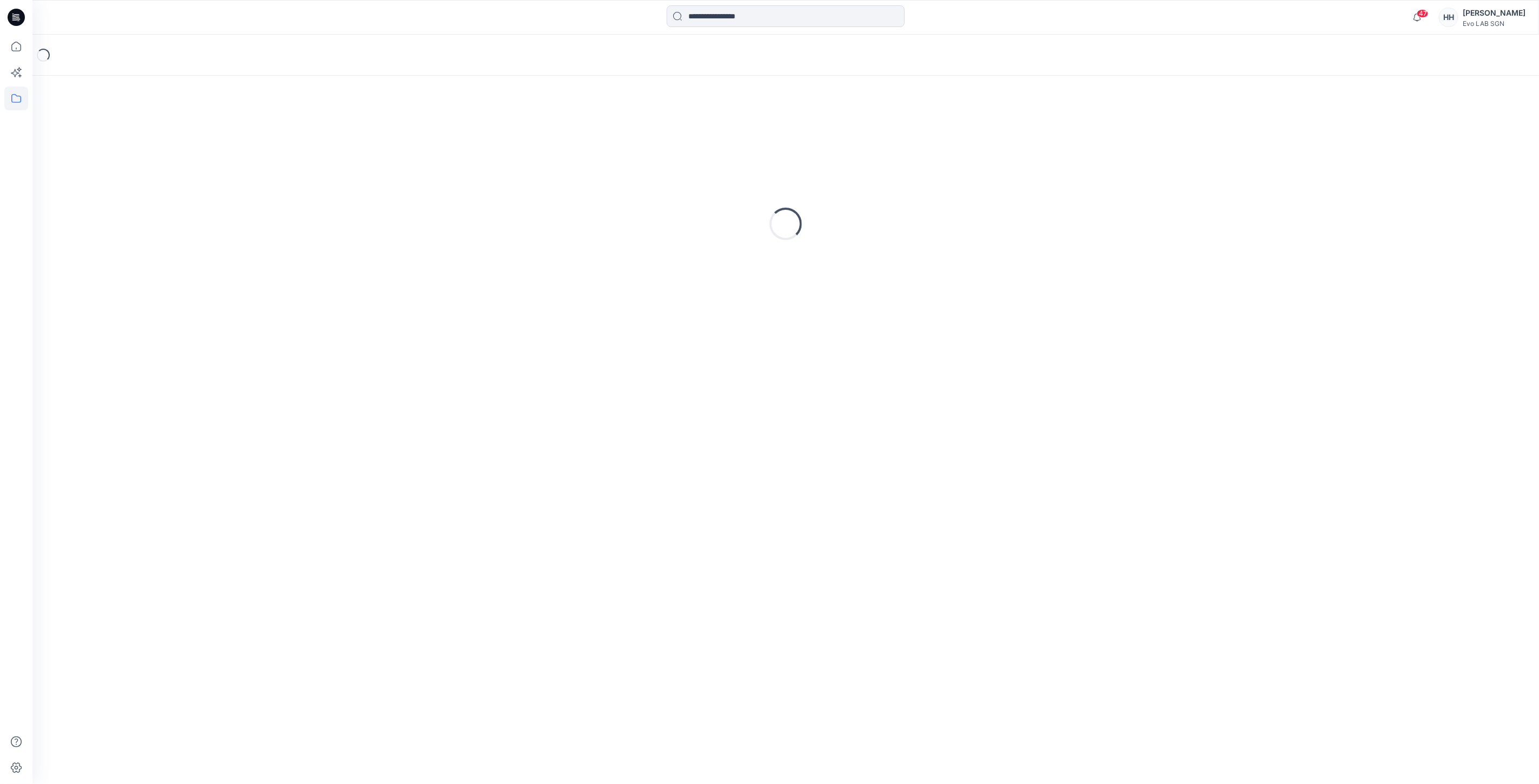
click at [307, 136] on div "Loading..." at bounding box center [786, 223] width 1481 height 270
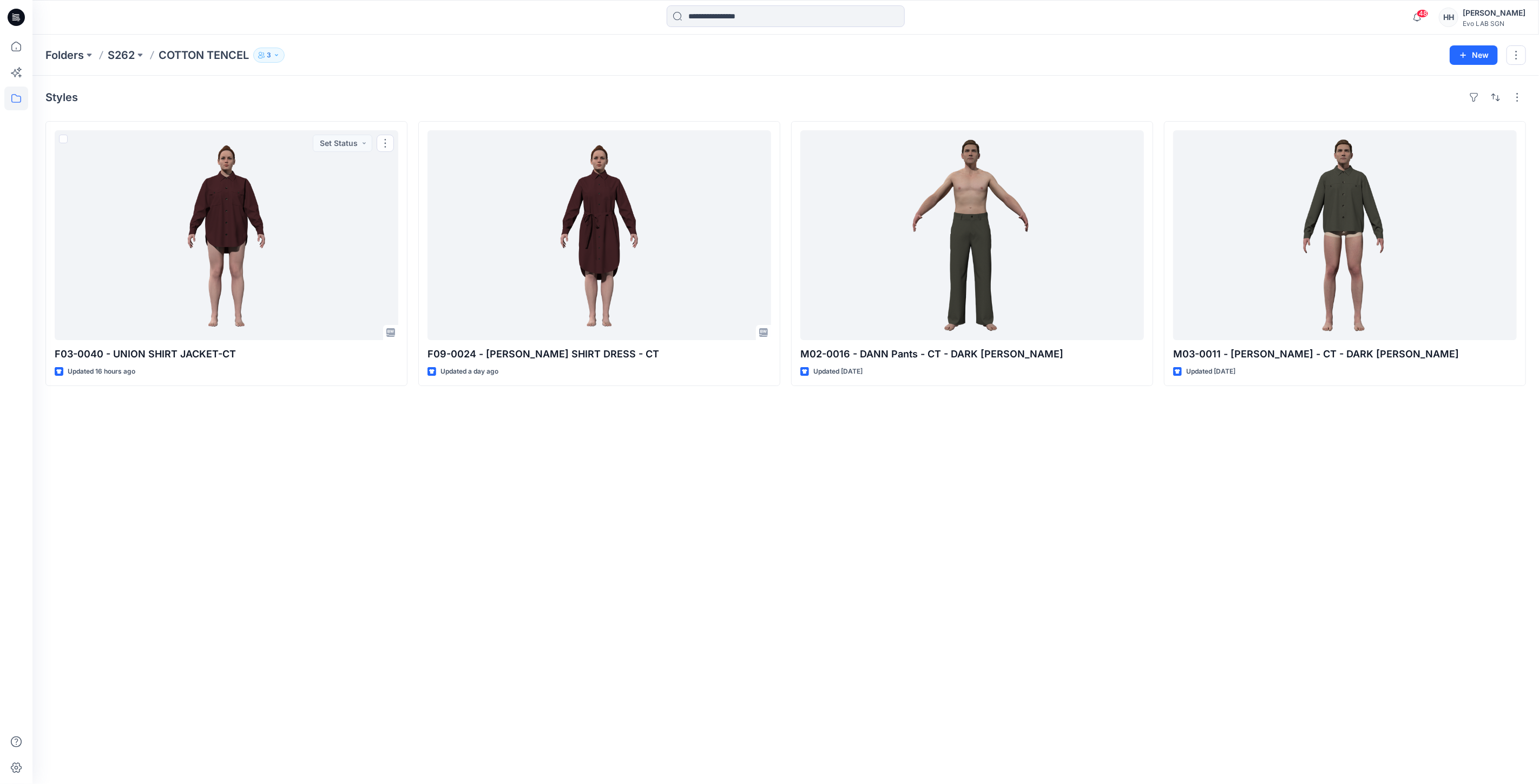
drag, startPoint x: 326, startPoint y: 495, endPoint x: 319, endPoint y: 481, distance: 15.7
click at [326, 495] on div "Styles F03-0040 - UNION SHIRT JACKET-CT Updated 16 hours ago Set Status F09-002…" at bounding box center [785, 430] width 1507 height 709
click at [203, 56] on p "COTTON TENCEL" at bounding box center [203, 55] width 90 height 15
click at [122, 56] on p "S262" at bounding box center [121, 55] width 27 height 15
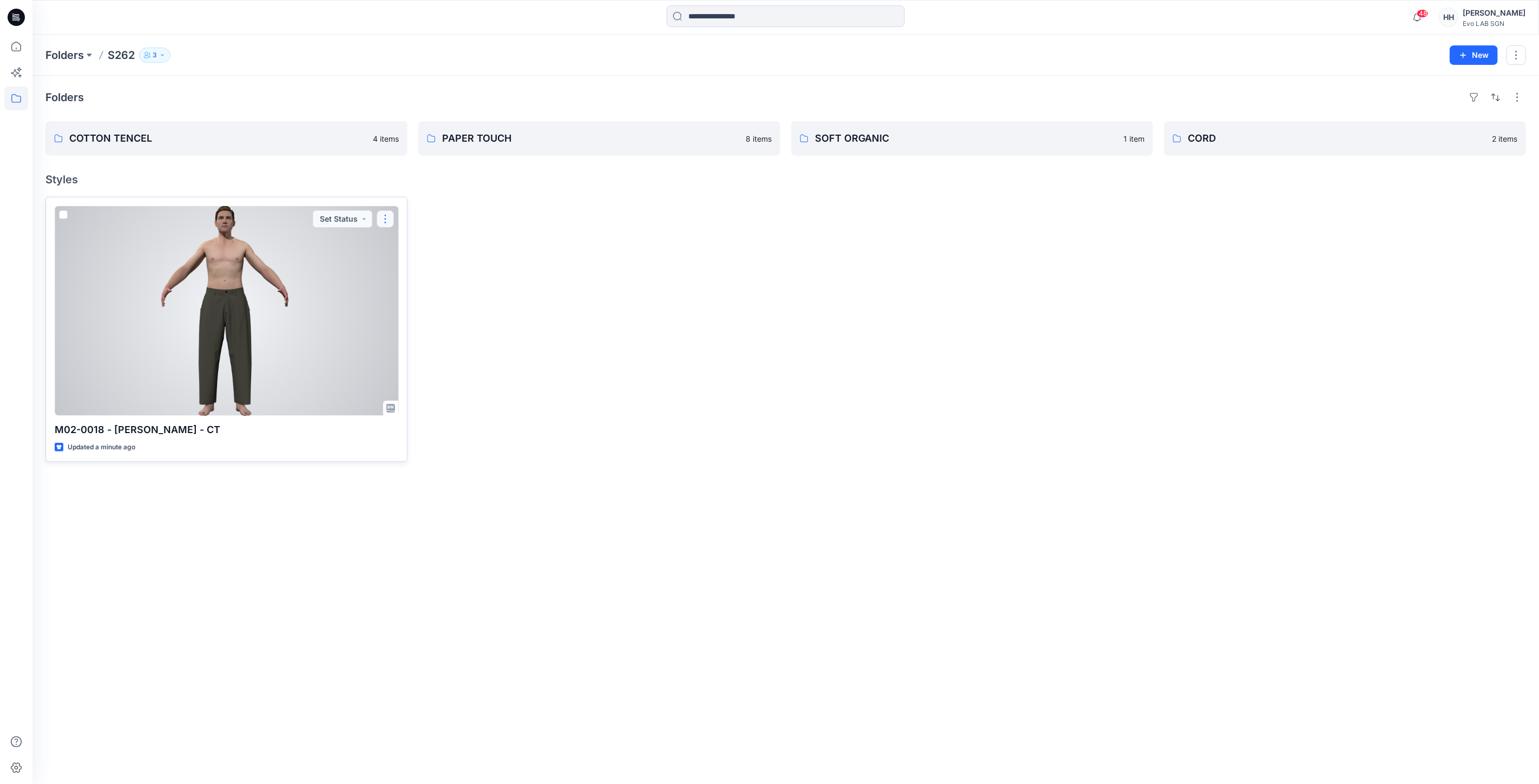
click at [388, 212] on button "button" at bounding box center [385, 219] width 17 height 17
click at [310, 298] on div at bounding box center [227, 311] width 344 height 210
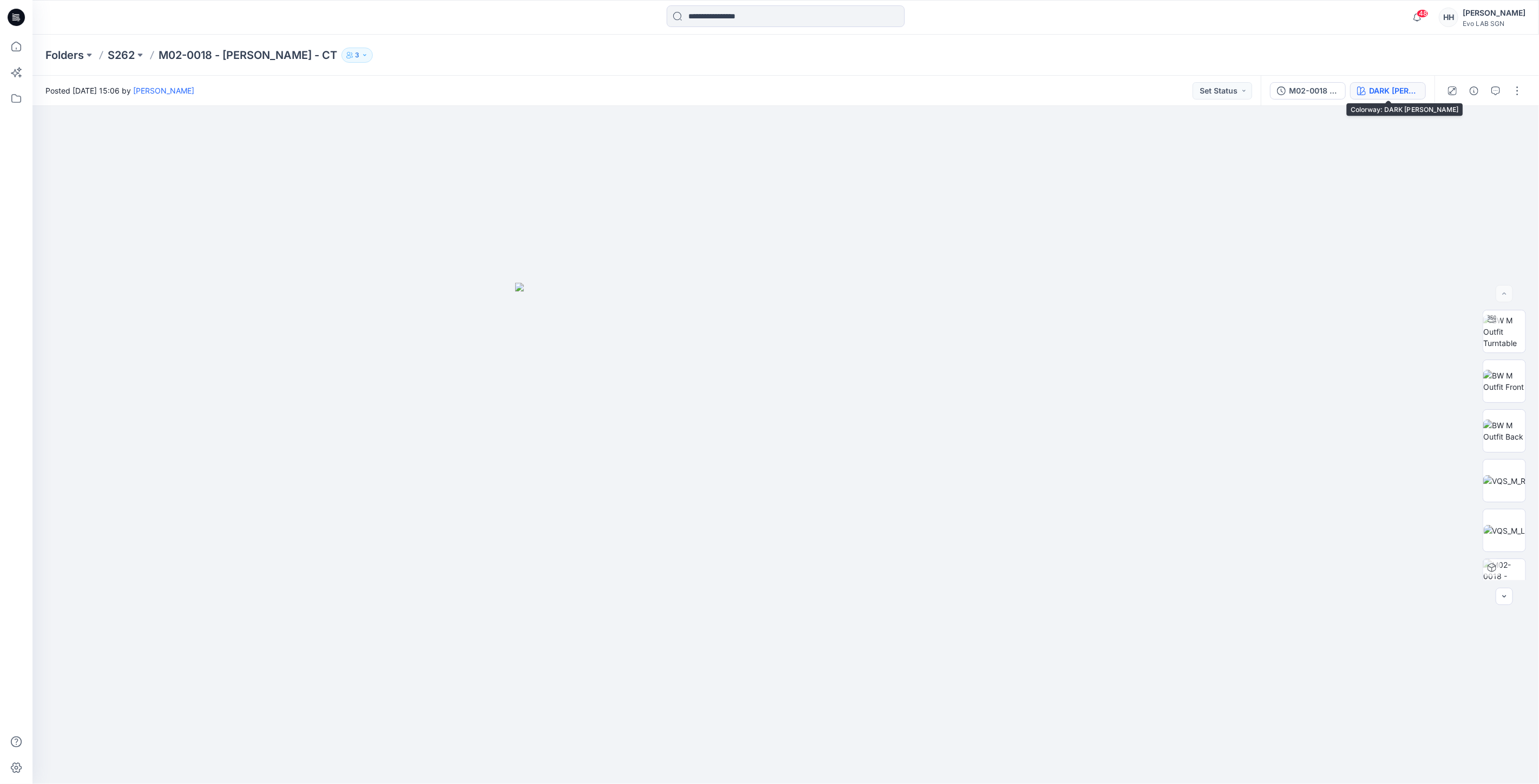
click at [1403, 95] on div "DARK [PERSON_NAME]" at bounding box center [1394, 90] width 49 height 12
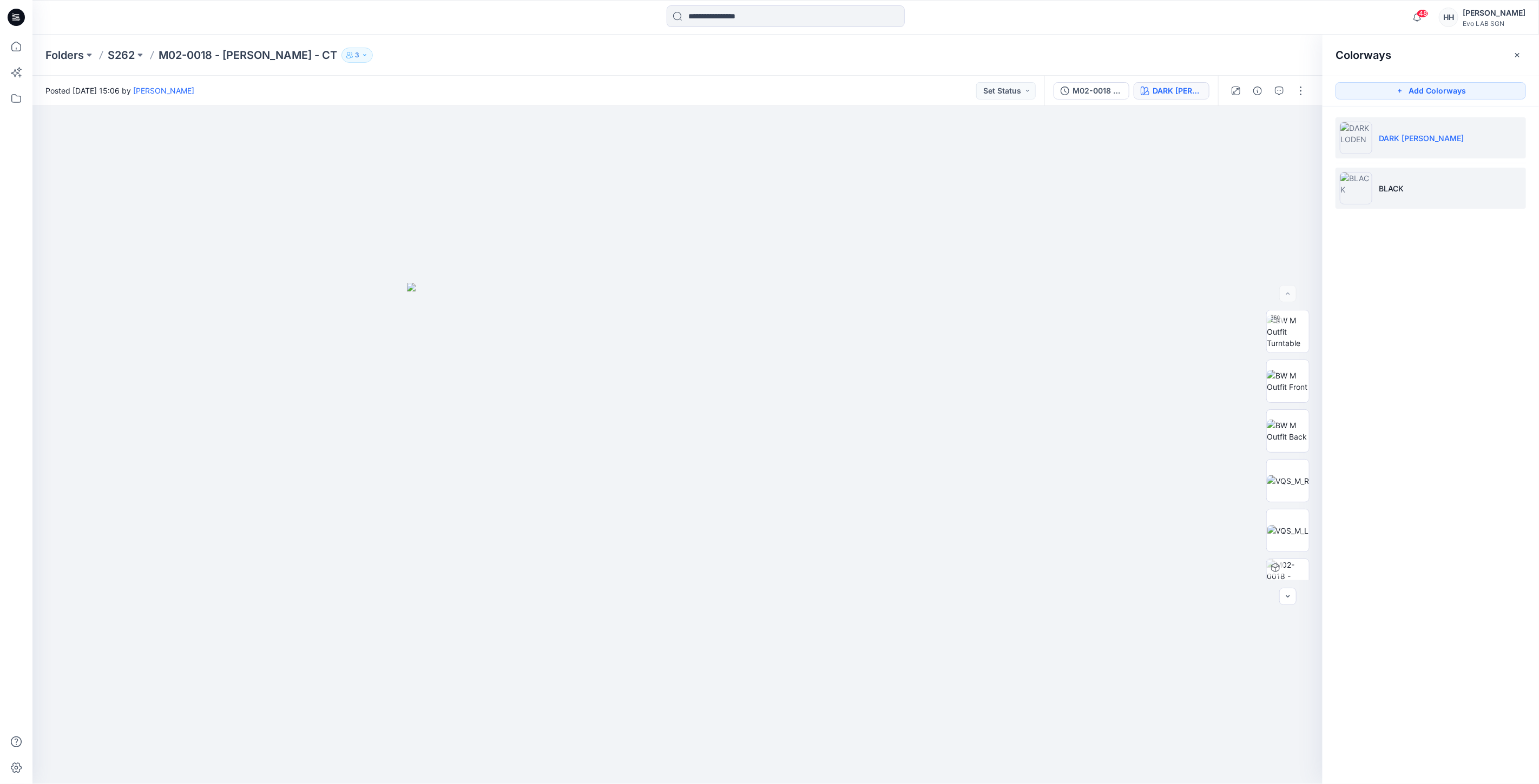
click at [1401, 184] on p "BLACK" at bounding box center [1392, 188] width 25 height 11
click at [1443, 144] on li "DARK [PERSON_NAME]" at bounding box center [1431, 138] width 191 height 41
click at [132, 55] on p "S262" at bounding box center [121, 55] width 27 height 15
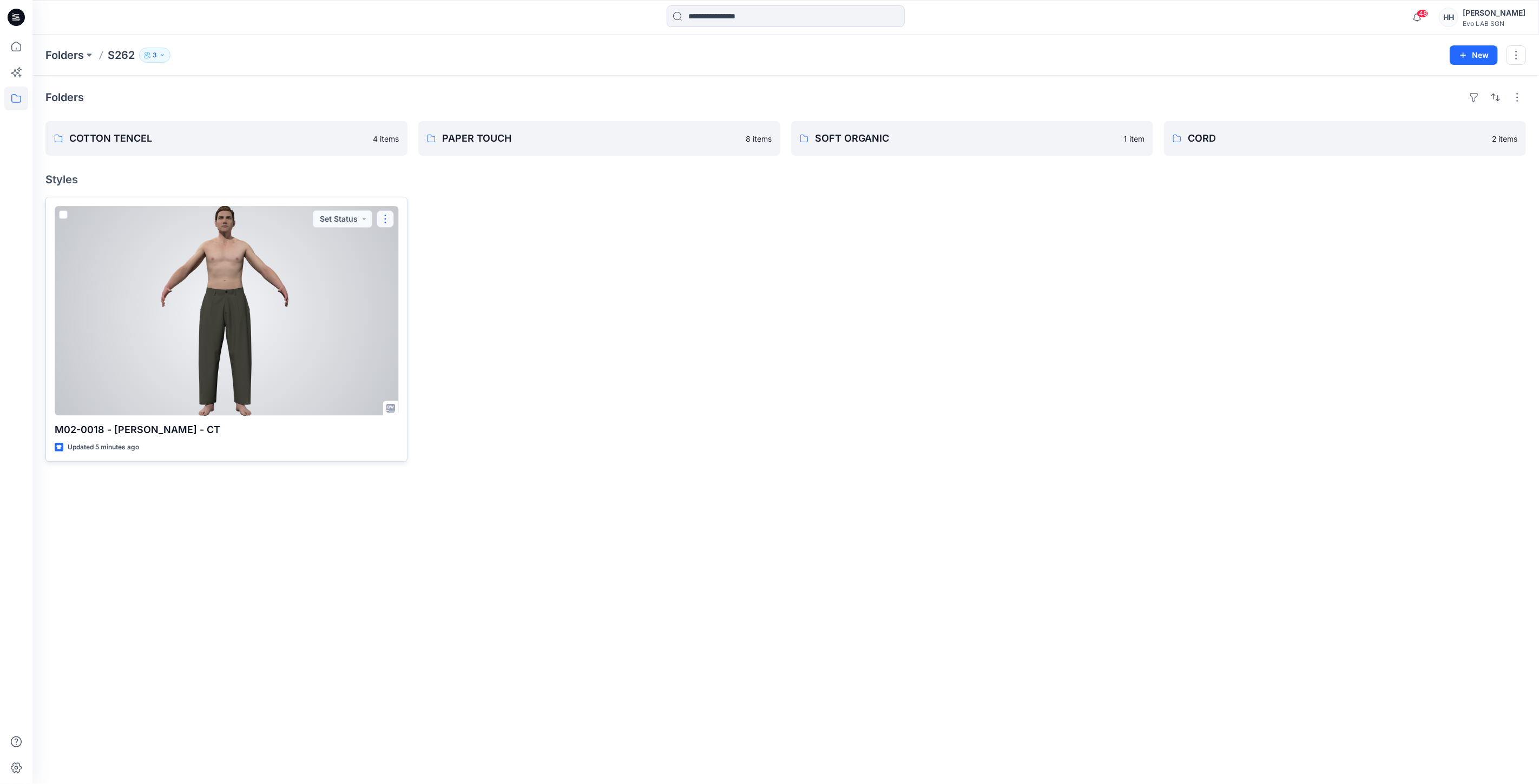
click at [387, 214] on button "button" at bounding box center [385, 219] width 17 height 17
click at [418, 322] on p "Move to" at bounding box center [413, 324] width 29 height 11
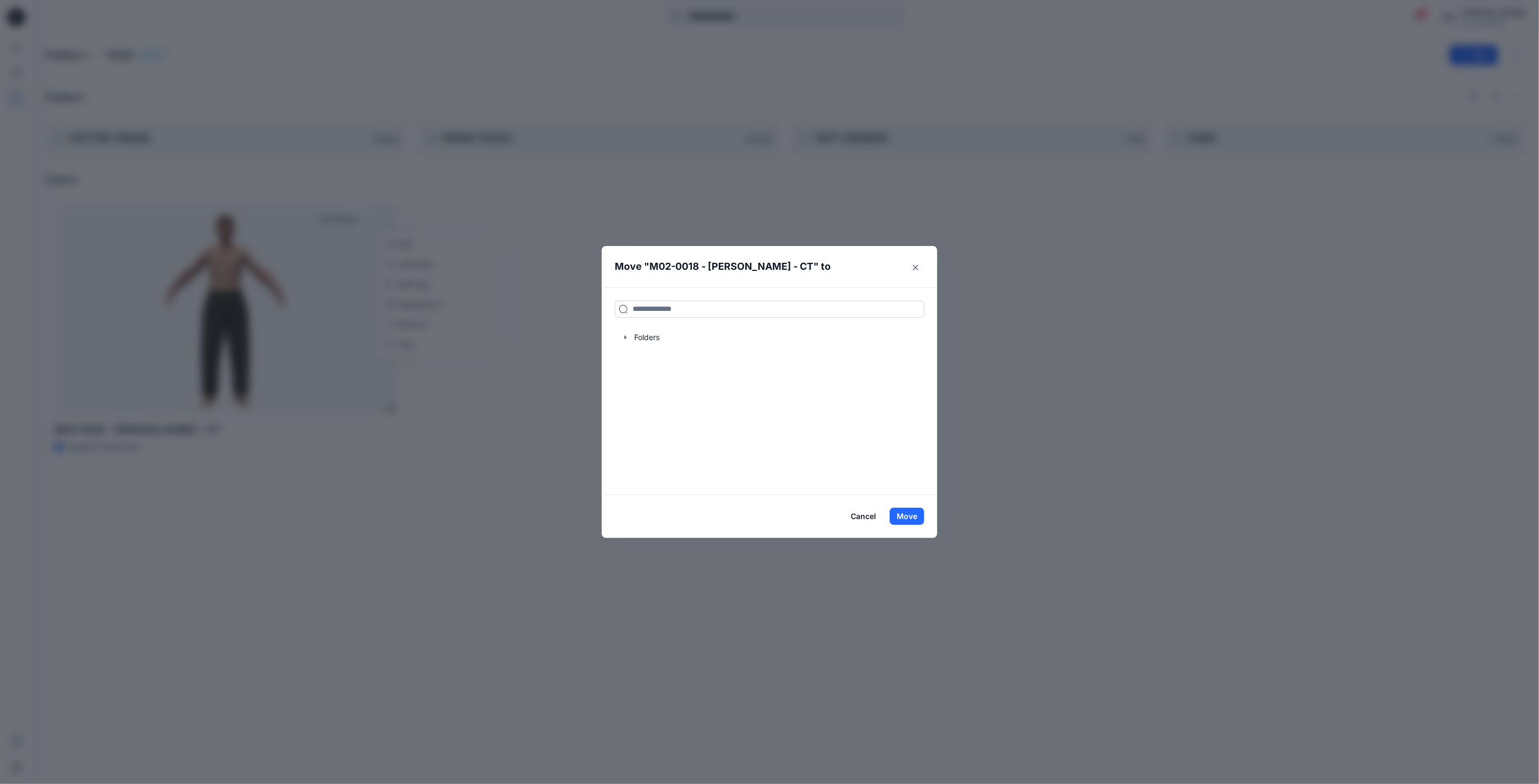
click at [693, 305] on input at bounding box center [770, 310] width 310 height 17
type input "***"
click at [669, 336] on span "TON TENCEL" at bounding box center [672, 333] width 48 height 9
click at [912, 511] on button "Move" at bounding box center [907, 517] width 35 height 17
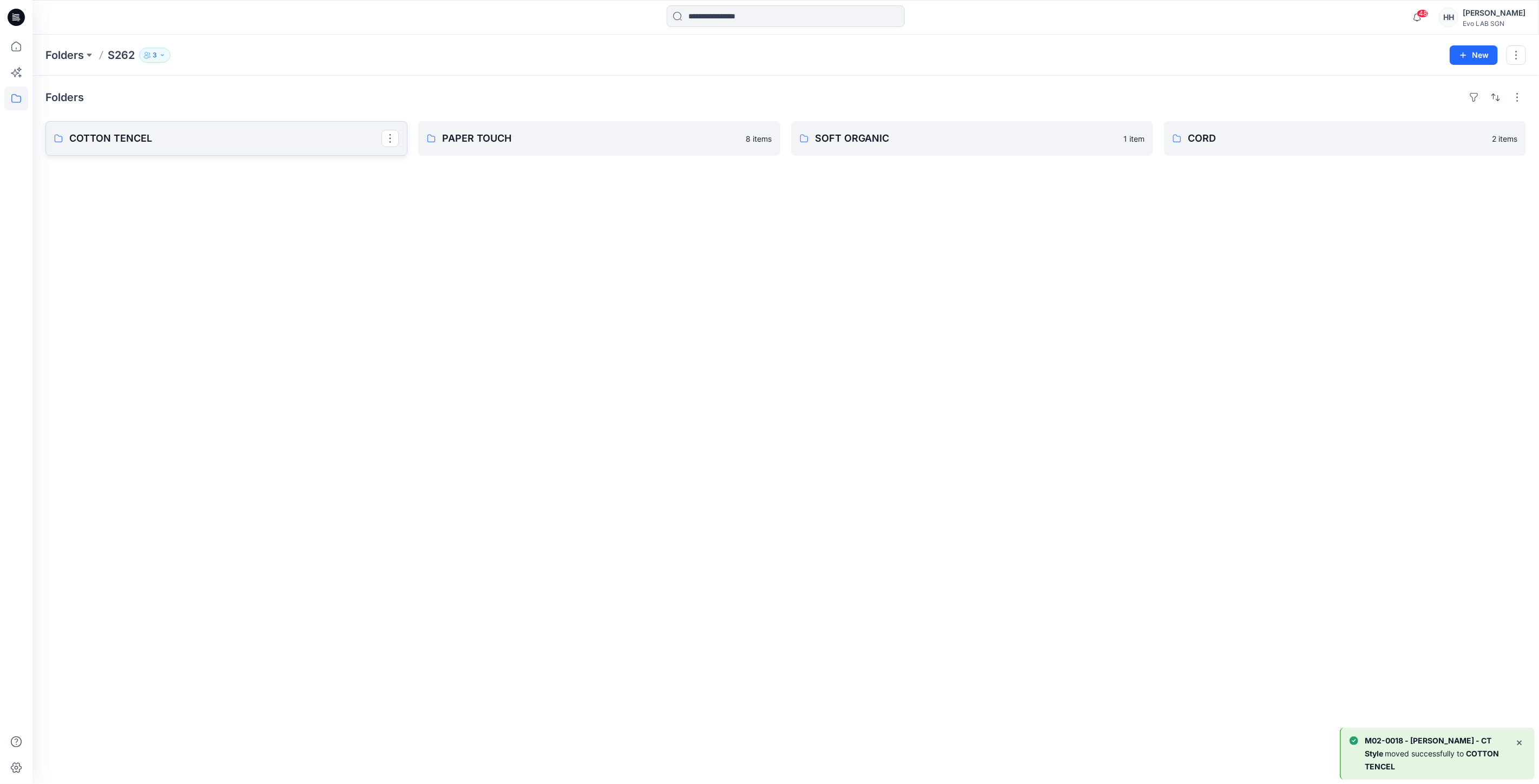
click at [209, 139] on p "COTTON TENCEL" at bounding box center [225, 138] width 312 height 15
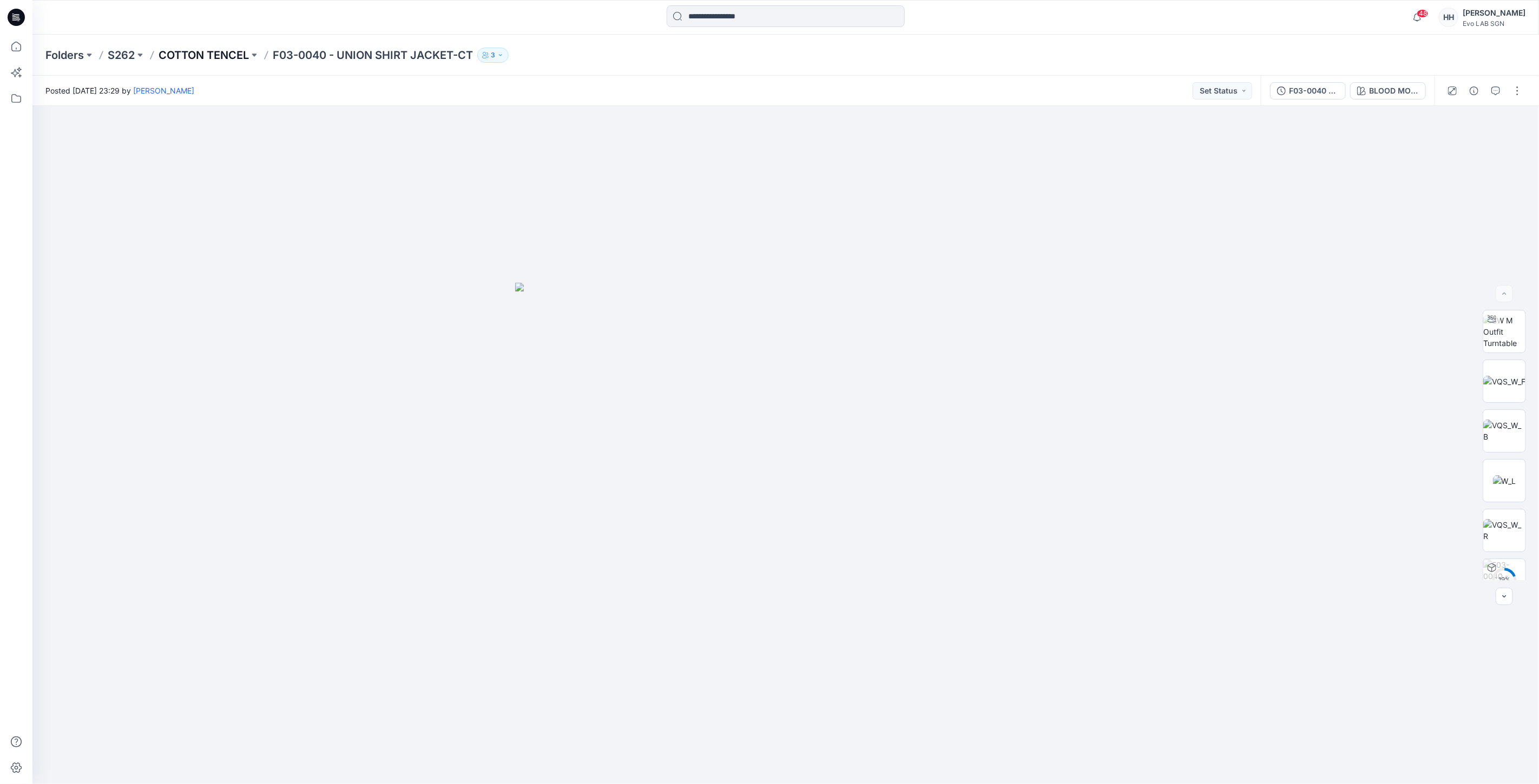
click at [180, 56] on p "COTTON TENCEL" at bounding box center [203, 55] width 90 height 15
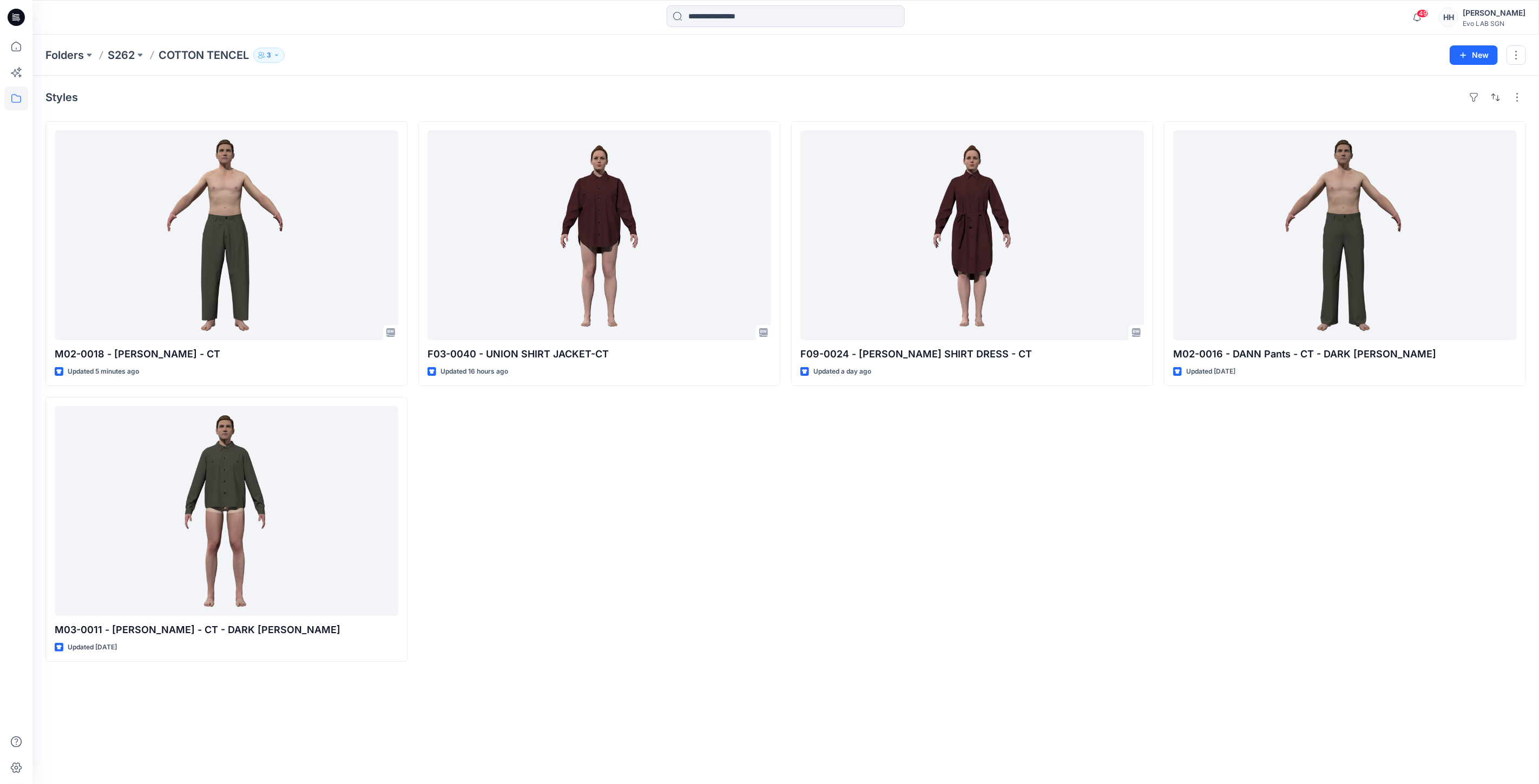
drag, startPoint x: 589, startPoint y: 482, endPoint x: 552, endPoint y: 459, distance: 43.6
click at [589, 482] on div "F03-0040 - UNION SHIRT JACKET-CT Updated 16 hours ago" at bounding box center [599, 392] width 362 height 541
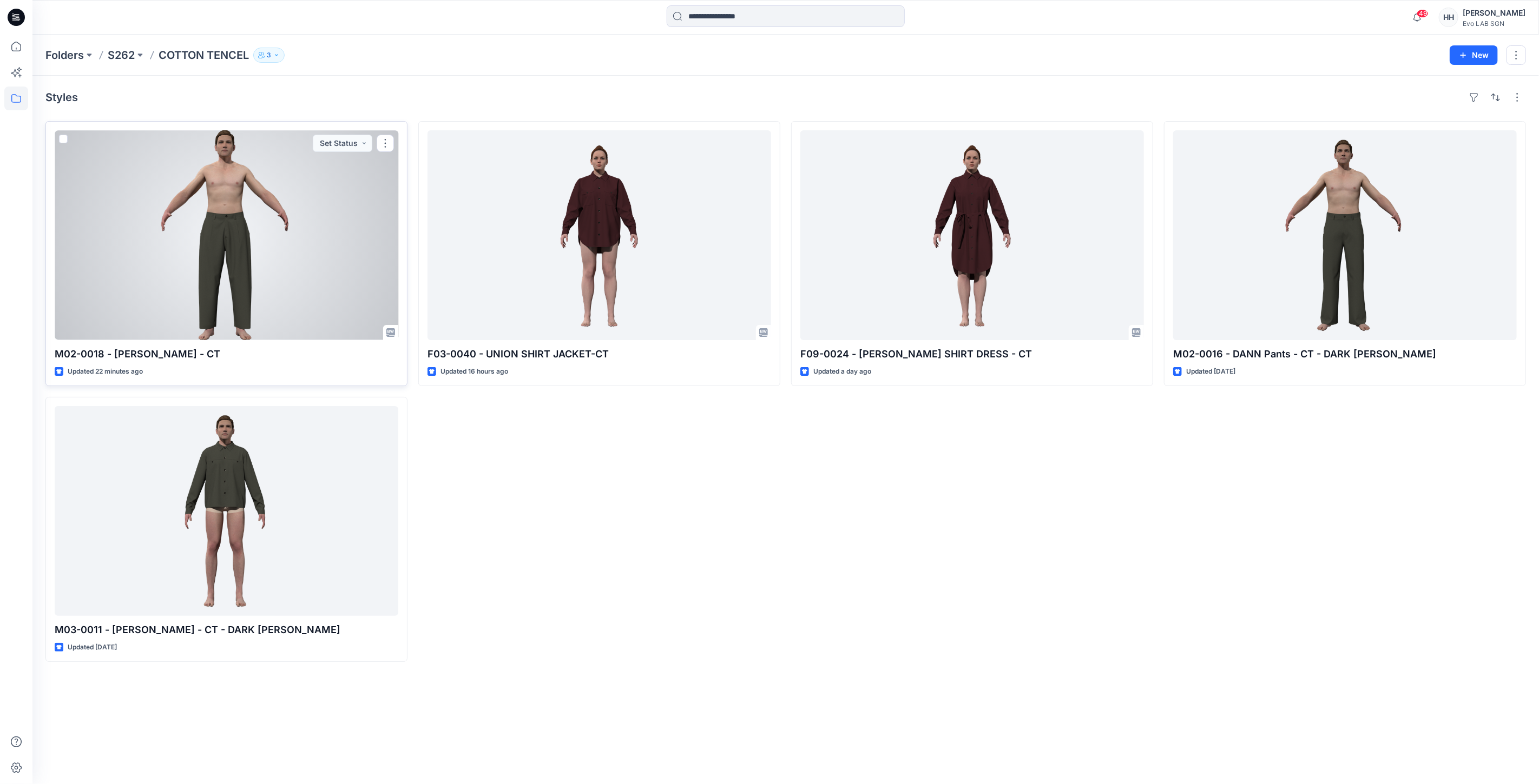
click at [295, 279] on div at bounding box center [227, 235] width 344 height 210
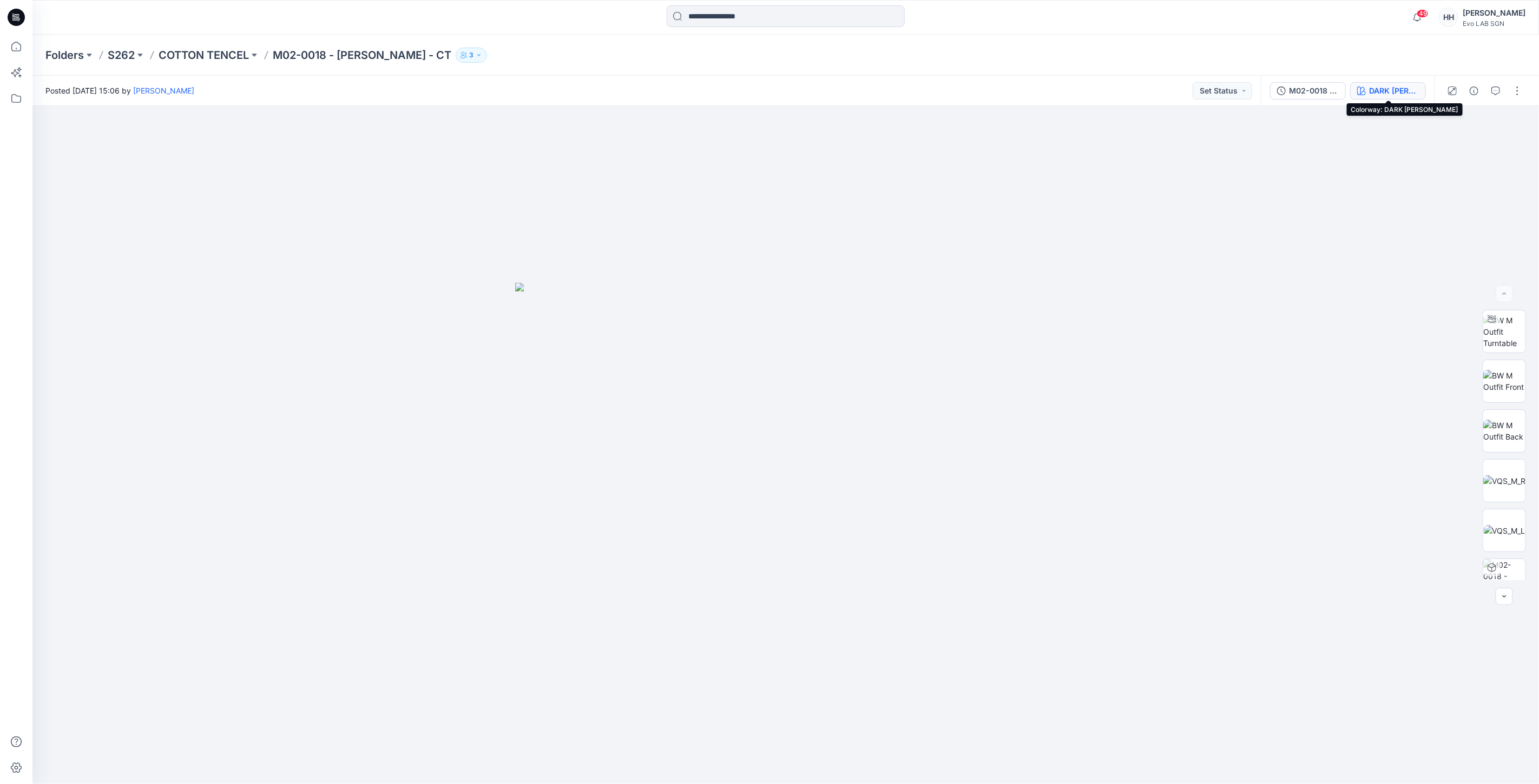
click at [1367, 89] on button "DARK [PERSON_NAME]" at bounding box center [1388, 91] width 76 height 17
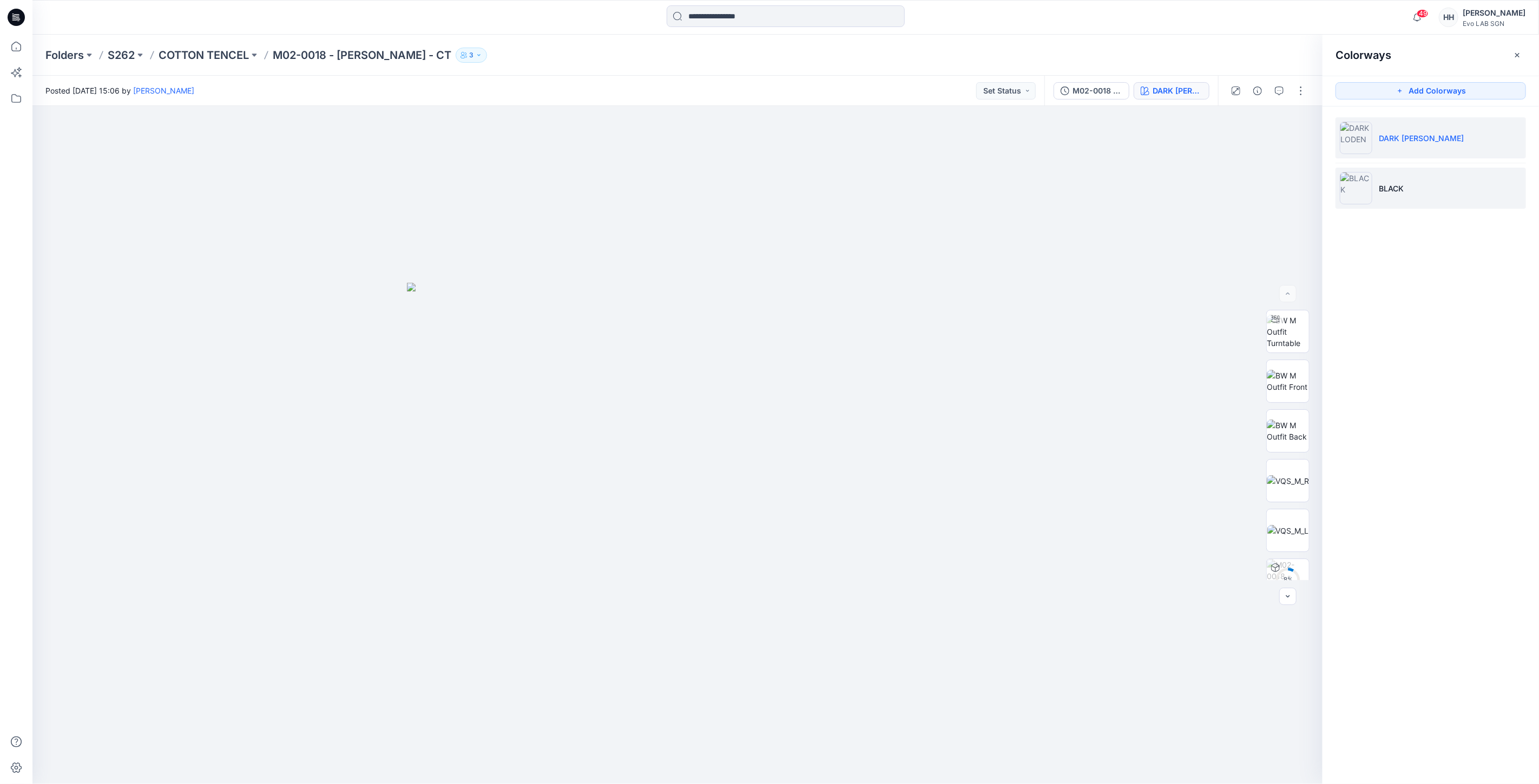
click at [1416, 183] on li "BLACK" at bounding box center [1431, 188] width 191 height 41
drag, startPoint x: 848, startPoint y: 496, endPoint x: 859, endPoint y: 425, distance: 71.8
drag, startPoint x: 892, startPoint y: 532, endPoint x: 905, endPoint y: 609, distance: 78.1
drag, startPoint x: 890, startPoint y: 493, endPoint x: 875, endPoint y: 283, distance: 210.5
click at [875, 404] on img at bounding box center [678, 363] width 858 height 842
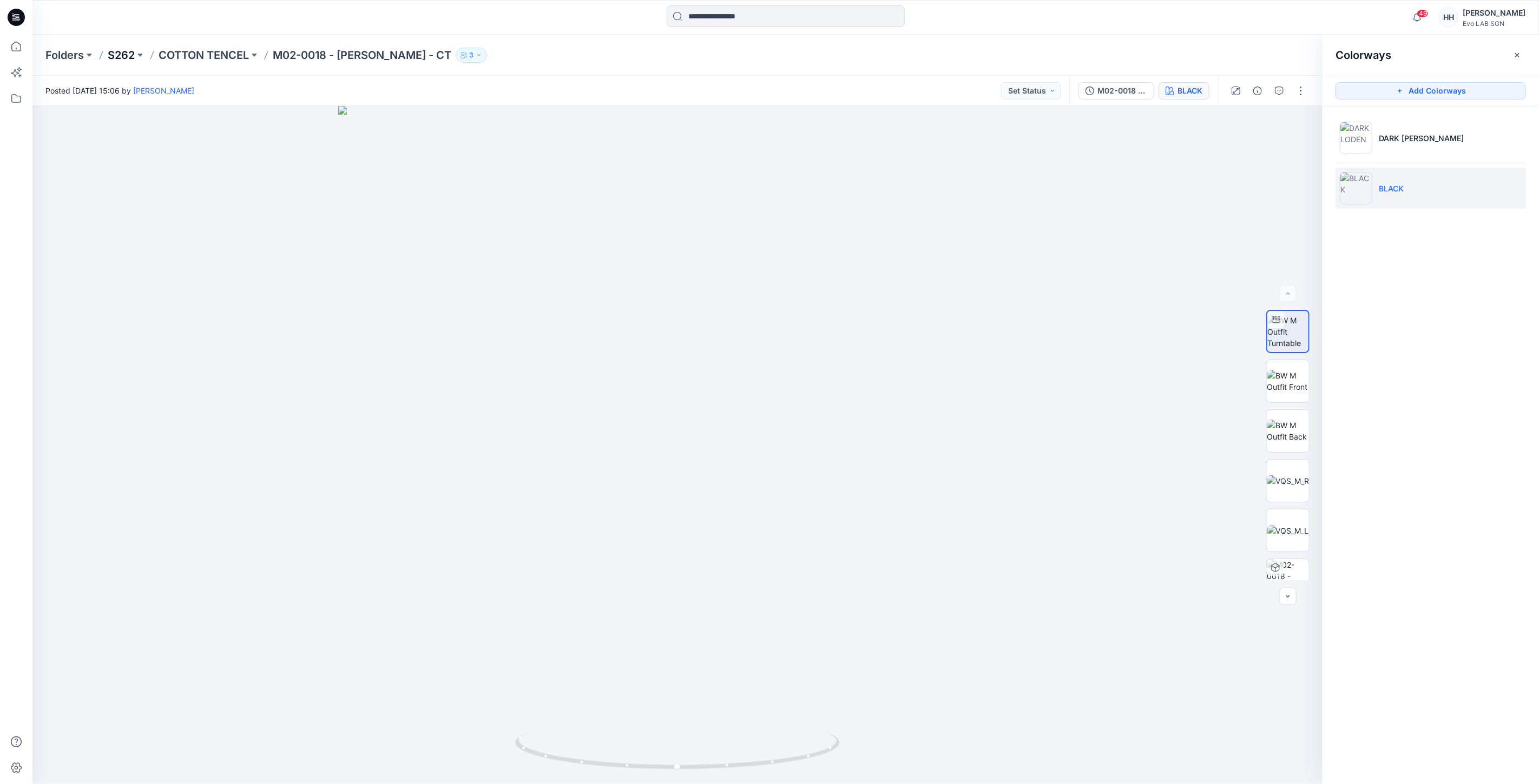
click at [132, 53] on p "S262" at bounding box center [121, 55] width 27 height 15
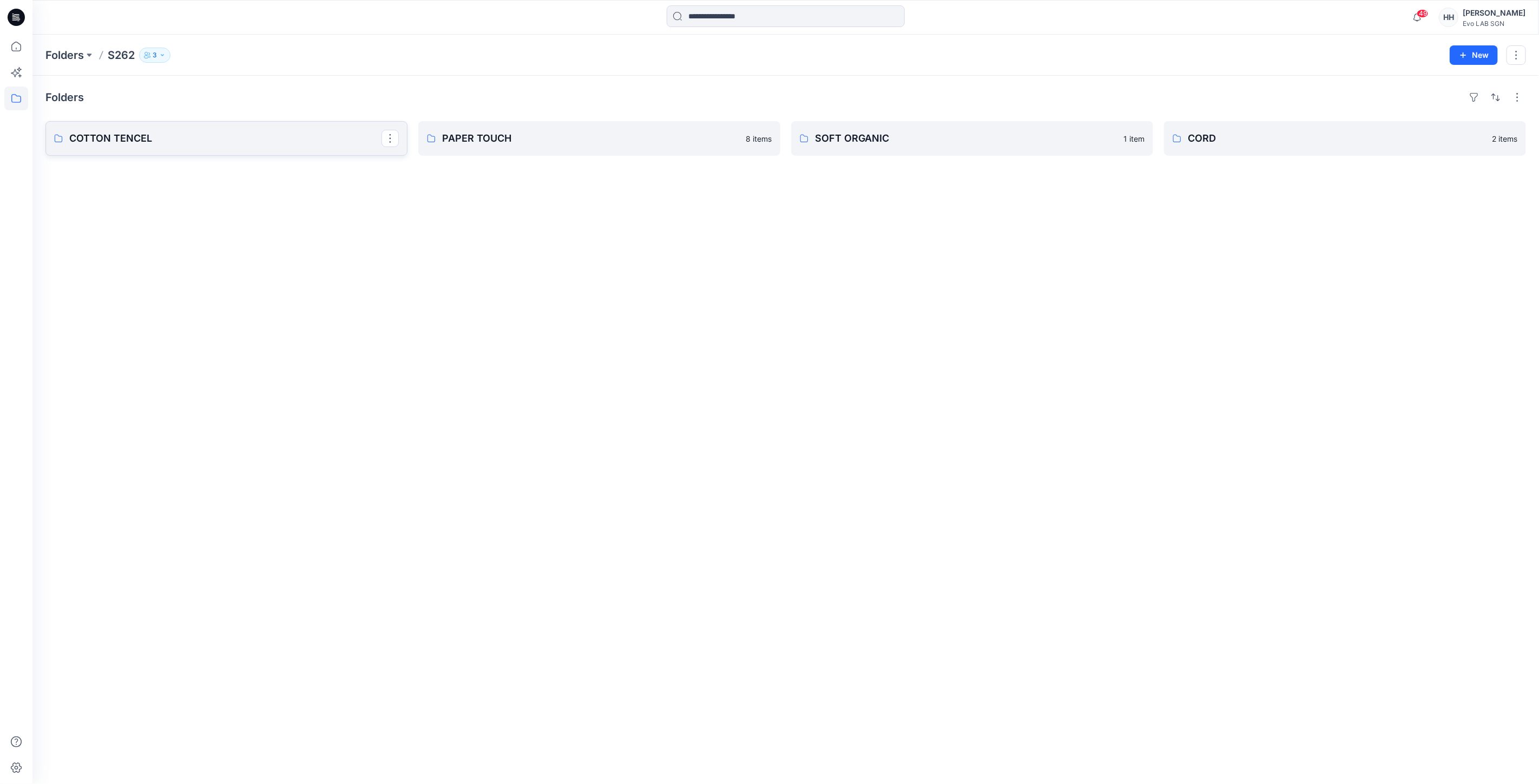
click at [187, 133] on p "COTTON TENCEL" at bounding box center [225, 138] width 312 height 15
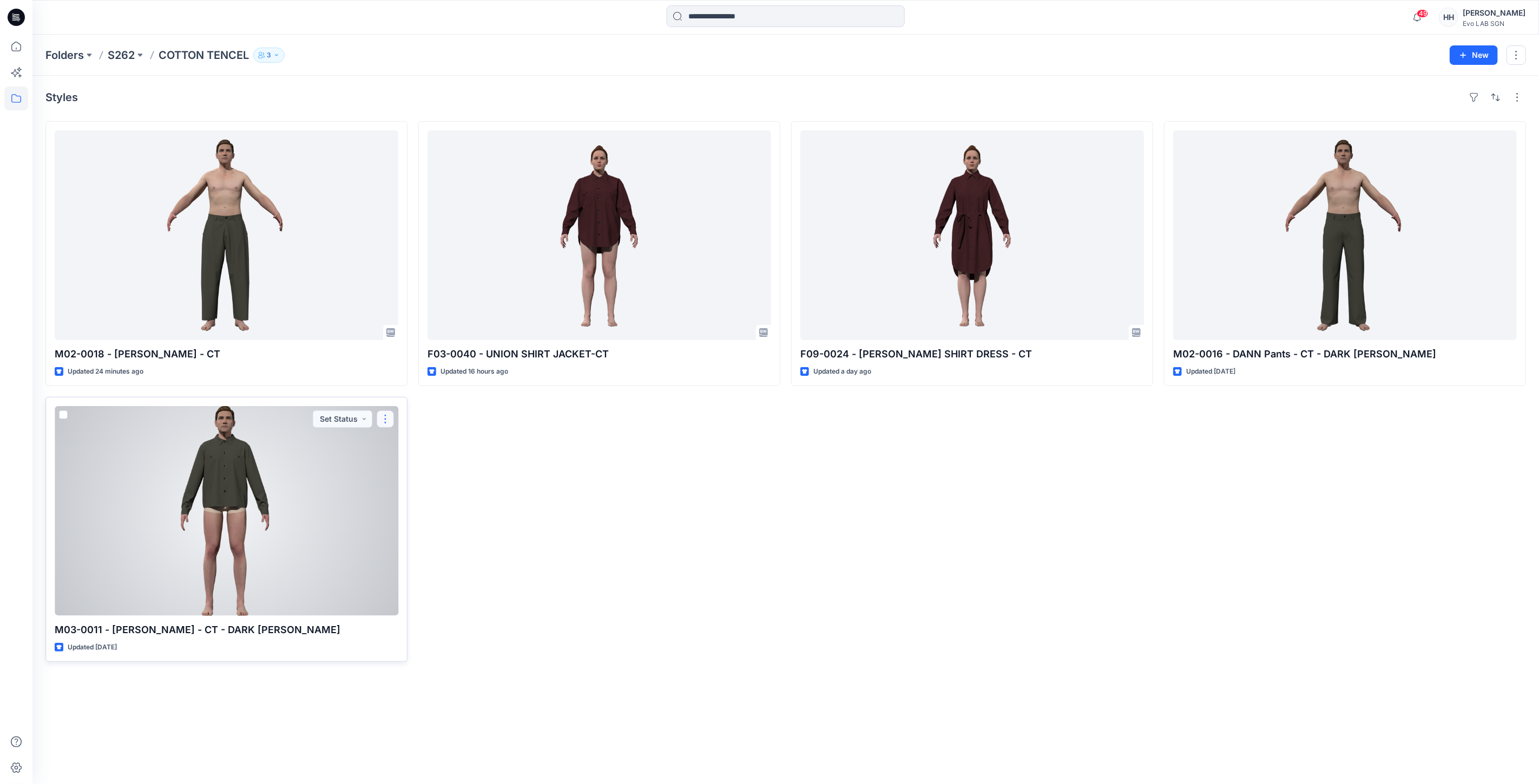
click at [384, 418] on button "button" at bounding box center [385, 419] width 17 height 17
click at [421, 441] on button "Edit" at bounding box center [437, 445] width 117 height 20
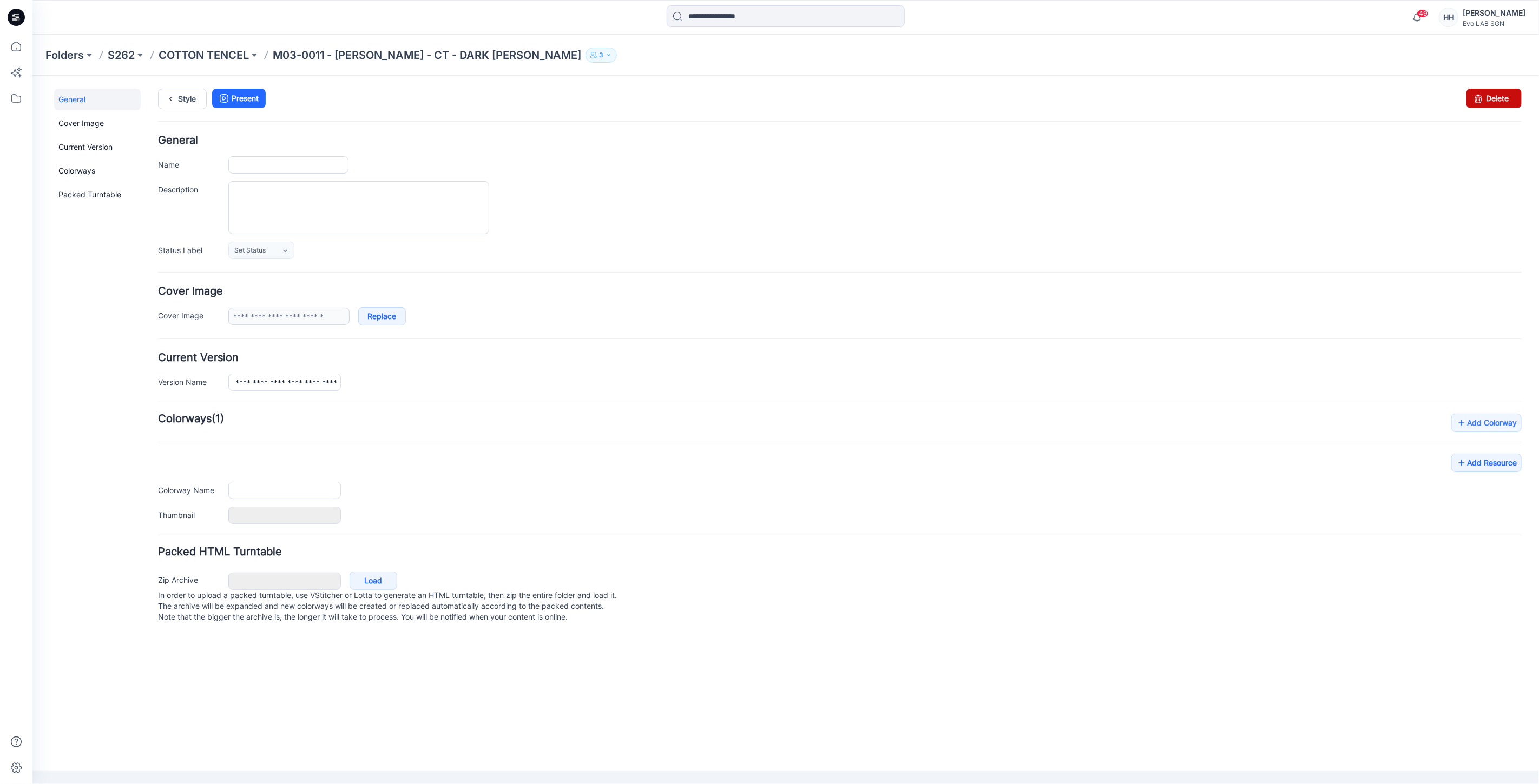
type input "**********"
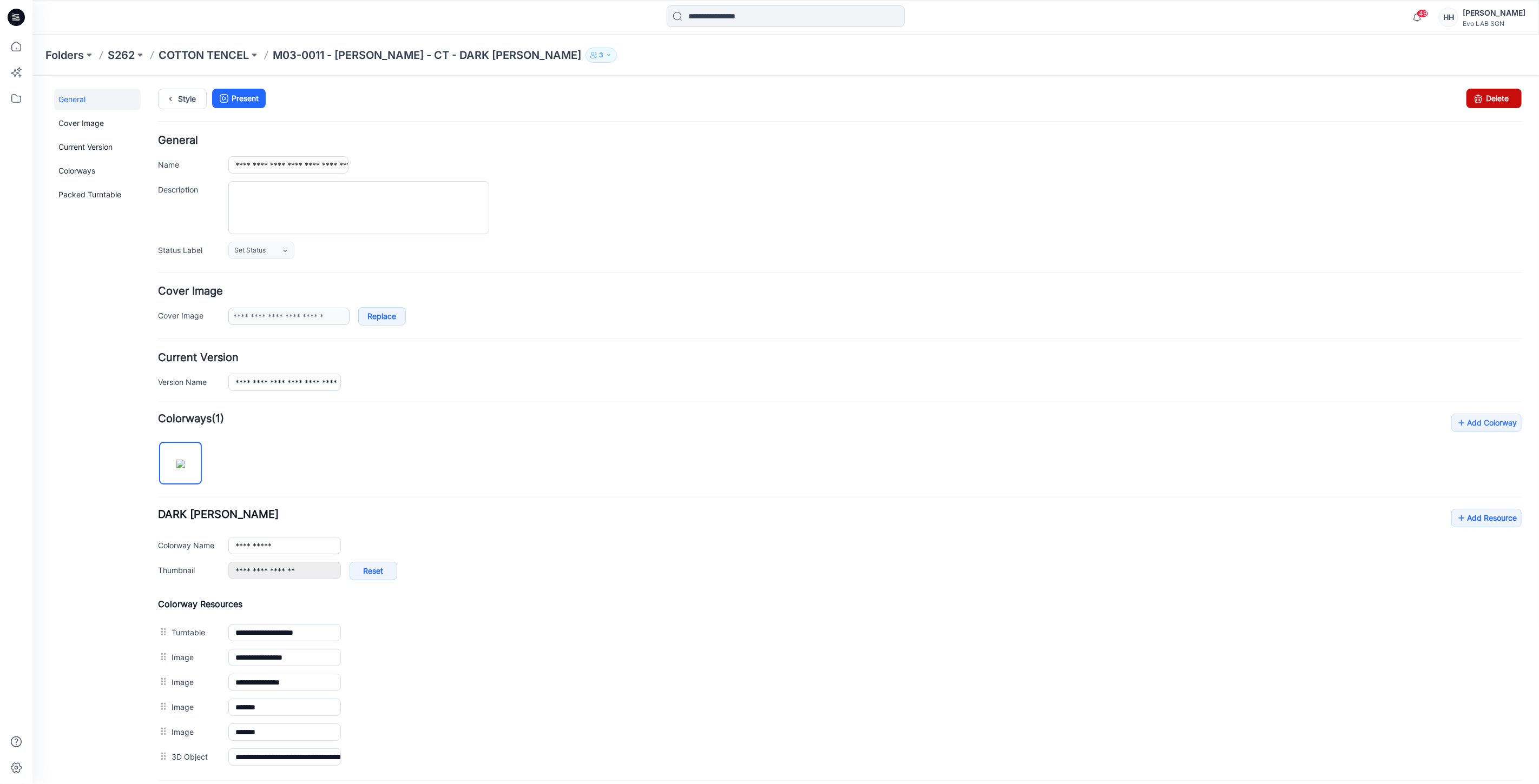
drag, startPoint x: 1470, startPoint y: 93, endPoint x: 845, endPoint y: 147, distance: 627.3
click at [1471, 93] on icon at bounding box center [1478, 97] width 15 height 20
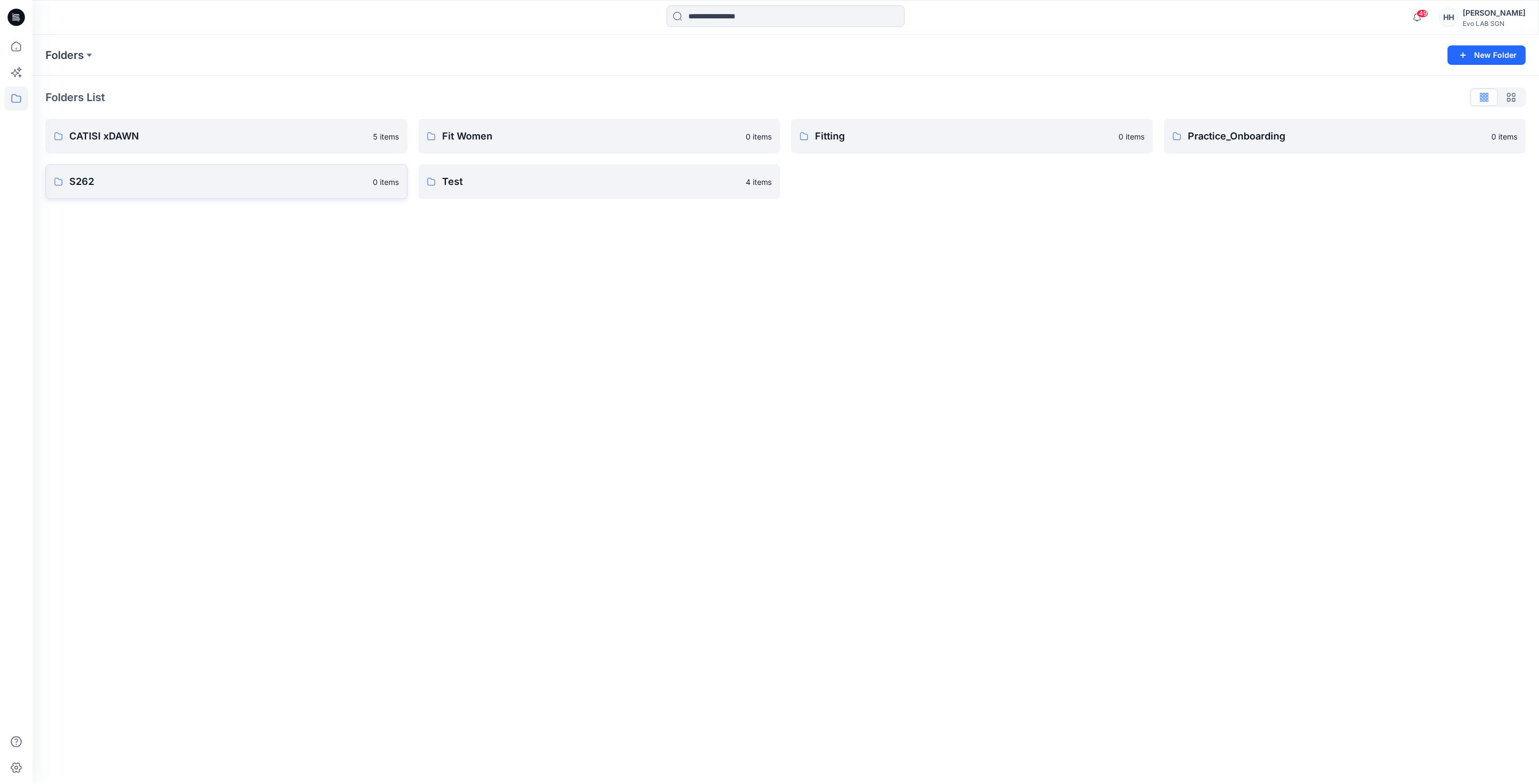
click at [174, 198] on link "S262 0 items" at bounding box center [227, 182] width 362 height 34
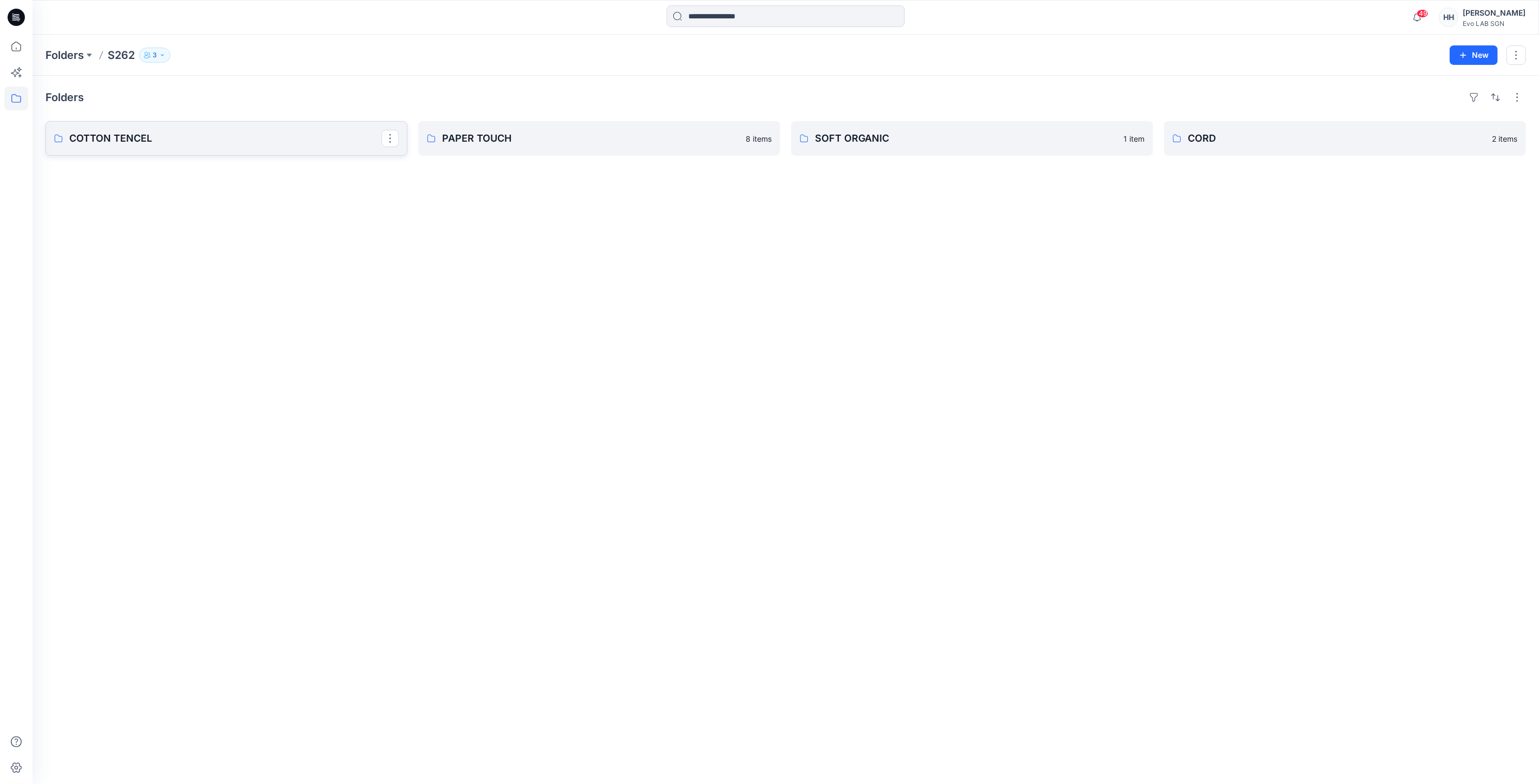
click at [208, 133] on p "COTTON TENCEL" at bounding box center [225, 138] width 312 height 15
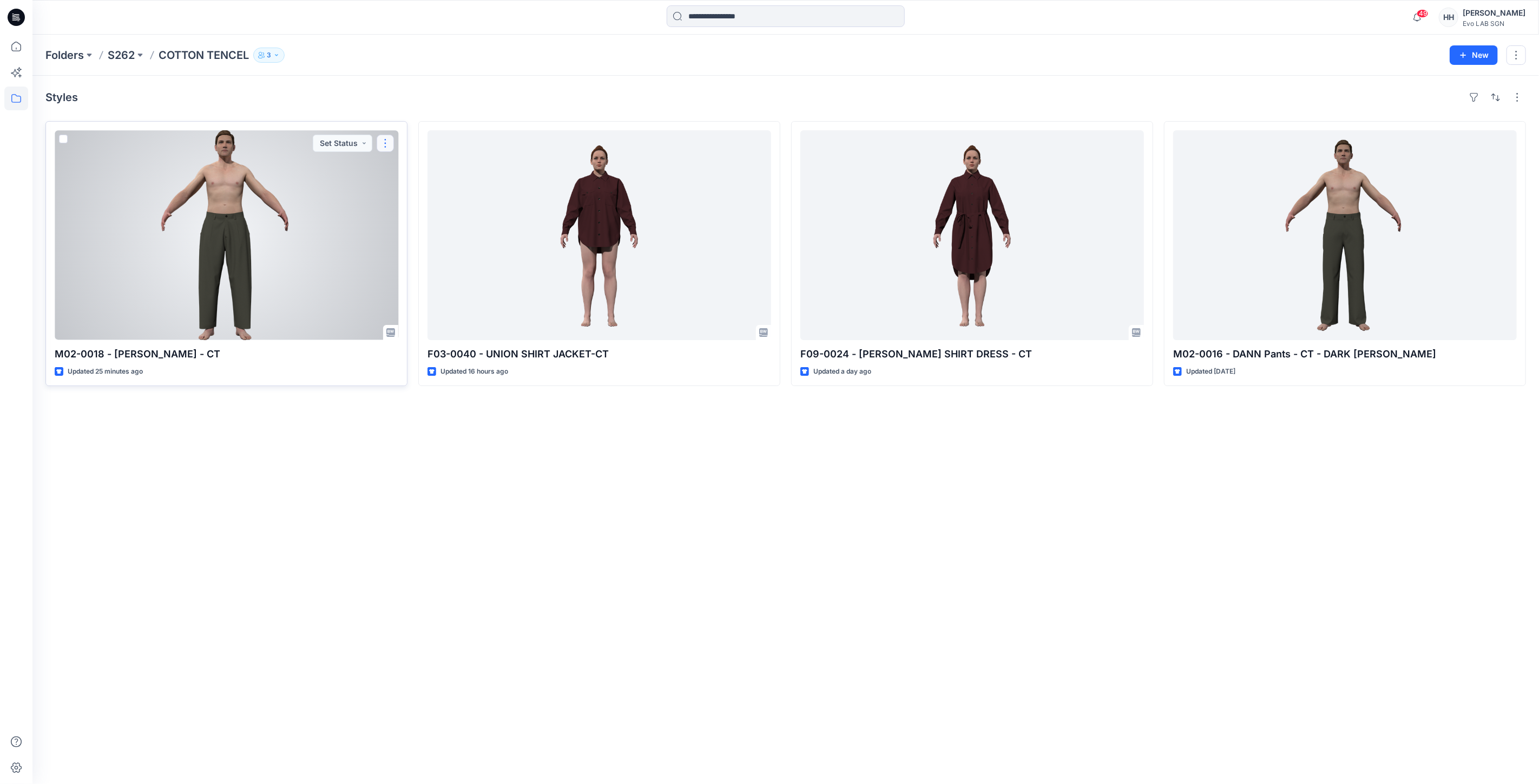
click at [383, 143] on button "button" at bounding box center [385, 143] width 17 height 17
click at [424, 169] on button "Edit" at bounding box center [437, 169] width 117 height 20
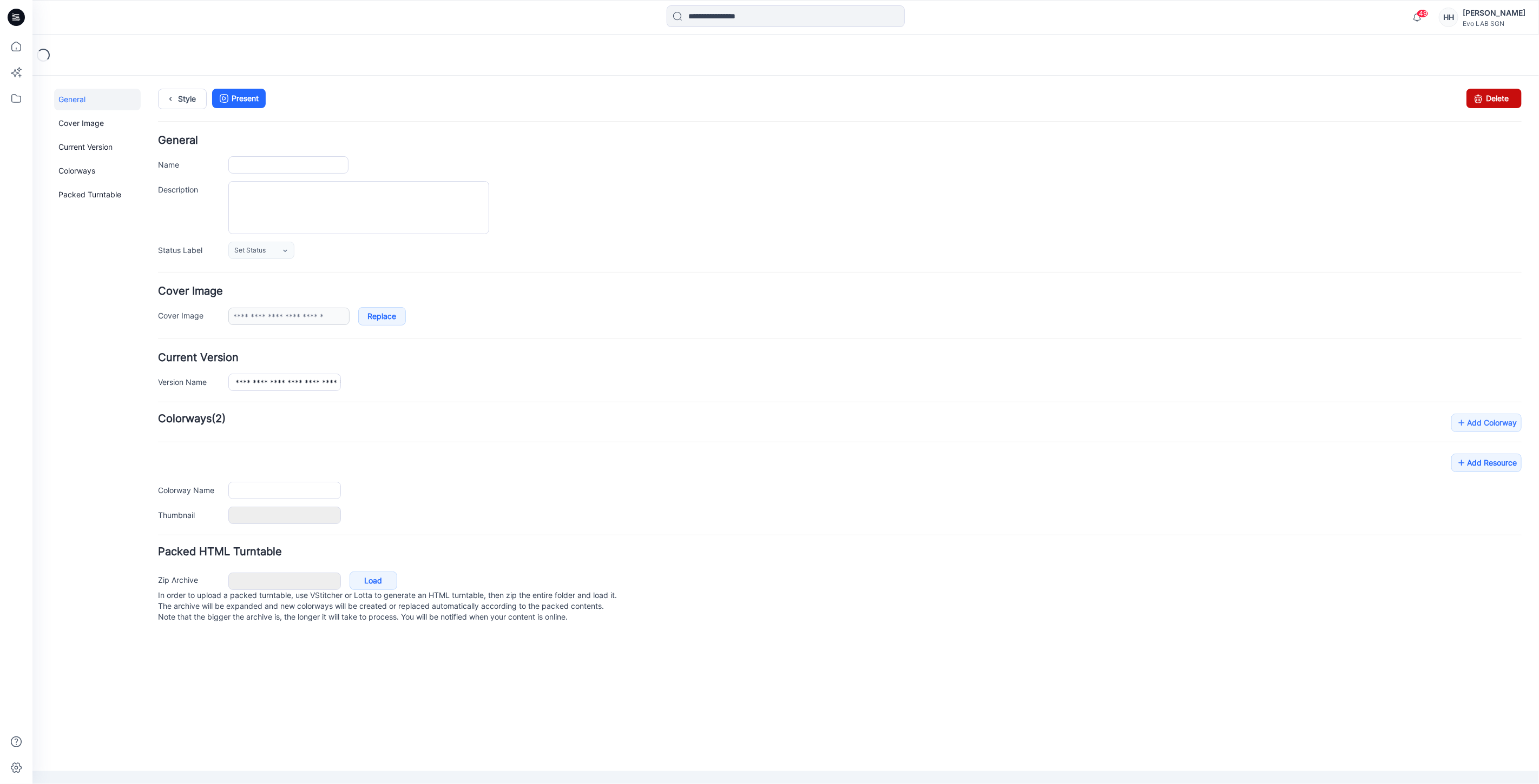
click at [1488, 95] on link "Delete" at bounding box center [1494, 97] width 55 height 20
type input "**********"
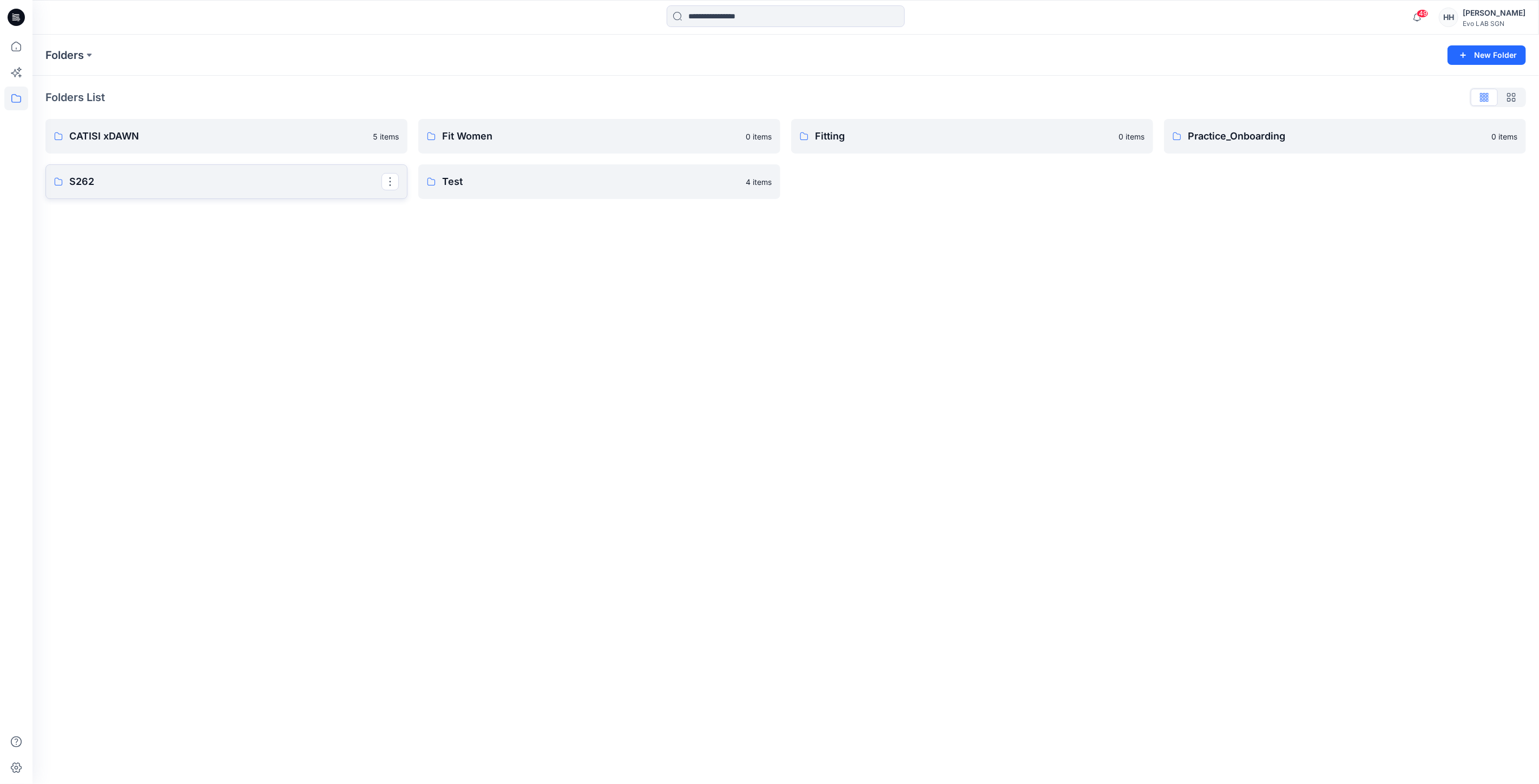
click at [202, 174] on p "S262" at bounding box center [225, 181] width 312 height 15
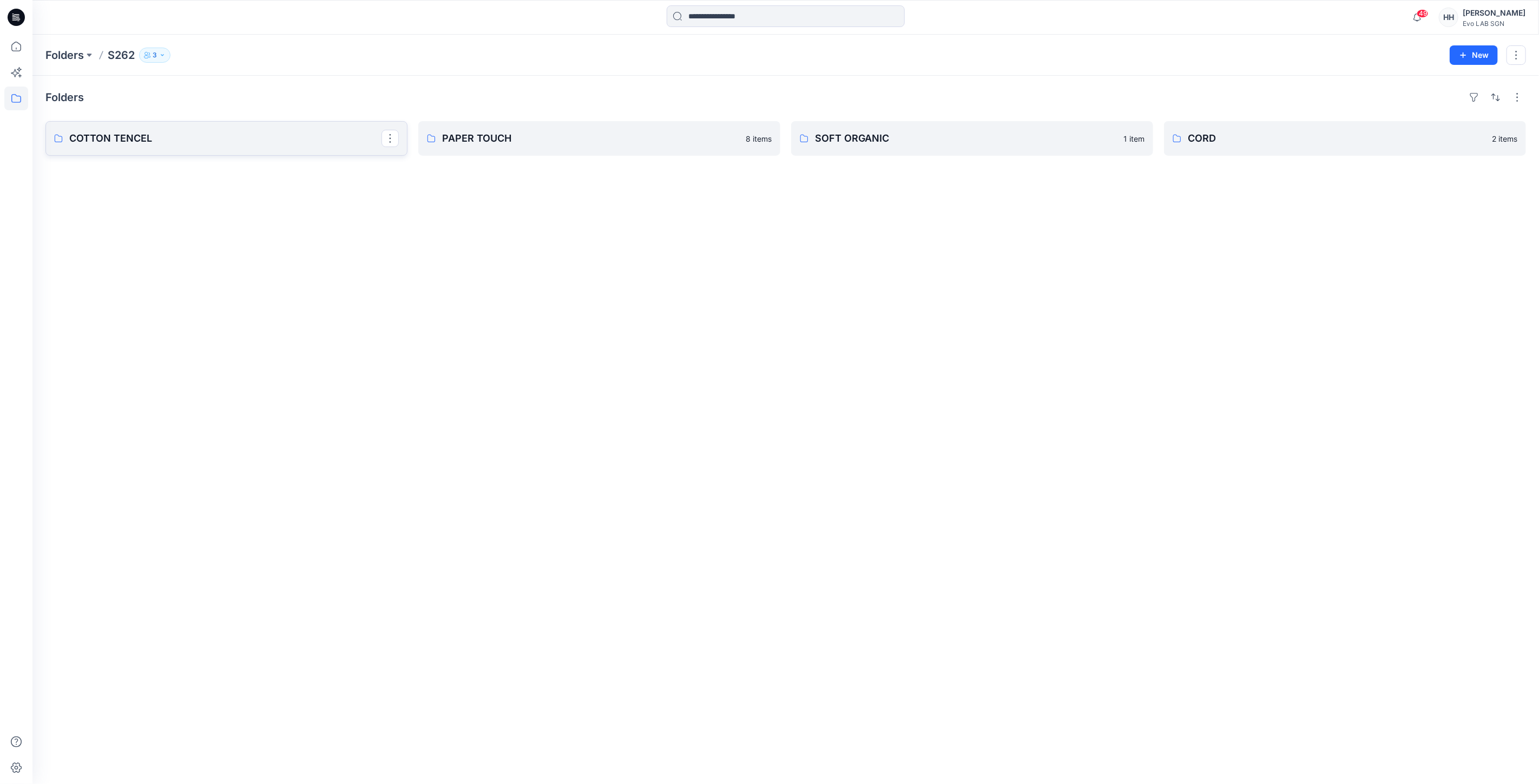
click at [176, 139] on p "COTTON TENCEL" at bounding box center [225, 138] width 312 height 15
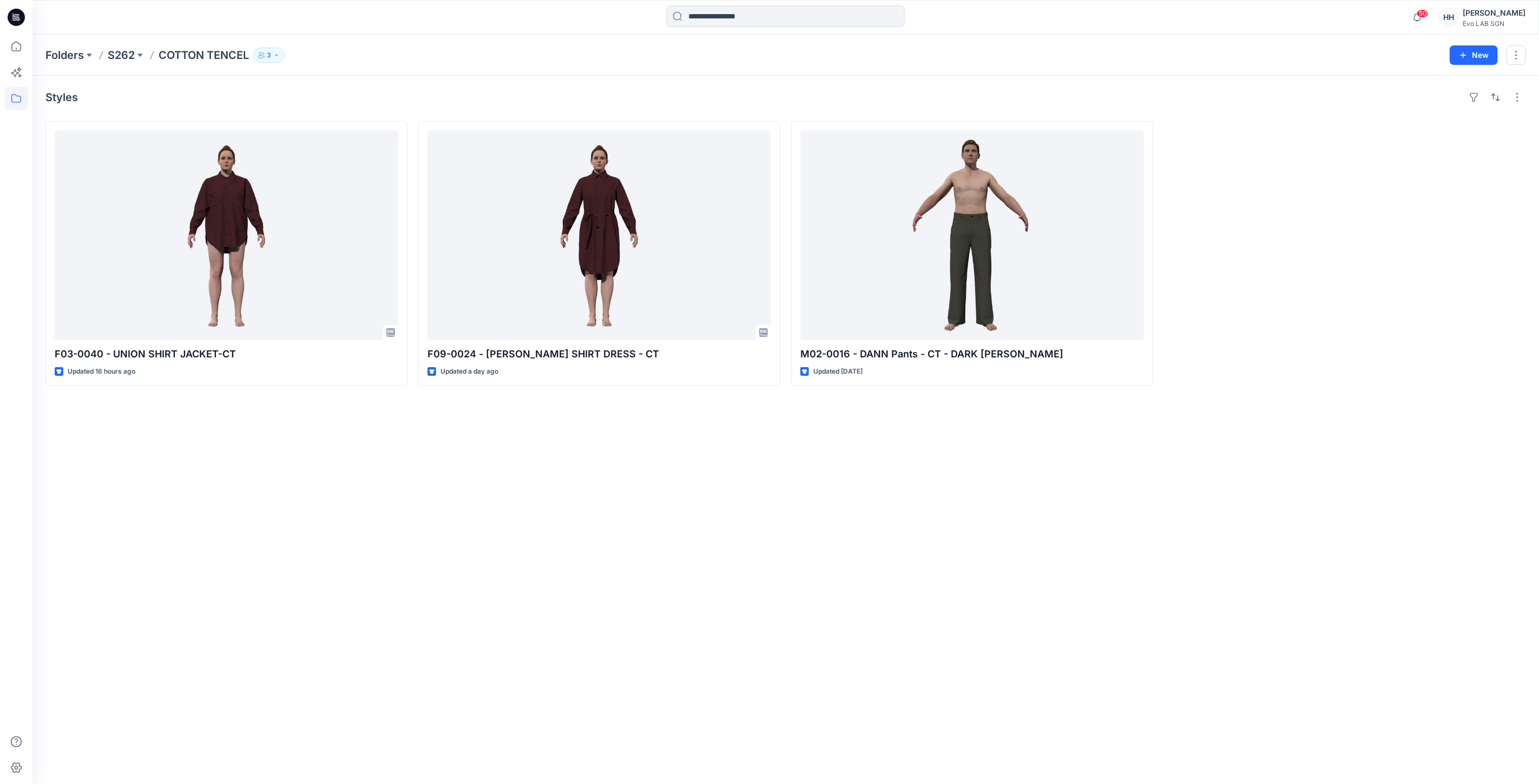
click at [599, 538] on div "Styles F03-0040 - UNION SHIRT JACKET-CT Updated 16 hours ago F09-0024 - JEANIE …" at bounding box center [785, 430] width 1507 height 709
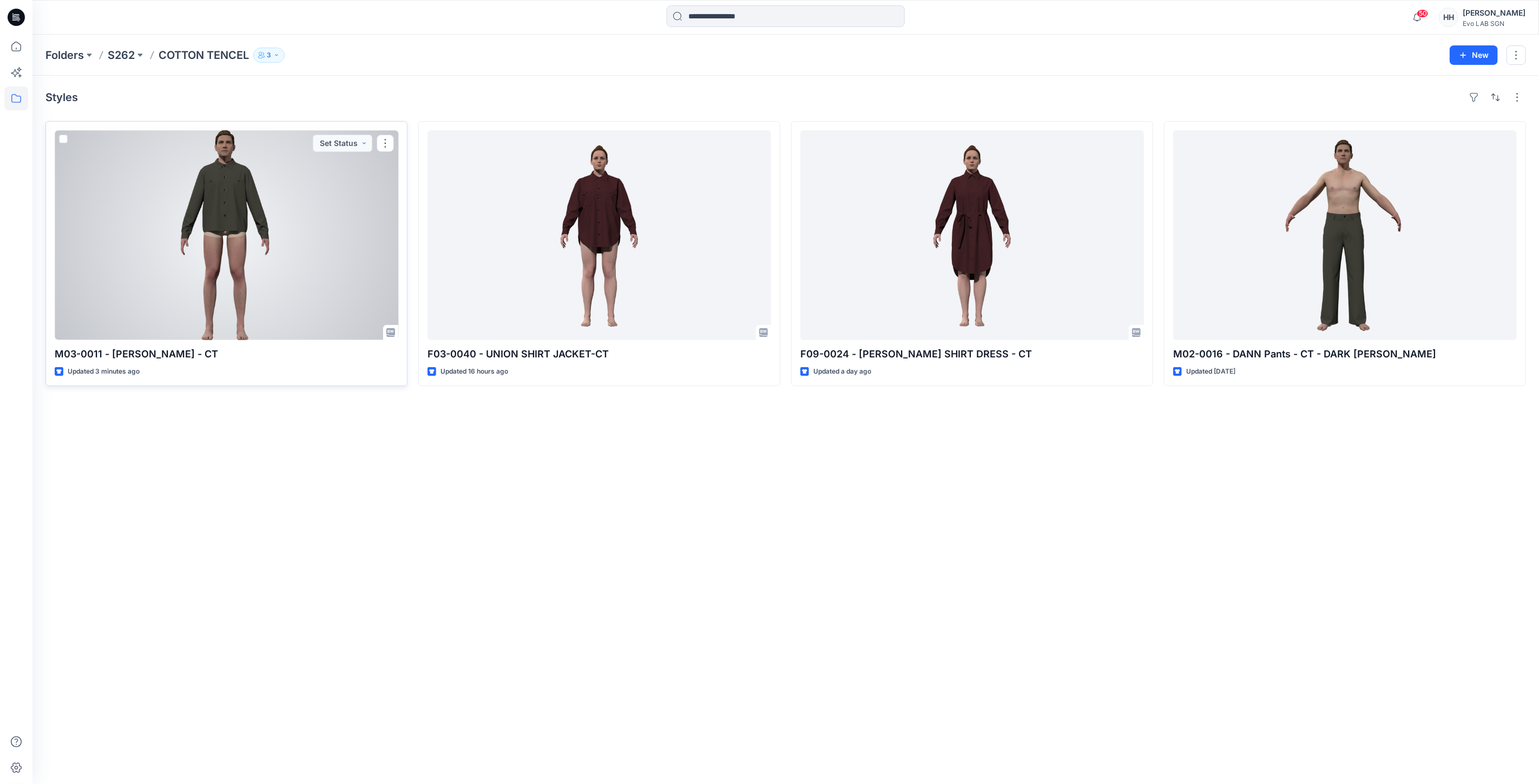
click at [333, 249] on div at bounding box center [227, 235] width 344 height 210
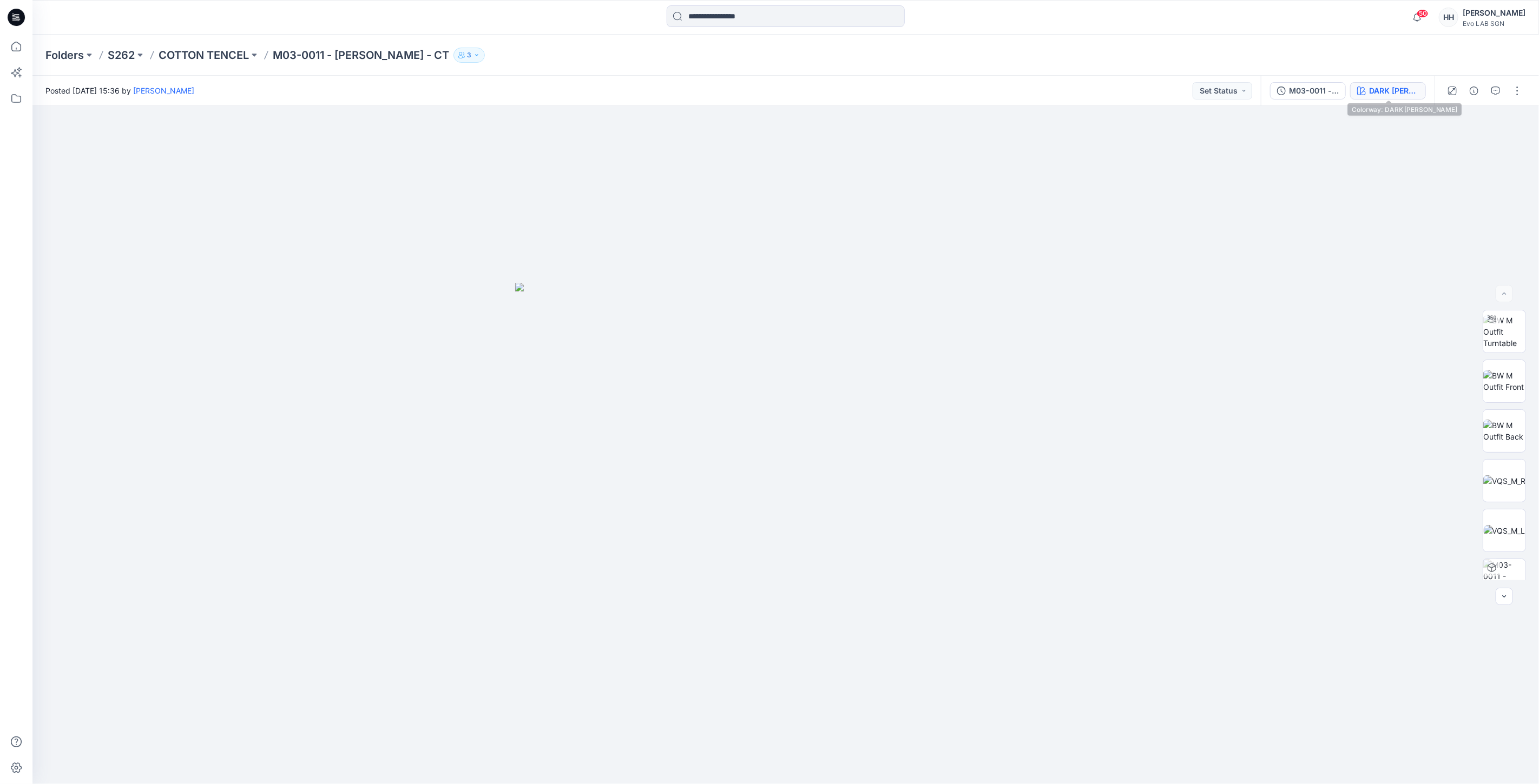
click at [1408, 89] on div "DARK [PERSON_NAME]" at bounding box center [1394, 90] width 49 height 12
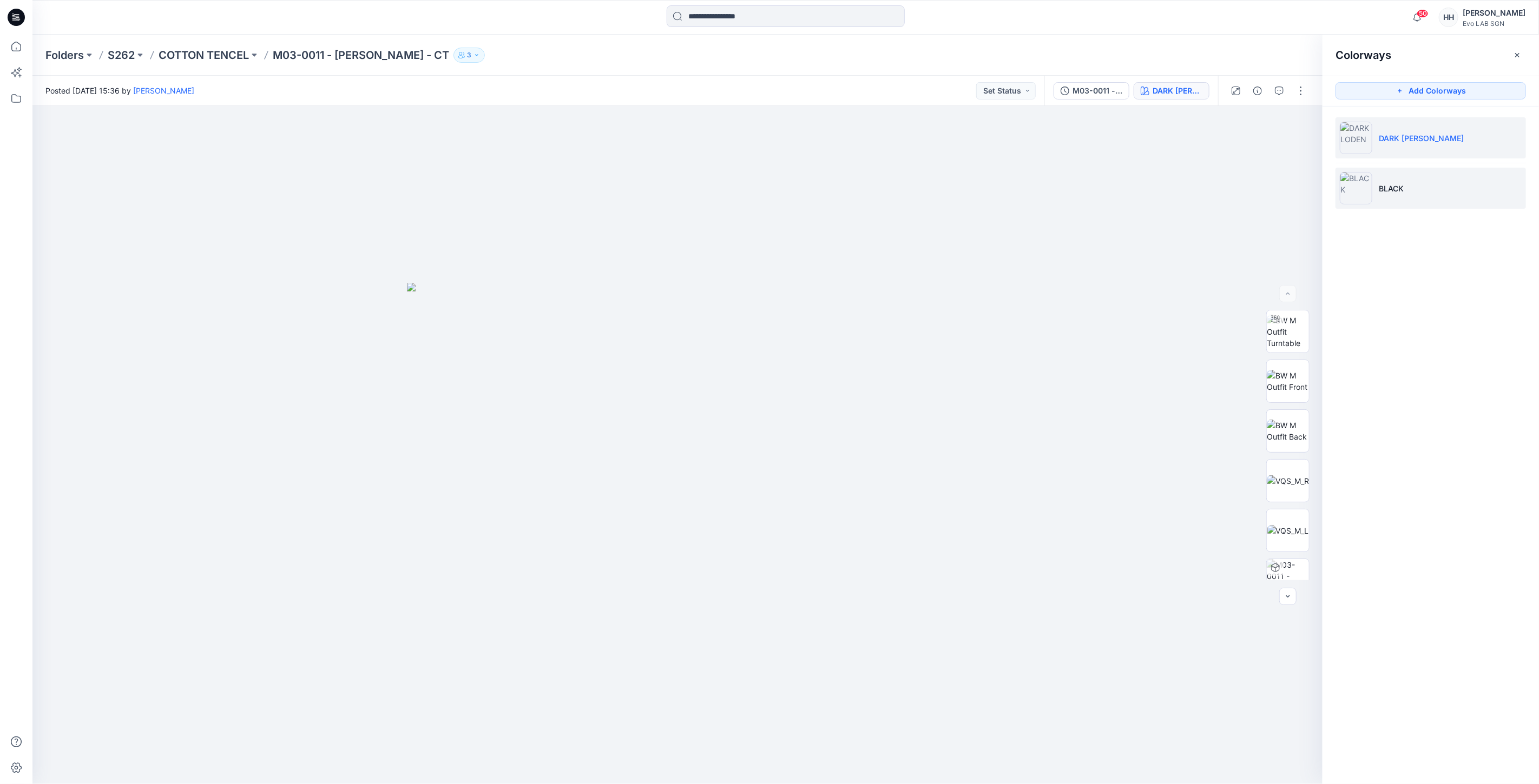
click at [1417, 172] on li "BLACK" at bounding box center [1431, 188] width 191 height 41
click at [1440, 186] on li "BLACK" at bounding box center [1431, 188] width 191 height 41
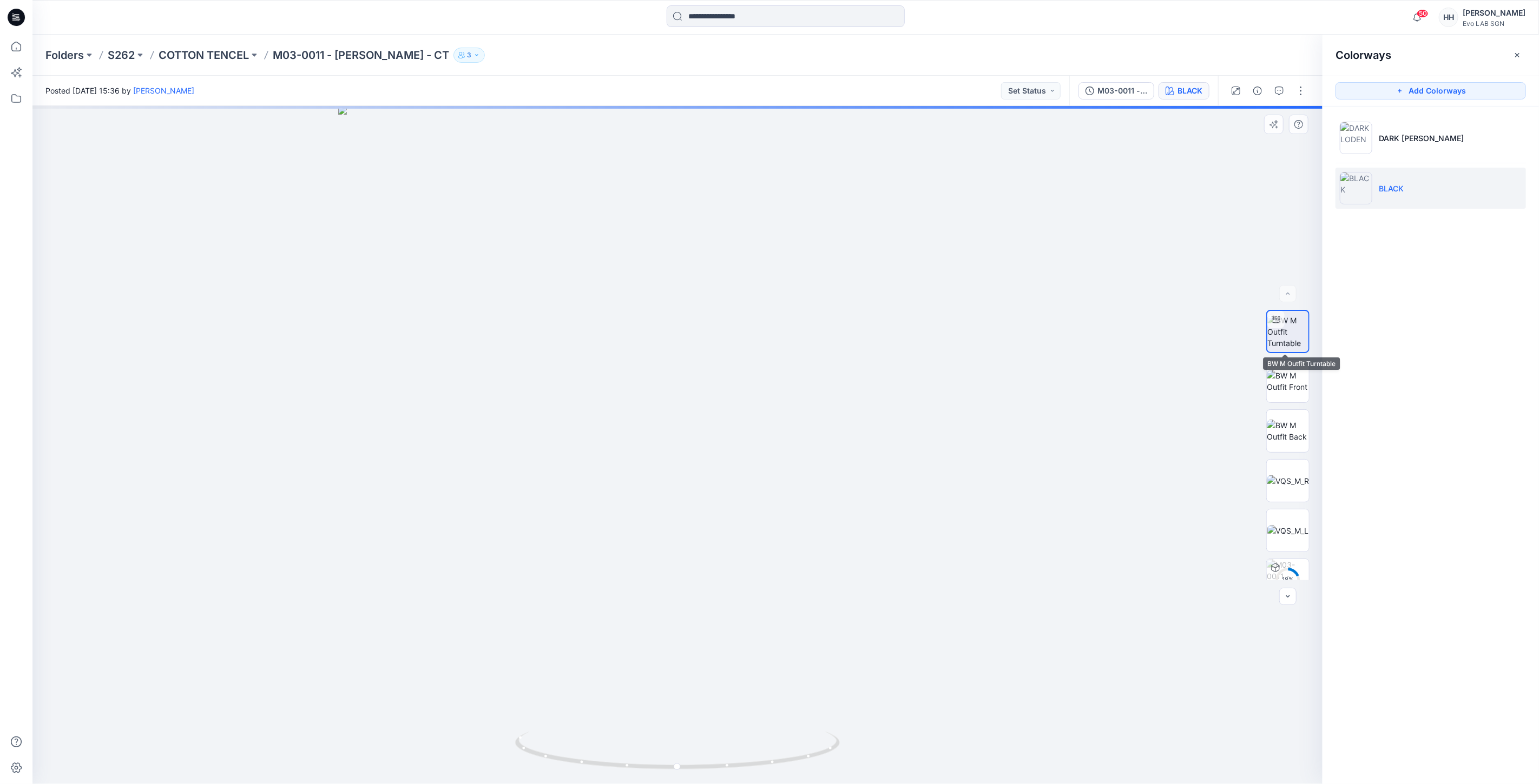
click at [1284, 328] on img at bounding box center [1288, 332] width 41 height 34
drag, startPoint x: 864, startPoint y: 188, endPoint x: 911, endPoint y: 450, distance: 266.2
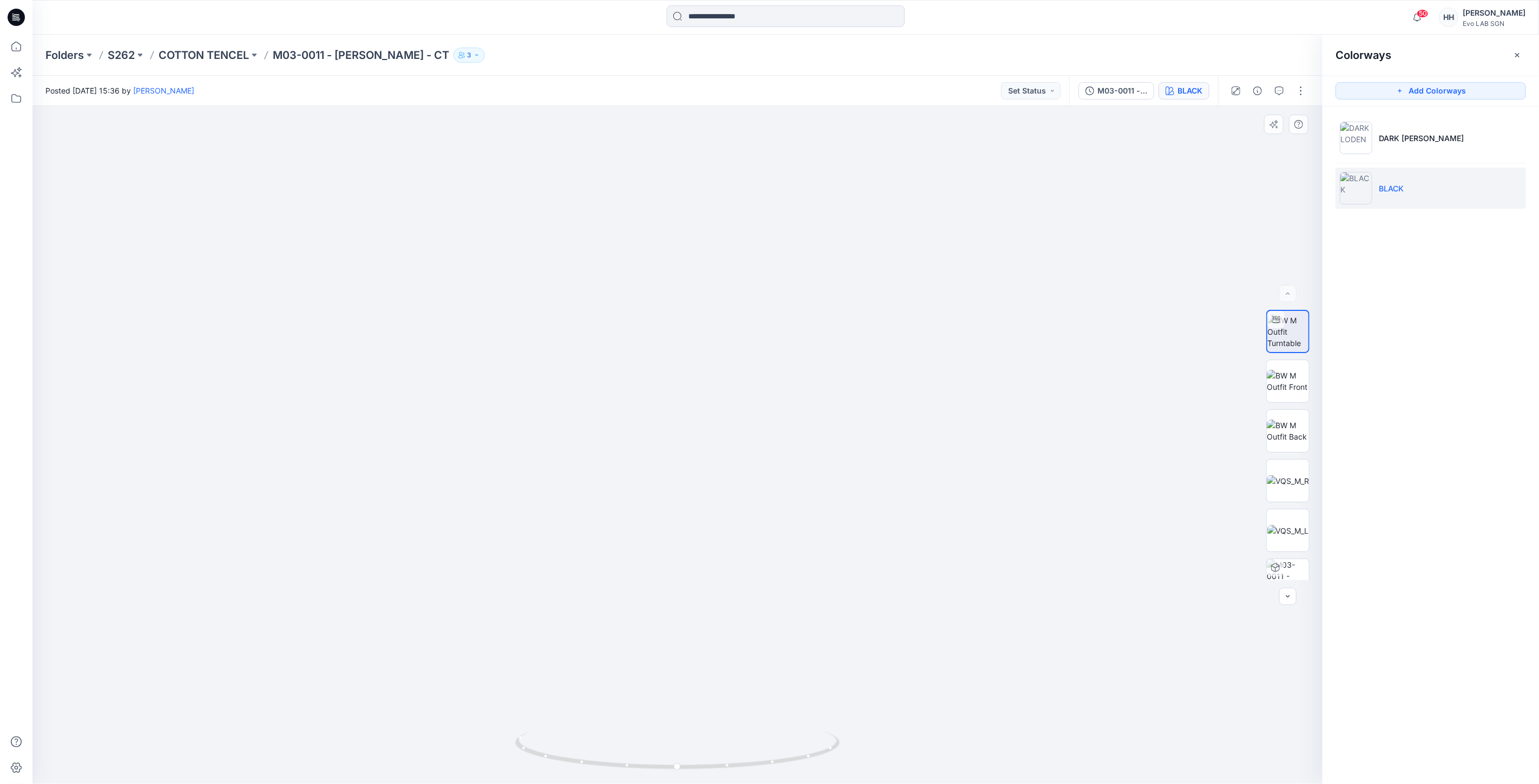
drag, startPoint x: 922, startPoint y: 485, endPoint x: 924, endPoint y: 359, distance: 126.0
click at [127, 53] on p "S262" at bounding box center [121, 55] width 27 height 15
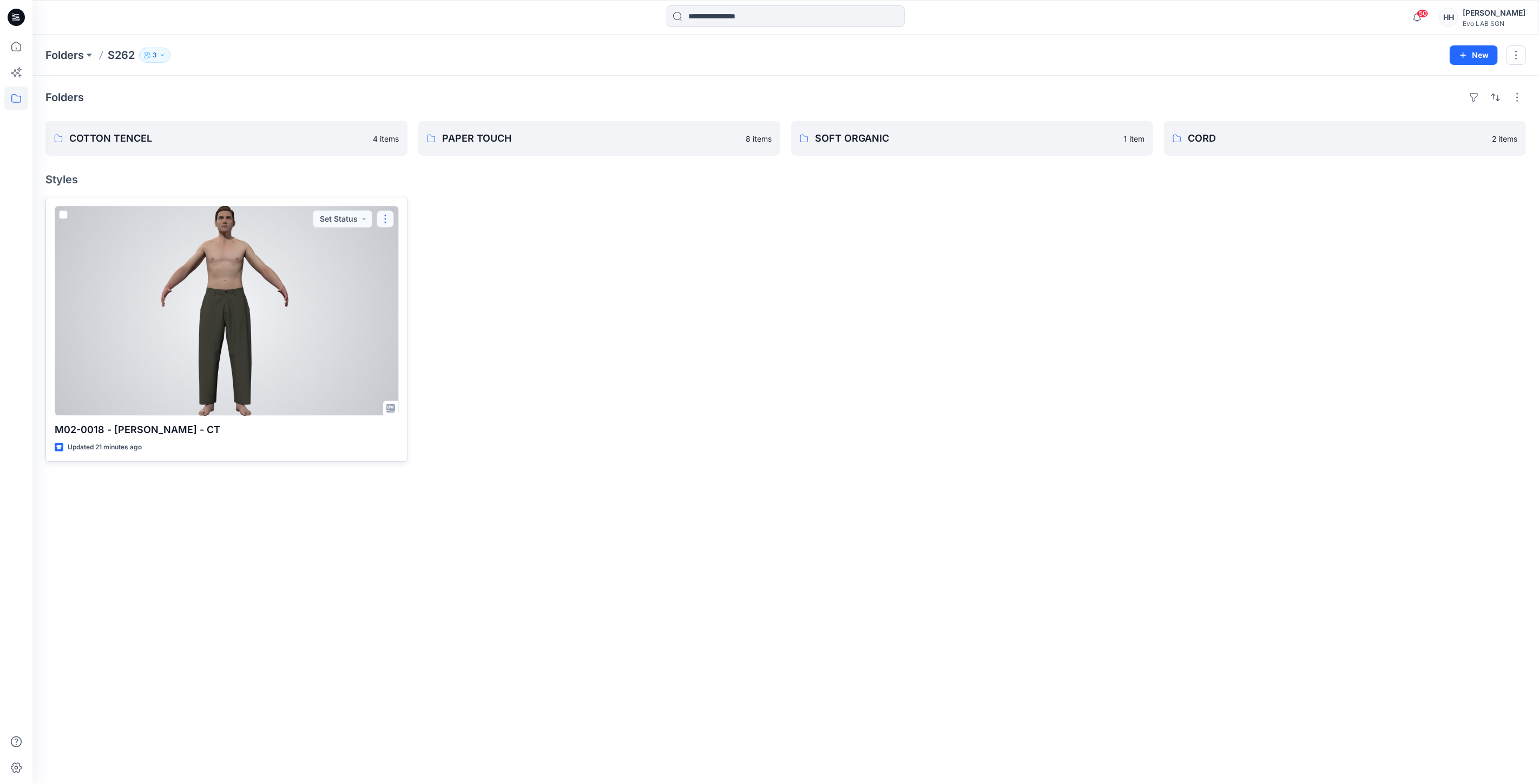
click at [384, 220] on button "button" at bounding box center [385, 219] width 17 height 17
click at [429, 320] on button "Move to" at bounding box center [437, 325] width 117 height 20
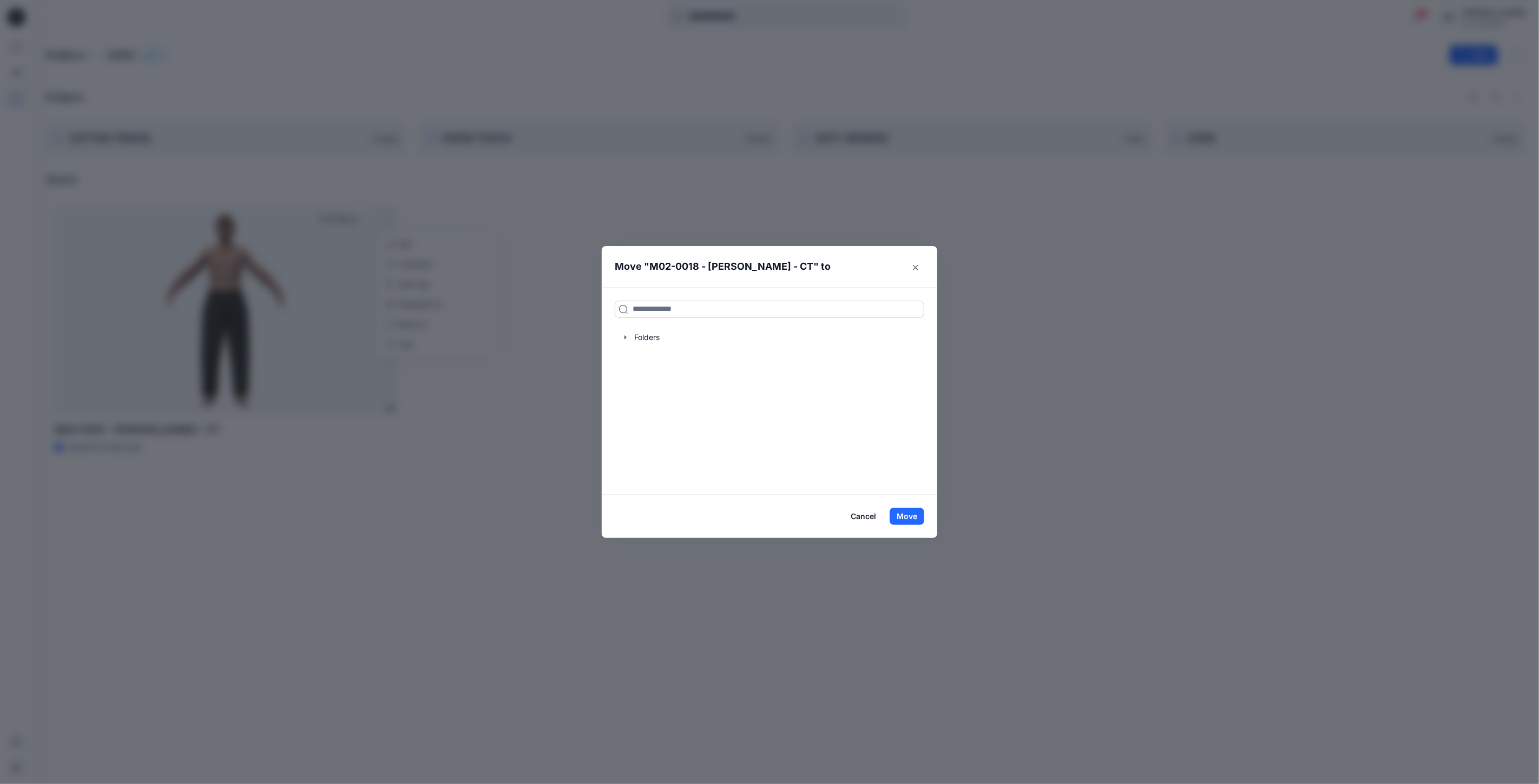
click at [701, 307] on input at bounding box center [770, 310] width 310 height 17
type input "***"
click at [679, 338] on h6 "COT TON TENCEL" at bounding box center [664, 333] width 64 height 13
click at [909, 517] on button "Move" at bounding box center [907, 517] width 35 height 17
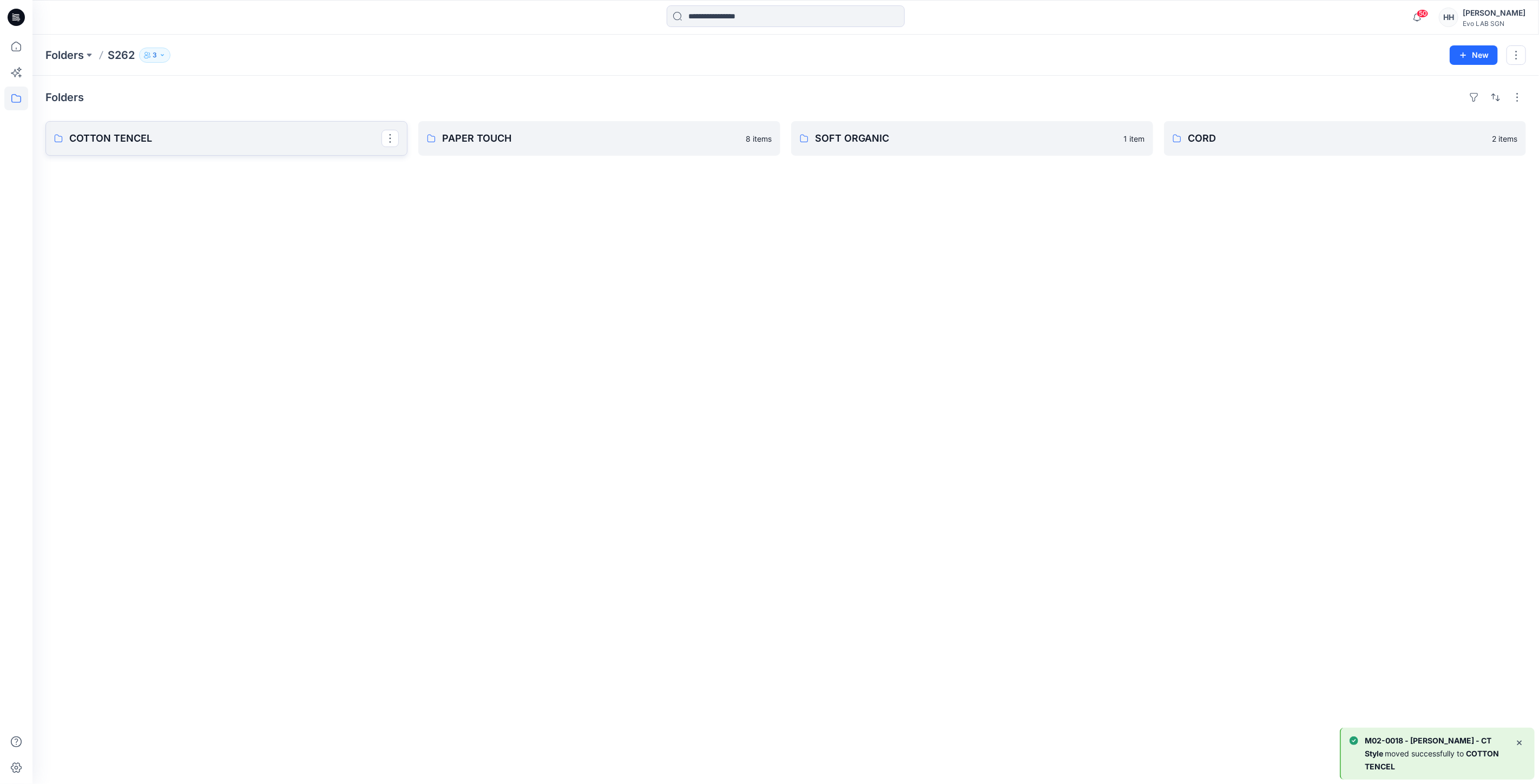
click at [180, 138] on p "COTTON TENCEL" at bounding box center [225, 138] width 312 height 15
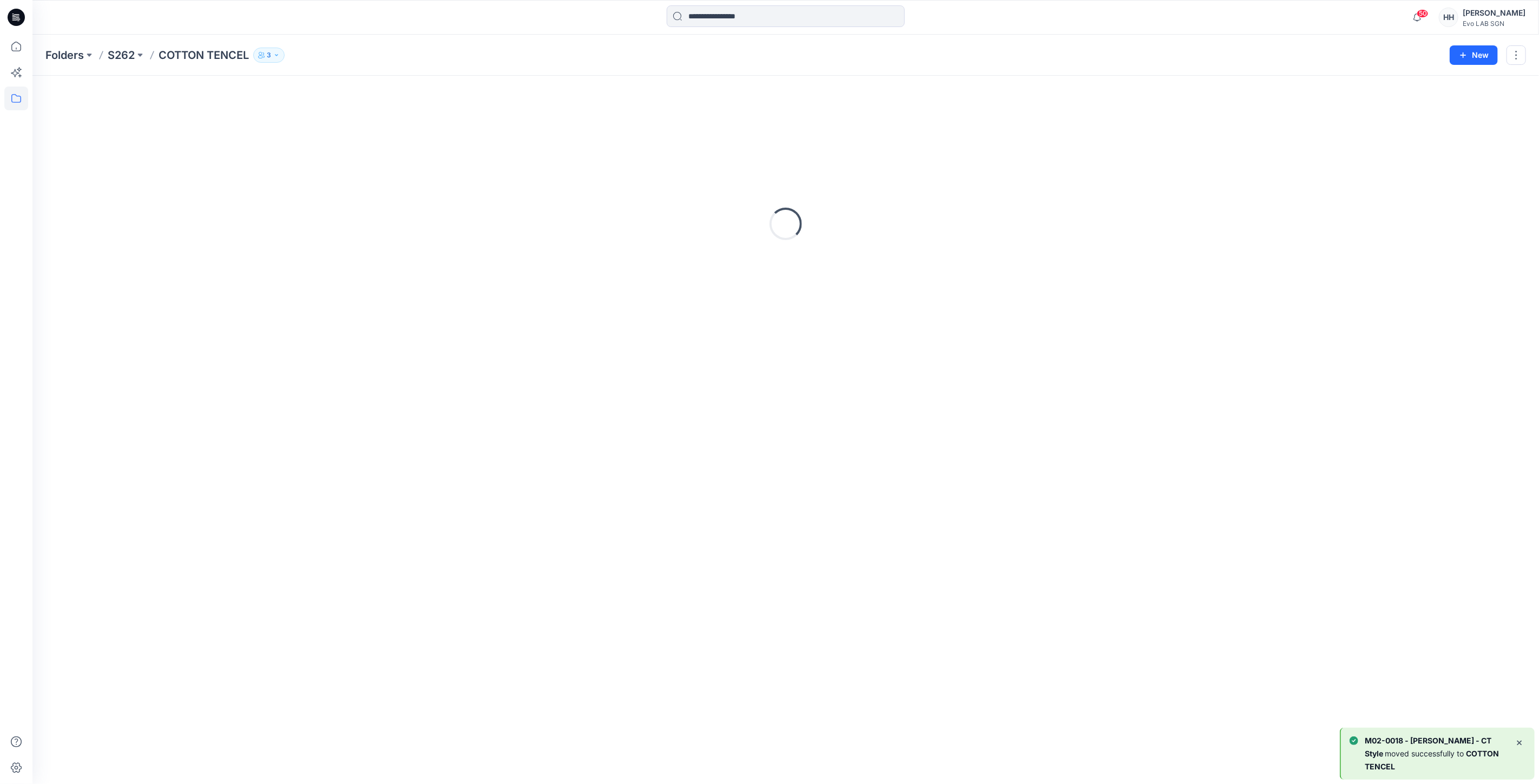
click at [180, 138] on div "Loading..." at bounding box center [786, 223] width 1481 height 270
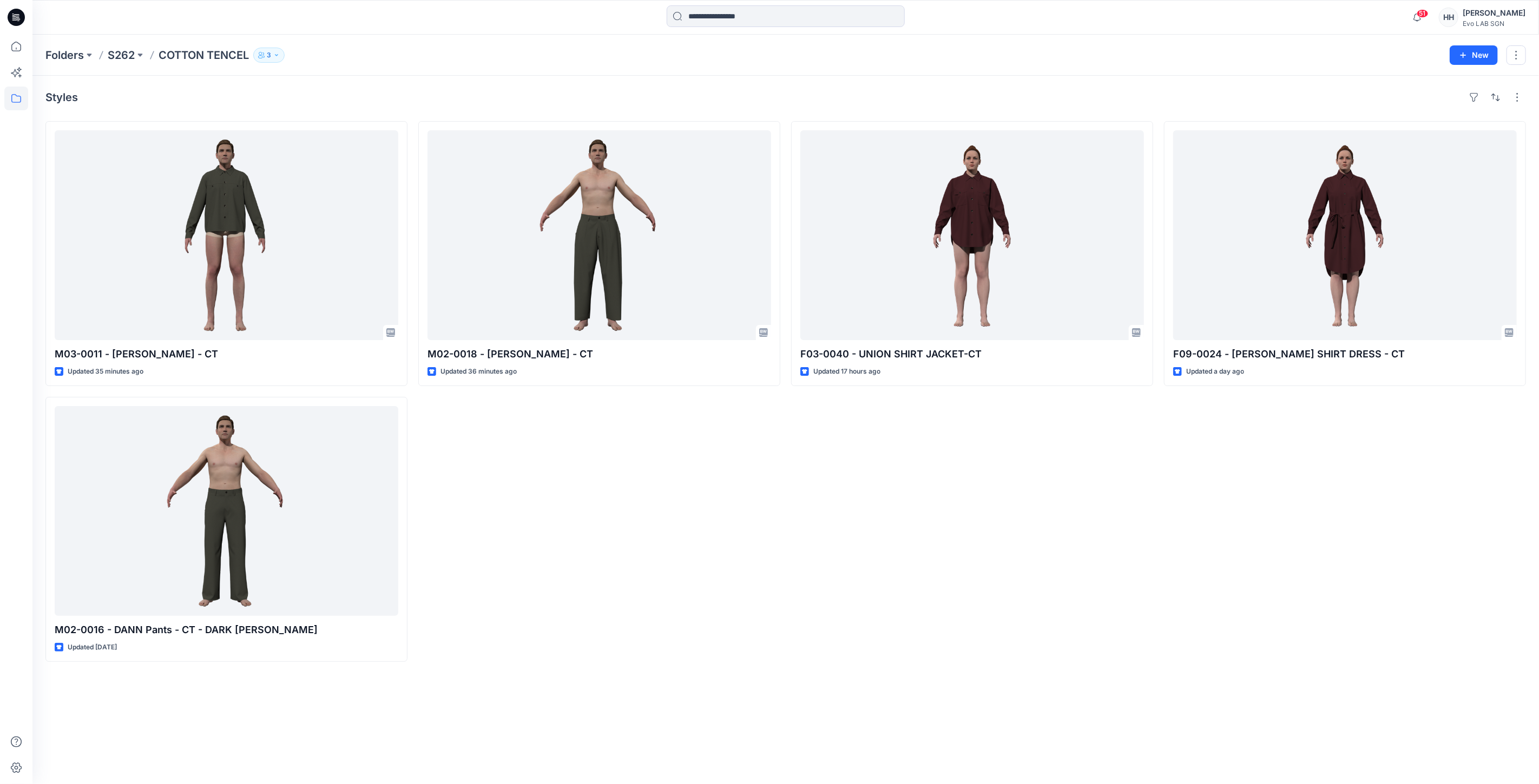
click at [663, 570] on div "M02-0018 - DAVE Pants - CT Updated 36 minutes ago" at bounding box center [599, 392] width 362 height 541
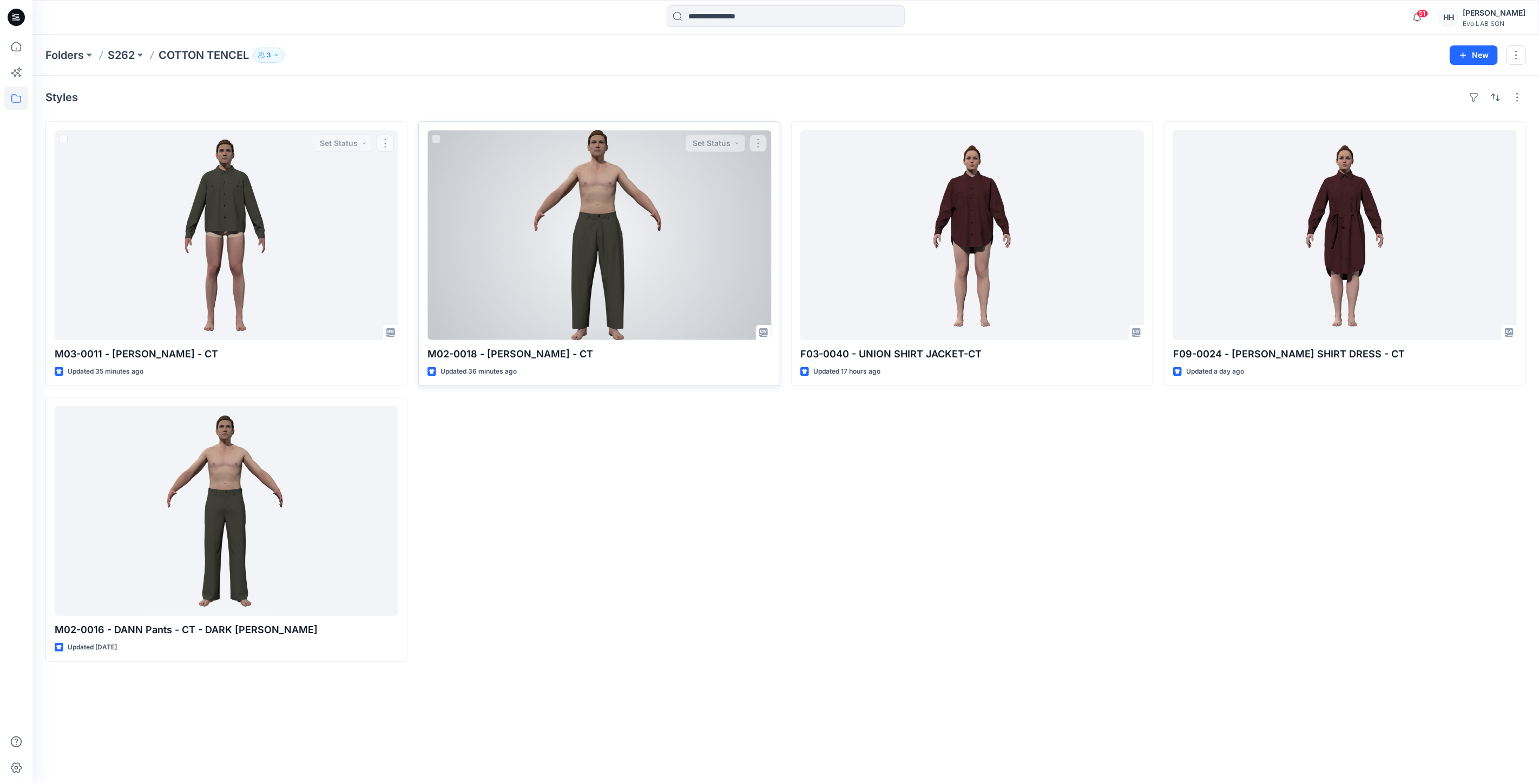
click at [624, 226] on div at bounding box center [599, 235] width 344 height 210
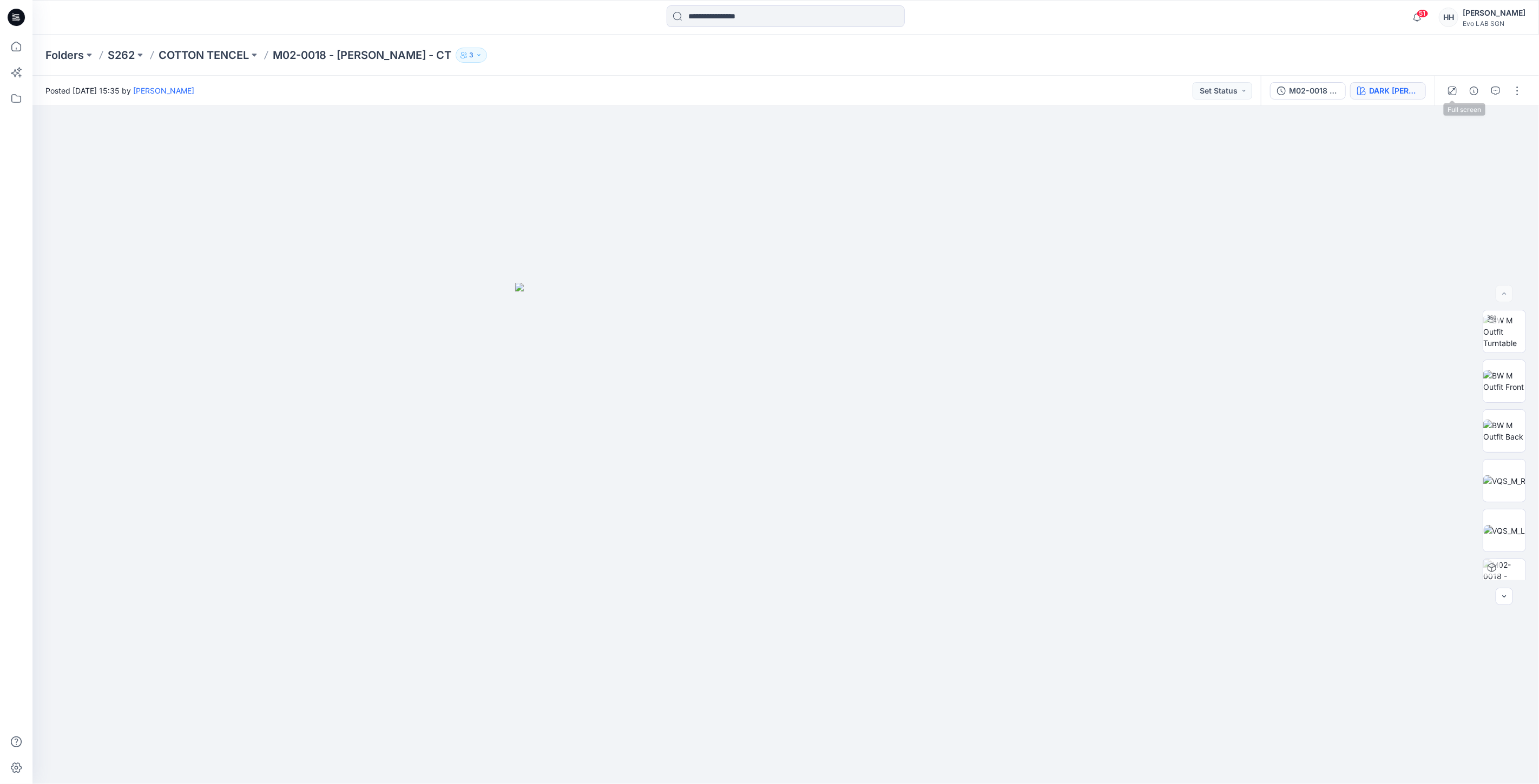
click at [1408, 93] on div "DARK [PERSON_NAME]" at bounding box center [1394, 90] width 49 height 12
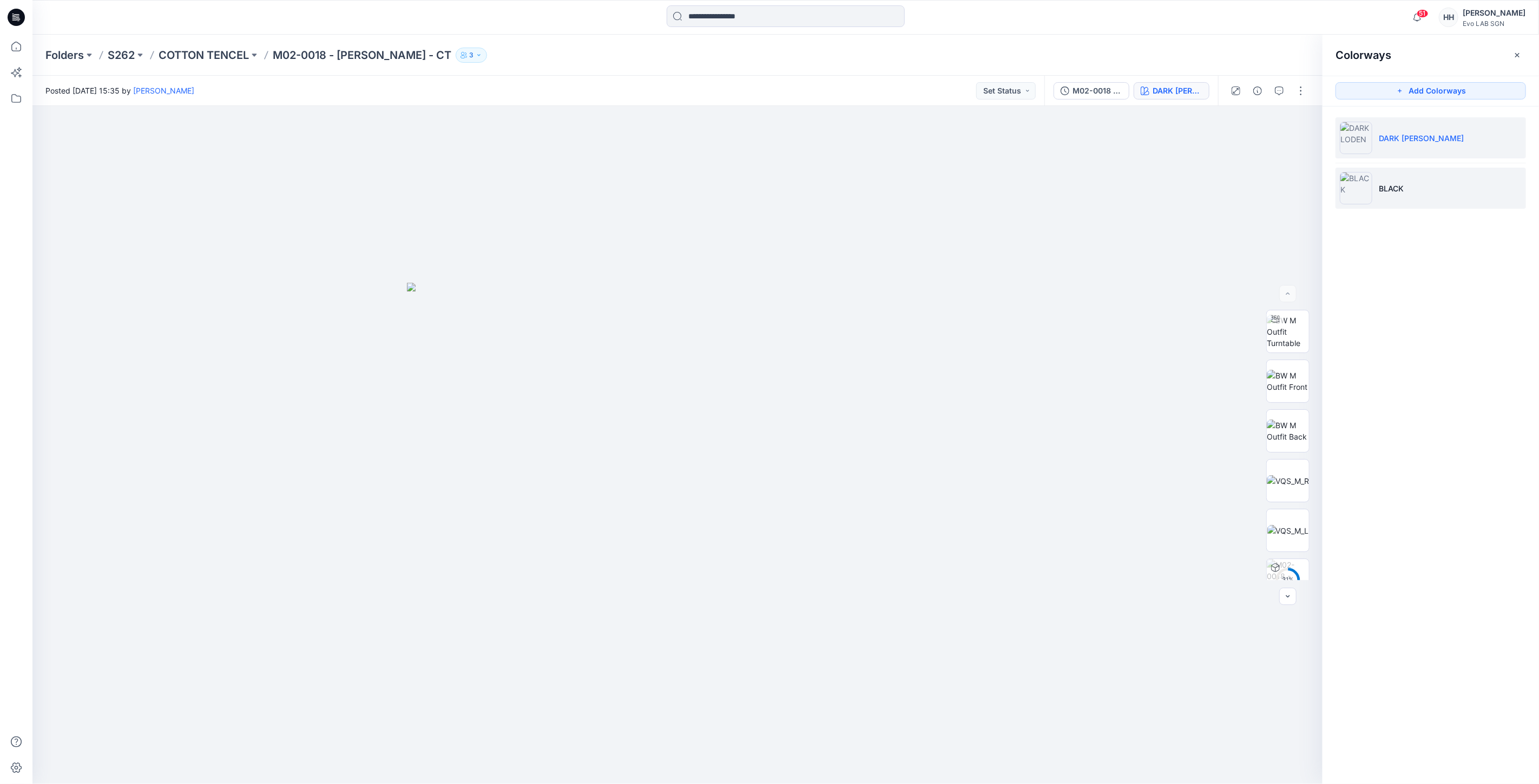
drag, startPoint x: 1396, startPoint y: 177, endPoint x: 1395, endPoint y: 194, distance: 17.0
click at [1397, 179] on li "BLACK" at bounding box center [1431, 188] width 191 height 41
click at [1453, 193] on li "BLACK" at bounding box center [1431, 188] width 191 height 41
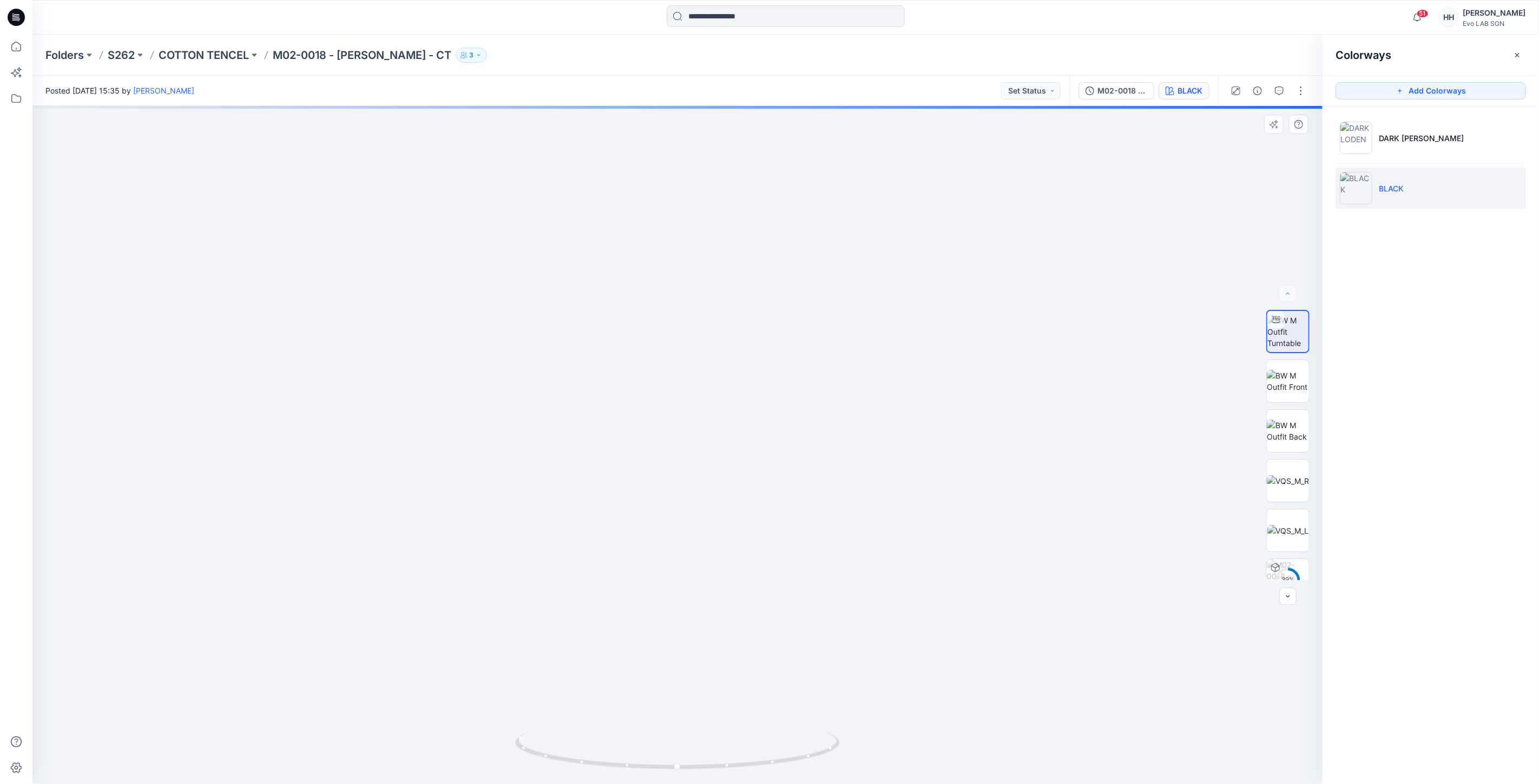
click at [922, 536] on img at bounding box center [678, 285] width 1318 height 997
click at [235, 56] on p "COTTON TENCEL" at bounding box center [203, 55] width 90 height 15
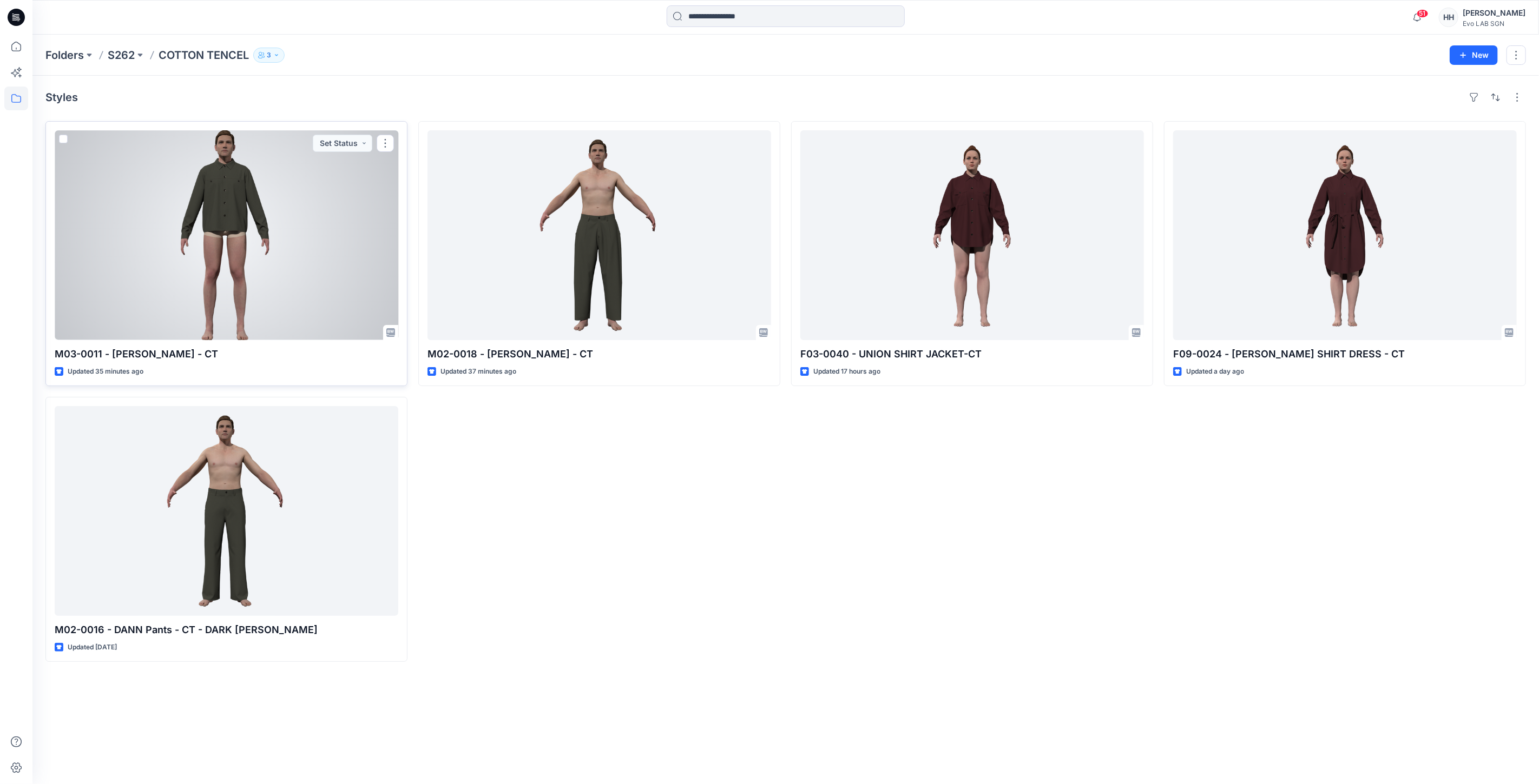
click at [294, 244] on div at bounding box center [227, 235] width 344 height 210
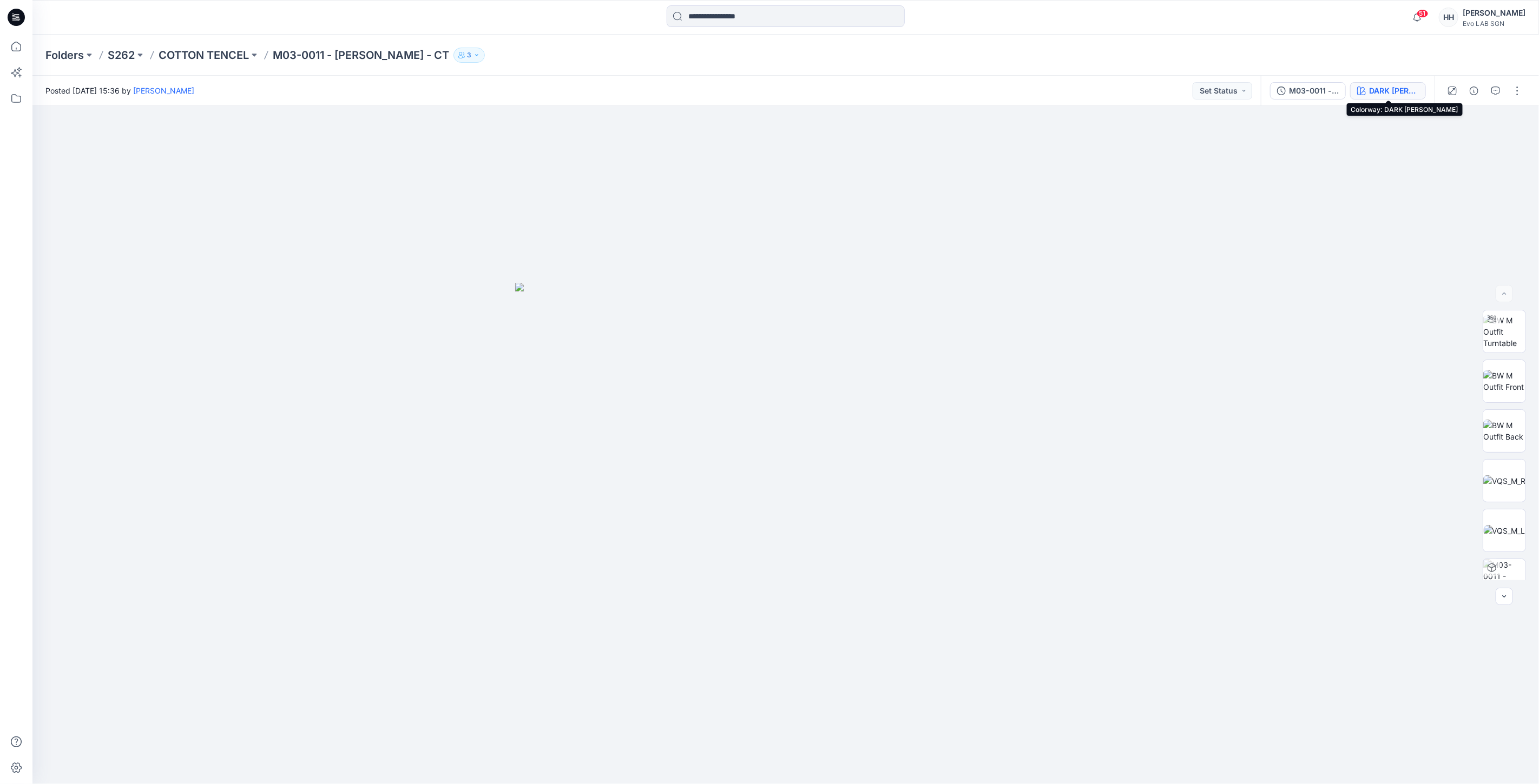
click at [1373, 91] on div "DARK [PERSON_NAME]" at bounding box center [1394, 90] width 49 height 12
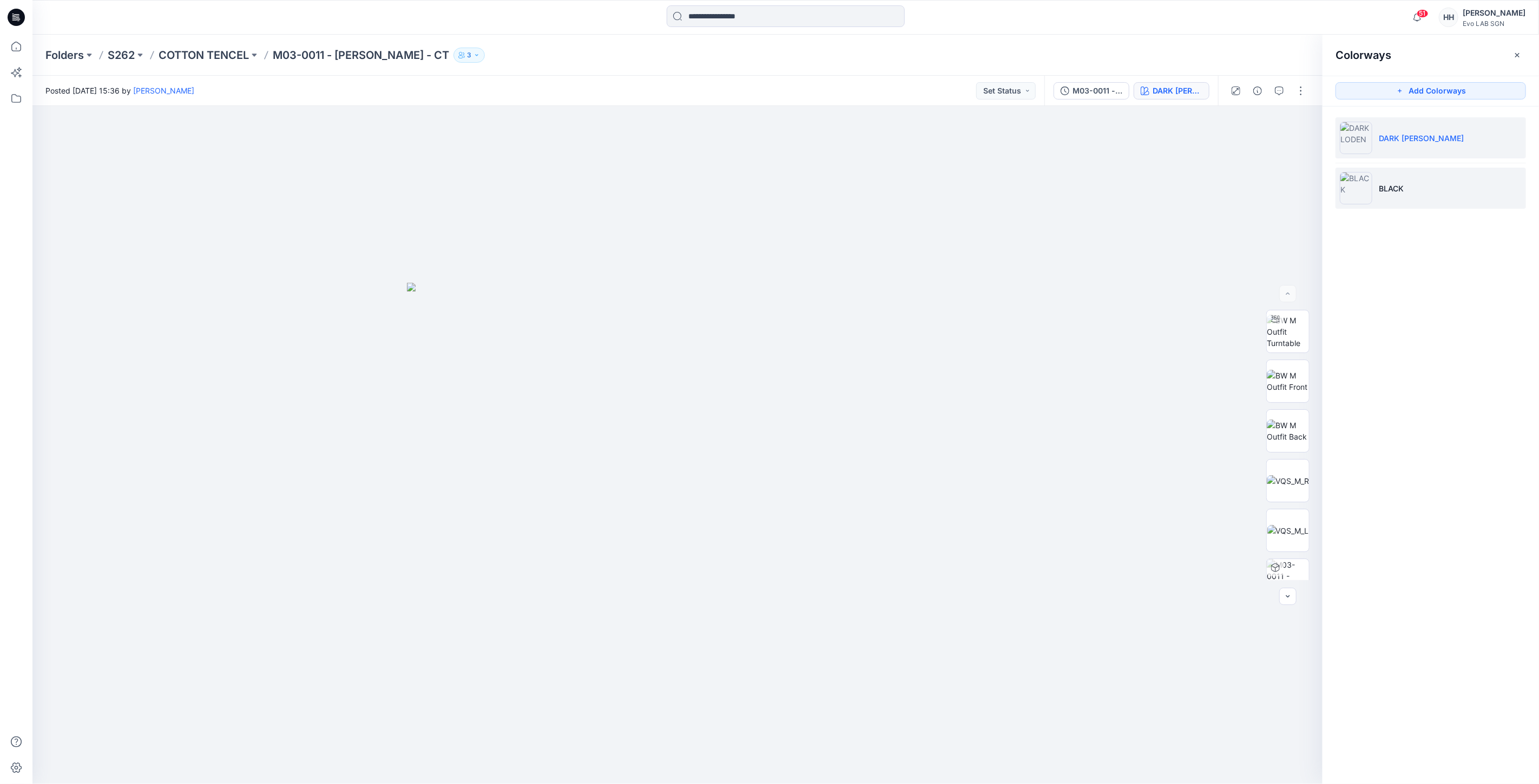
click at [1392, 186] on p "BLACK" at bounding box center [1392, 188] width 25 height 11
click at [1450, 189] on li "BLACK" at bounding box center [1431, 188] width 191 height 41
click at [1280, 333] on img at bounding box center [1288, 332] width 41 height 34
drag, startPoint x: 932, startPoint y: 310, endPoint x: 944, endPoint y: 412, distance: 102.7
click at [1084, 231] on img at bounding box center [678, 420] width 998 height 728
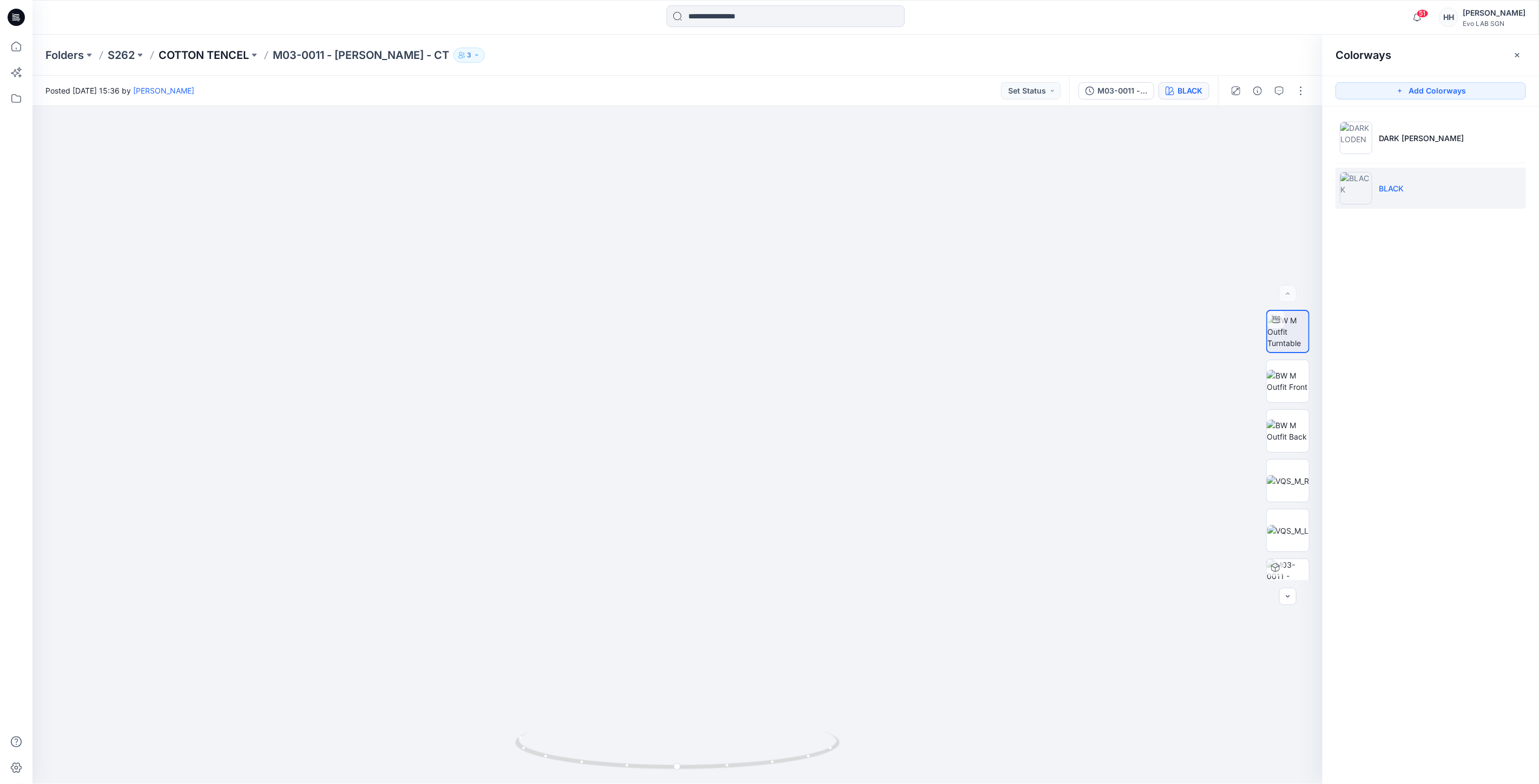
click at [230, 52] on p "COTTON TENCEL" at bounding box center [203, 55] width 90 height 15
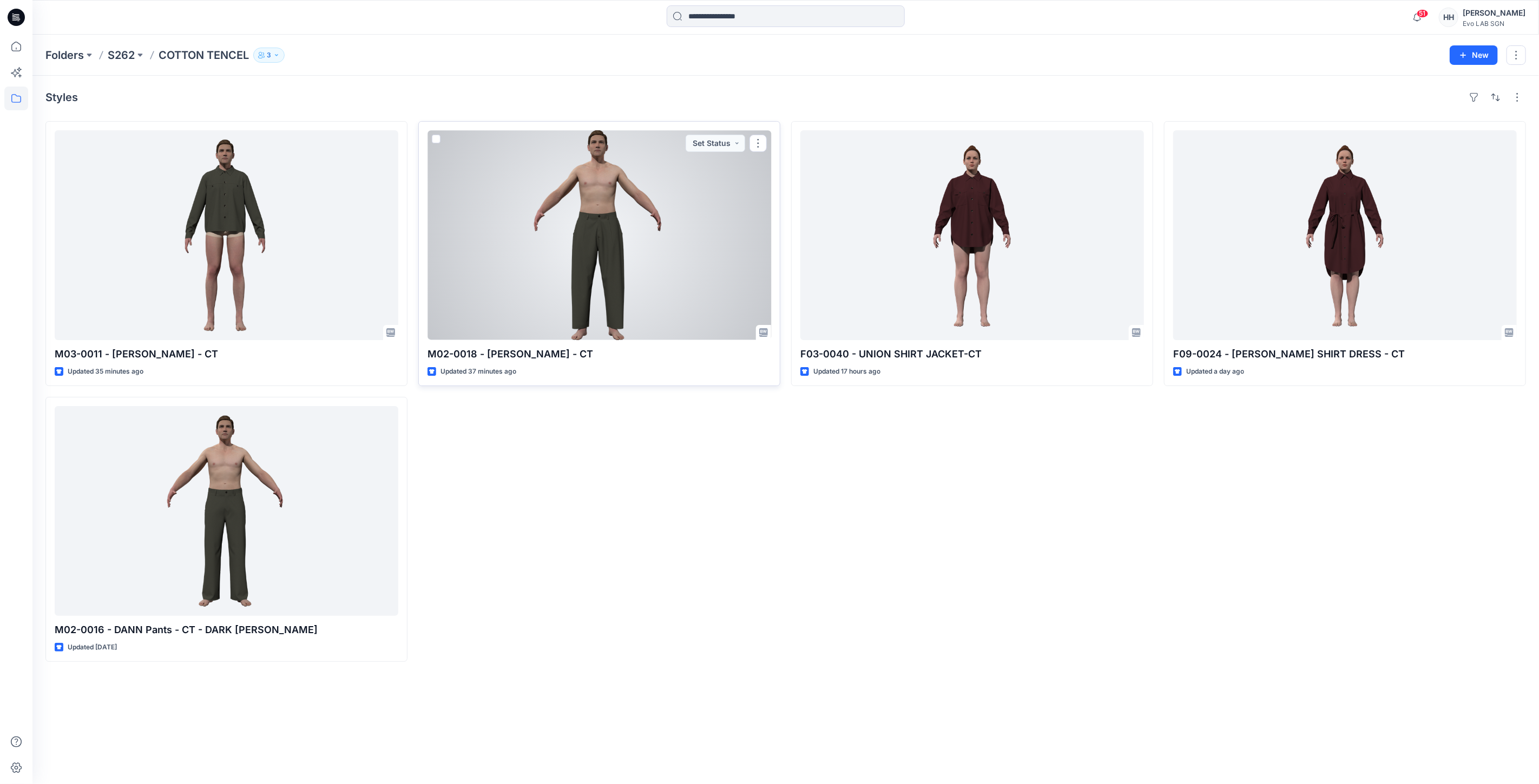
click at [618, 201] on div at bounding box center [599, 235] width 344 height 210
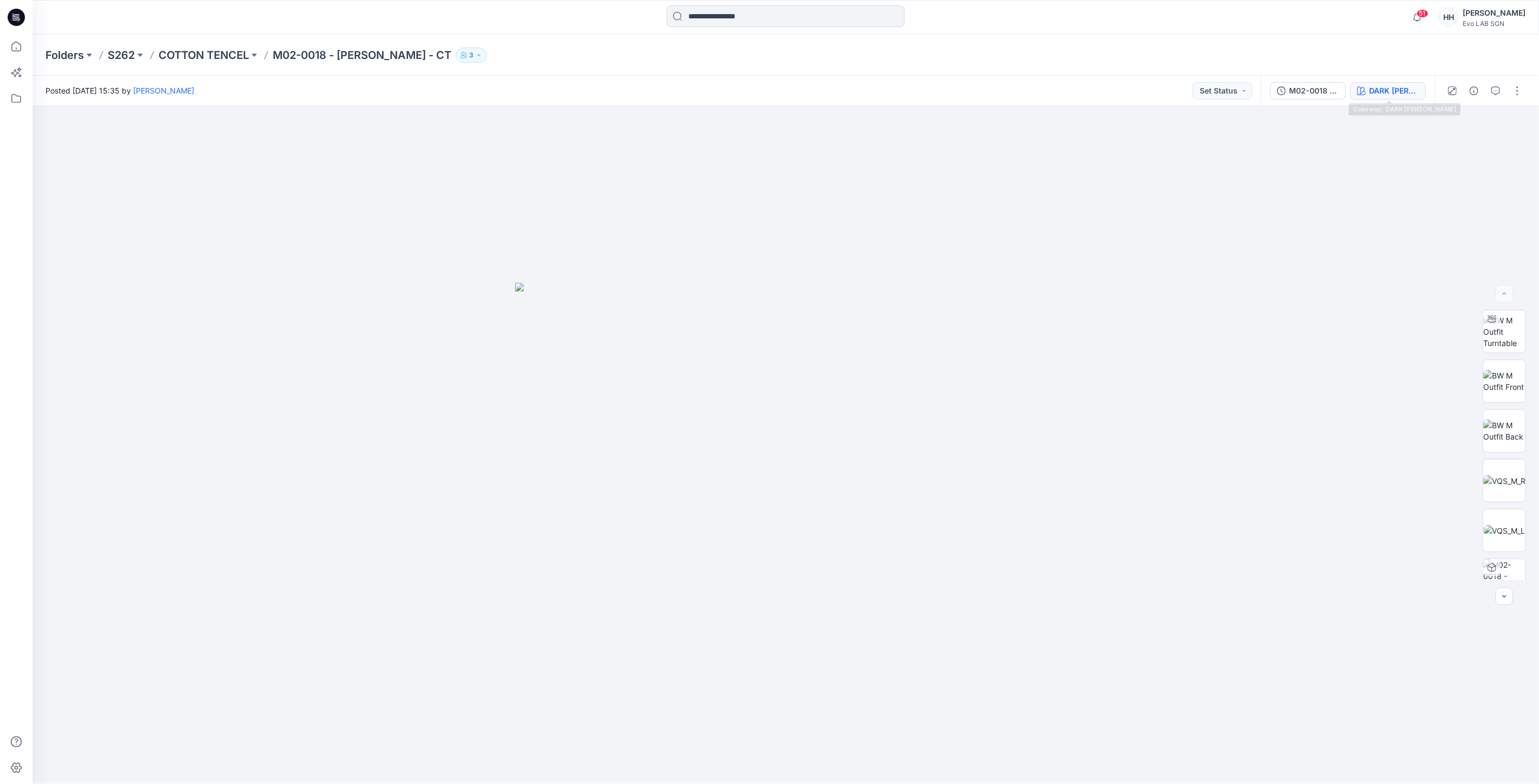
click at [1388, 93] on div "DARK [PERSON_NAME]" at bounding box center [1394, 90] width 49 height 12
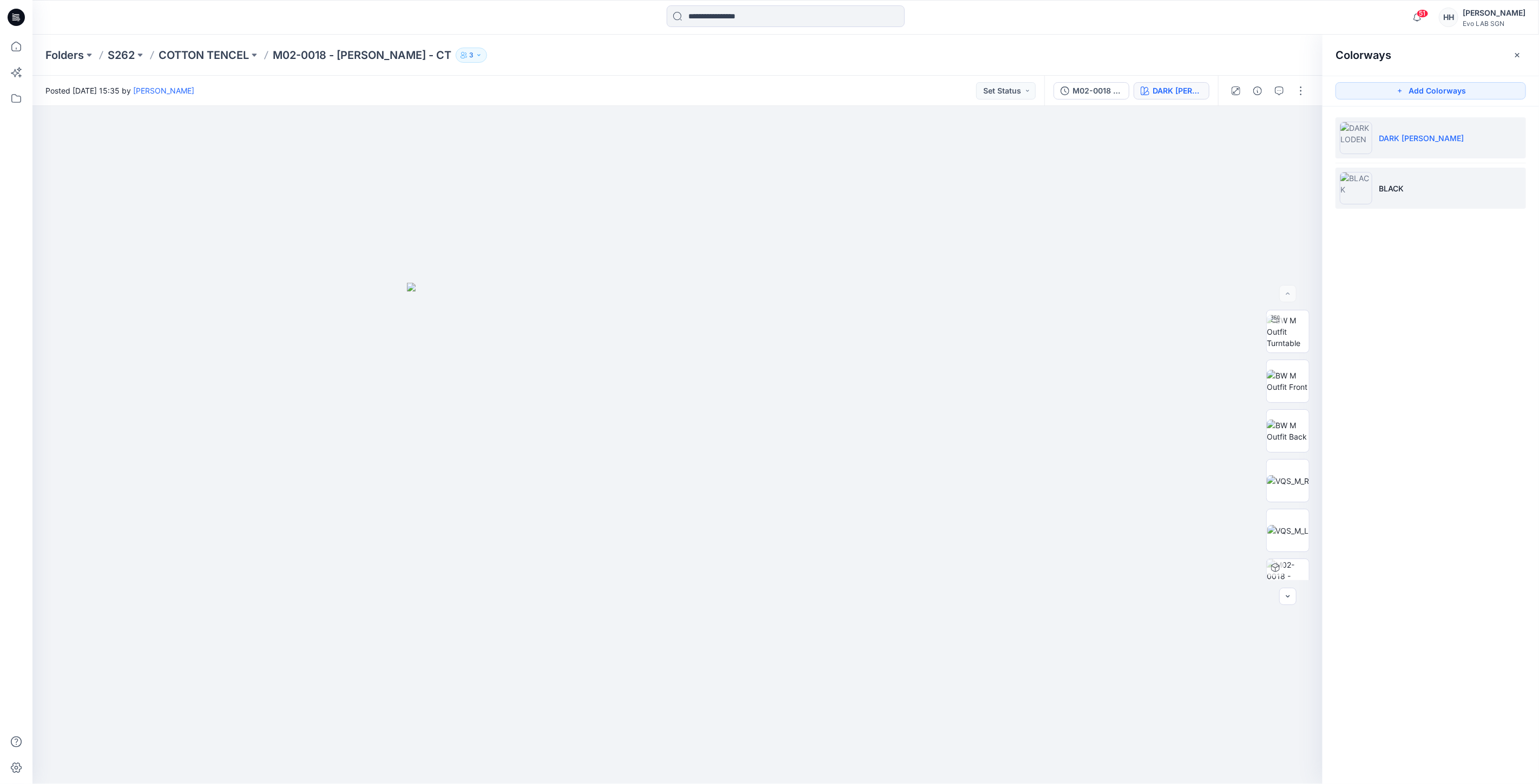
click at [1418, 185] on li "BLACK" at bounding box center [1431, 188] width 191 height 41
click at [1299, 348] on img at bounding box center [1288, 332] width 41 height 34
click at [1297, 343] on img at bounding box center [1288, 332] width 41 height 34
click at [934, 380] on img at bounding box center [678, 285] width 1318 height 997
click at [127, 57] on p "S262" at bounding box center [121, 55] width 27 height 15
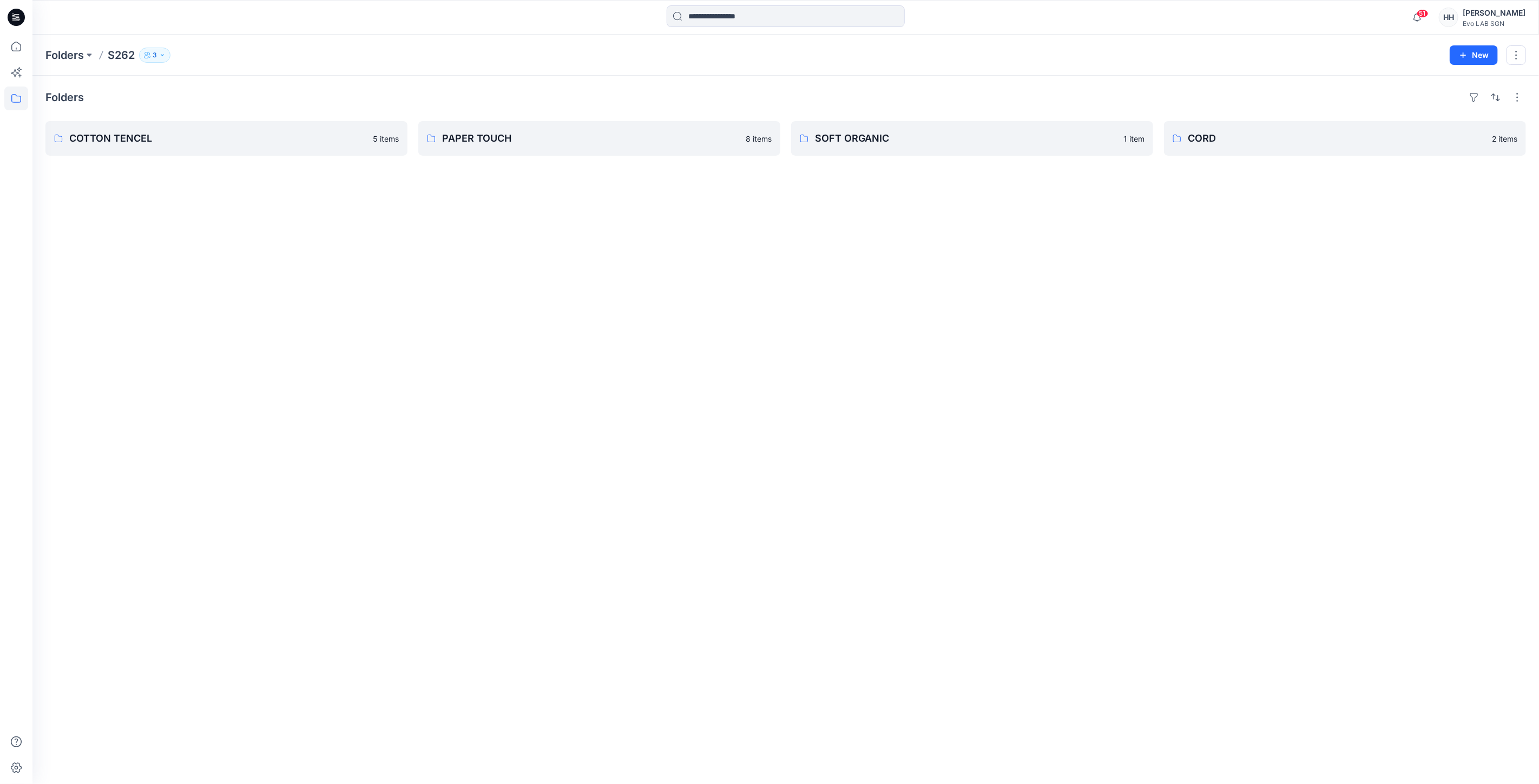
drag, startPoint x: 834, startPoint y: 292, endPoint x: 1001, endPoint y: 725, distance: 464.1
click at [834, 292] on div "Folders COTTON TENCEL 5 items PAPER TOUCH 8 items SOFT ORGANIC 1 item CORD 2 it…" at bounding box center [785, 430] width 1507 height 709
click at [166, 133] on p "COTTON TENCEL" at bounding box center [225, 138] width 312 height 15
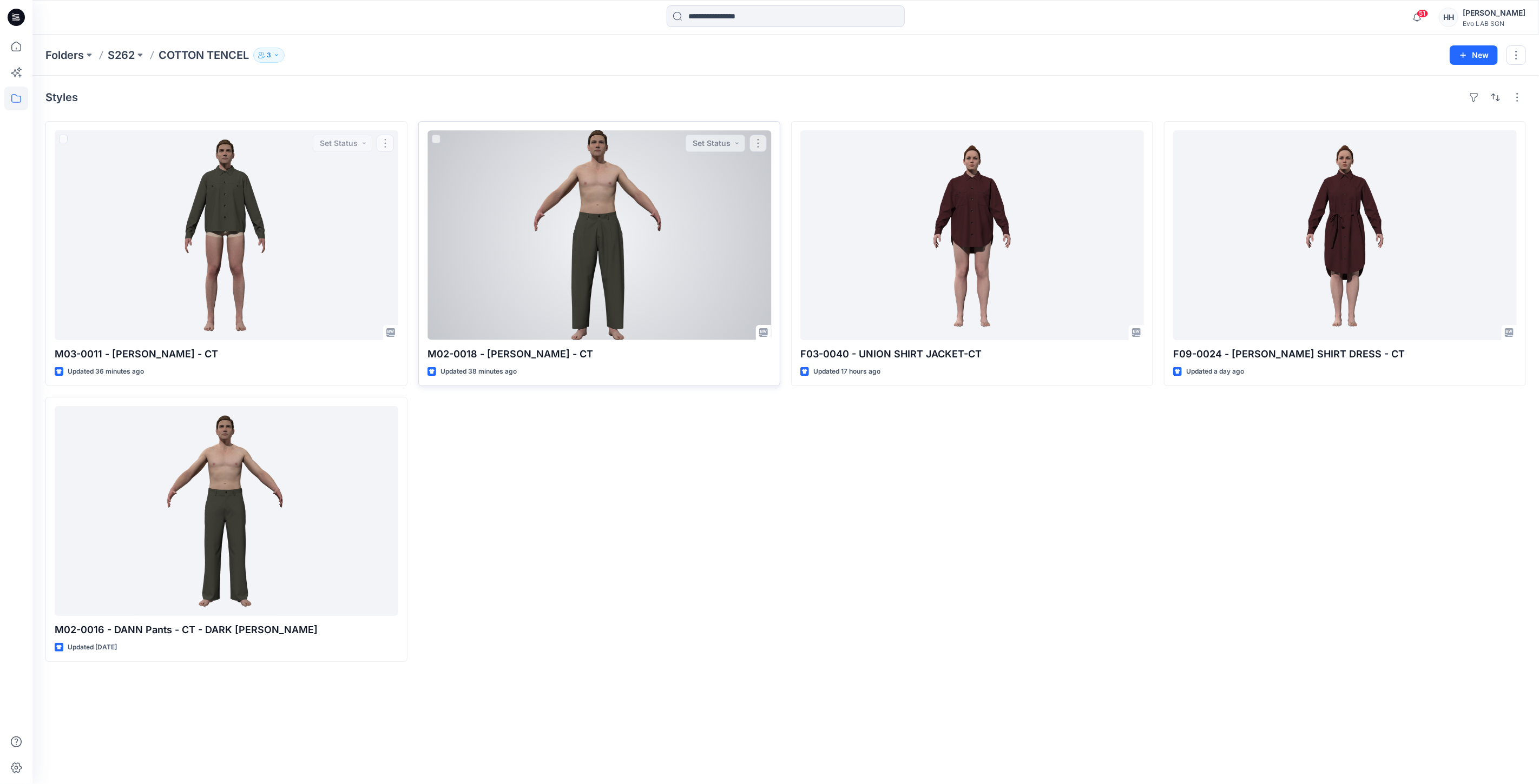
click at [683, 233] on div at bounding box center [599, 235] width 344 height 210
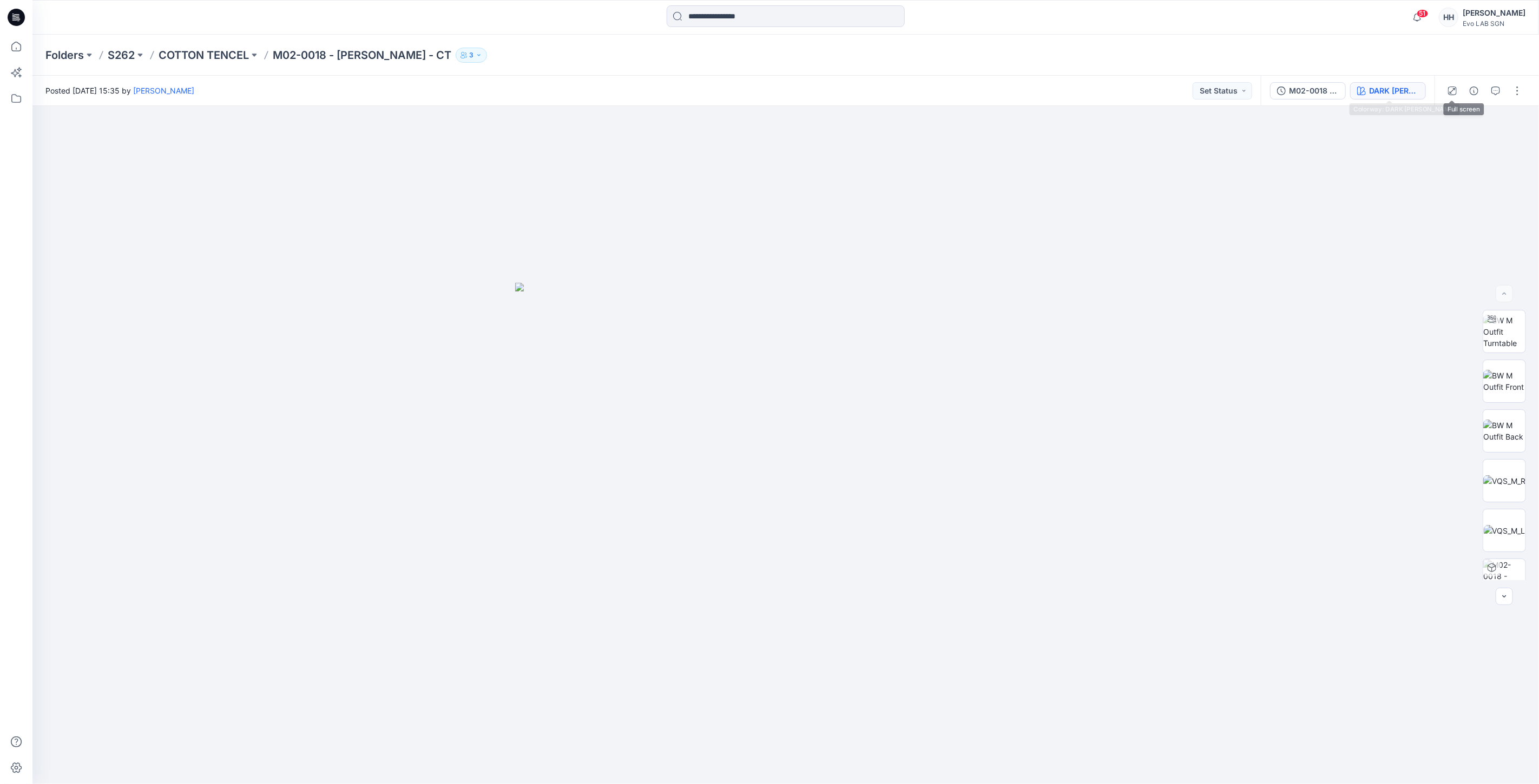
click at [1386, 89] on div "DARK [PERSON_NAME]" at bounding box center [1394, 90] width 49 height 12
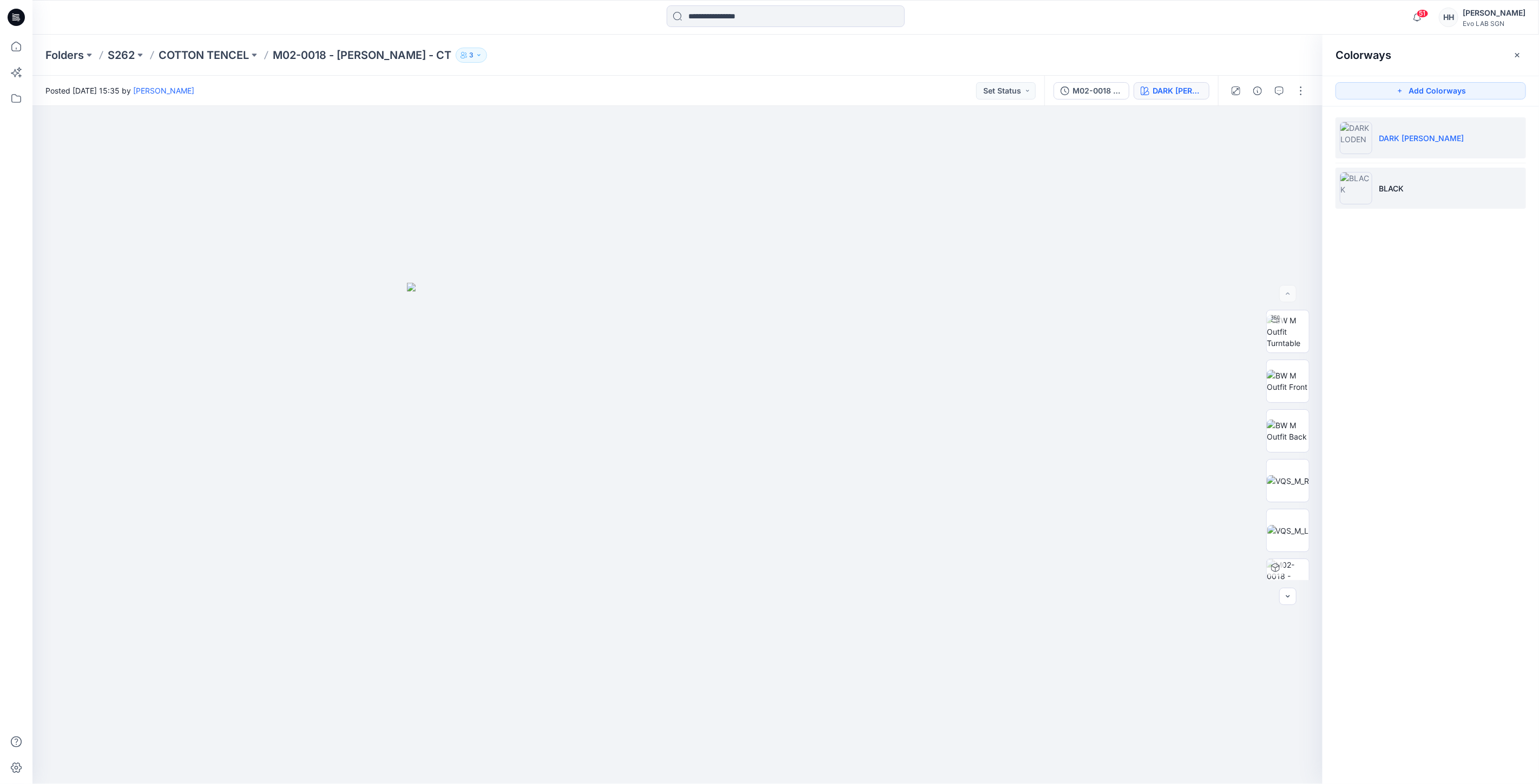
click at [1403, 177] on li "BLACK" at bounding box center [1431, 188] width 191 height 41
click at [1413, 191] on li "BLACK" at bounding box center [1431, 188] width 191 height 41
drag, startPoint x: 655, startPoint y: 769, endPoint x: 561, endPoint y: 770, distance: 94.0
click at [561, 770] on icon at bounding box center [679, 752] width 327 height 41
click at [186, 52] on p "COTTON TENCEL" at bounding box center [203, 55] width 90 height 15
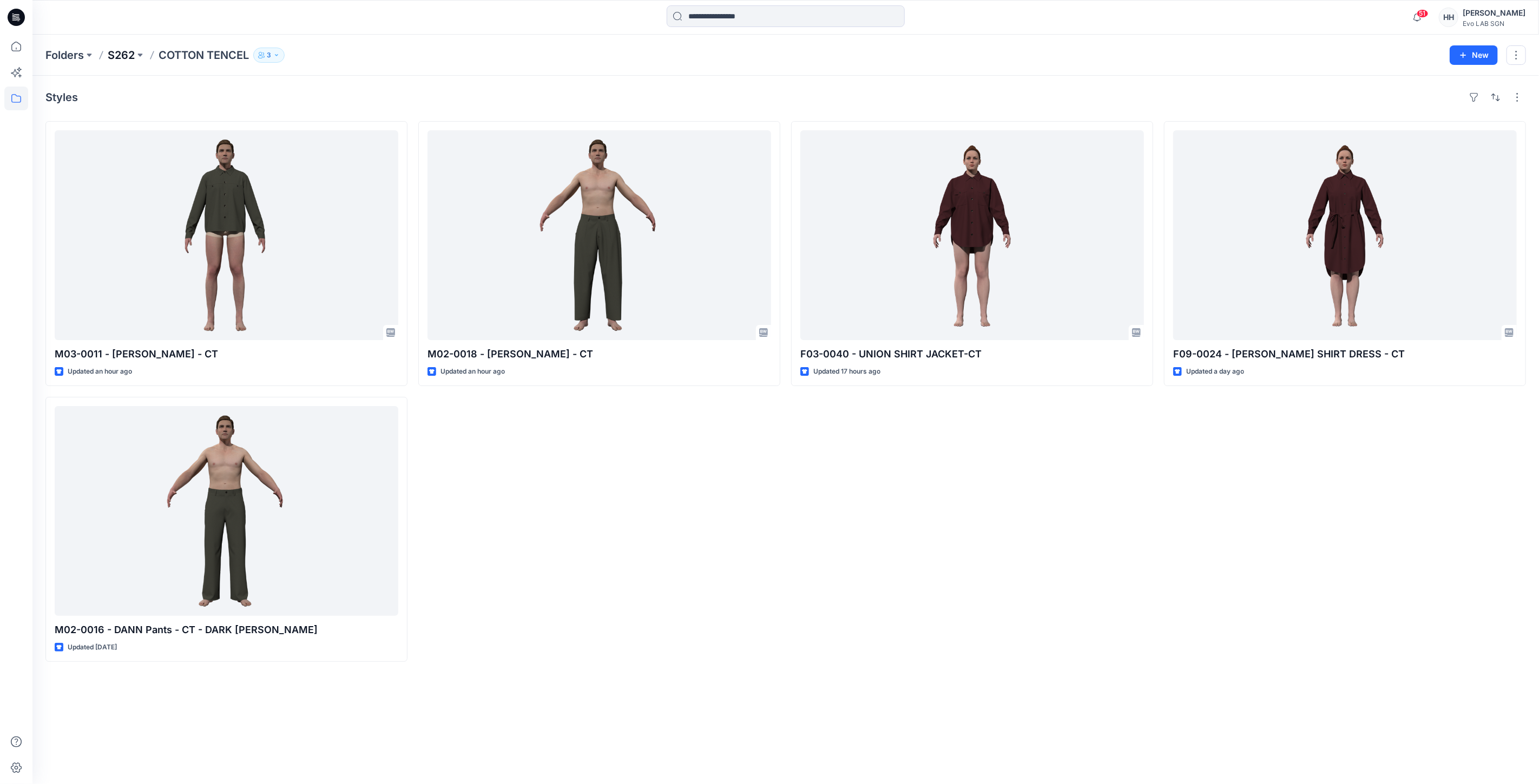
click at [123, 56] on p "S262" at bounding box center [121, 55] width 27 height 15
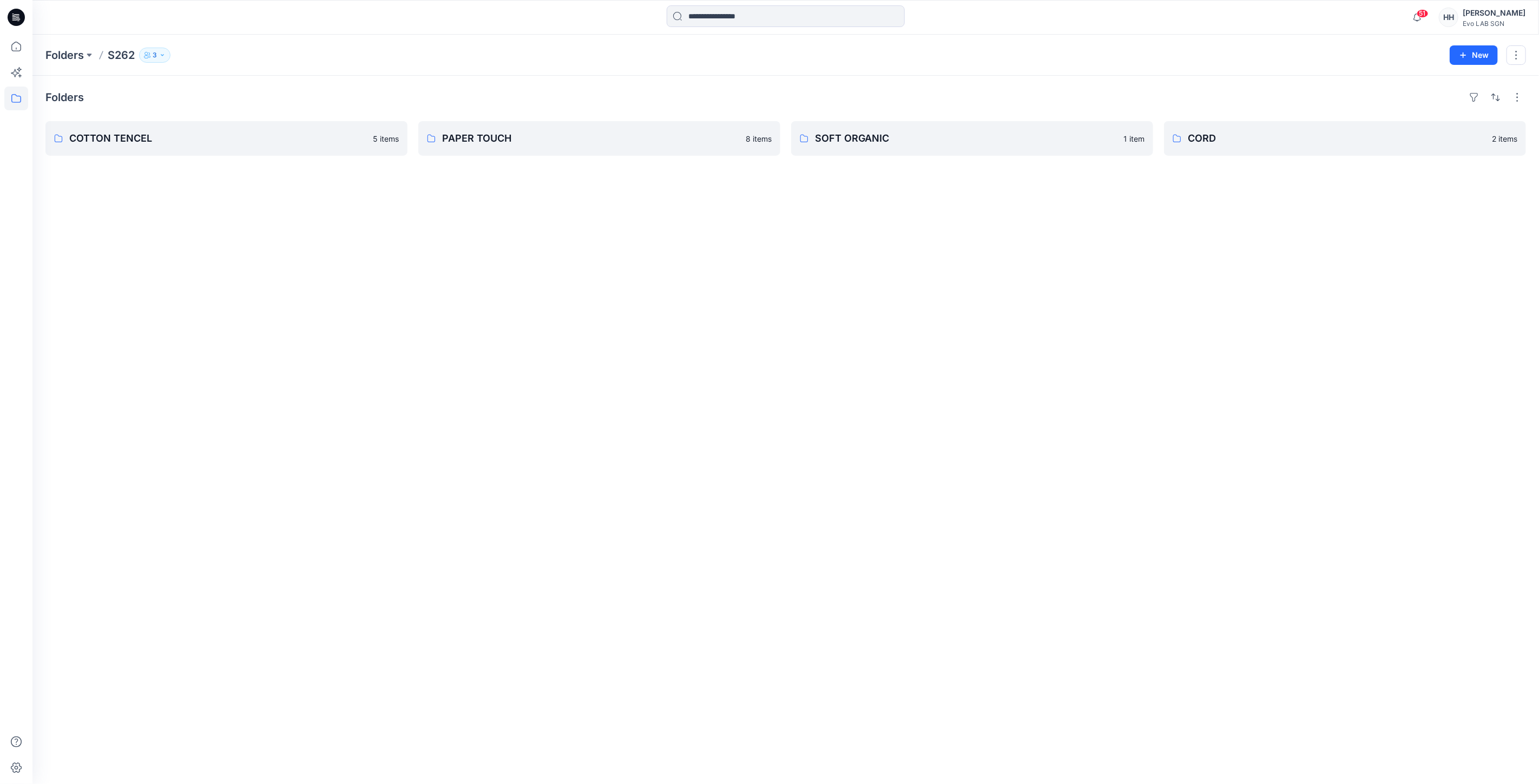
click at [966, 358] on div "Folders COTTON TENCEL 5 items PAPER TOUCH 8 items SOFT ORGANIC 1 item CORD 2 it…" at bounding box center [785, 430] width 1507 height 709
